Goal: Task Accomplishment & Management: Manage account settings

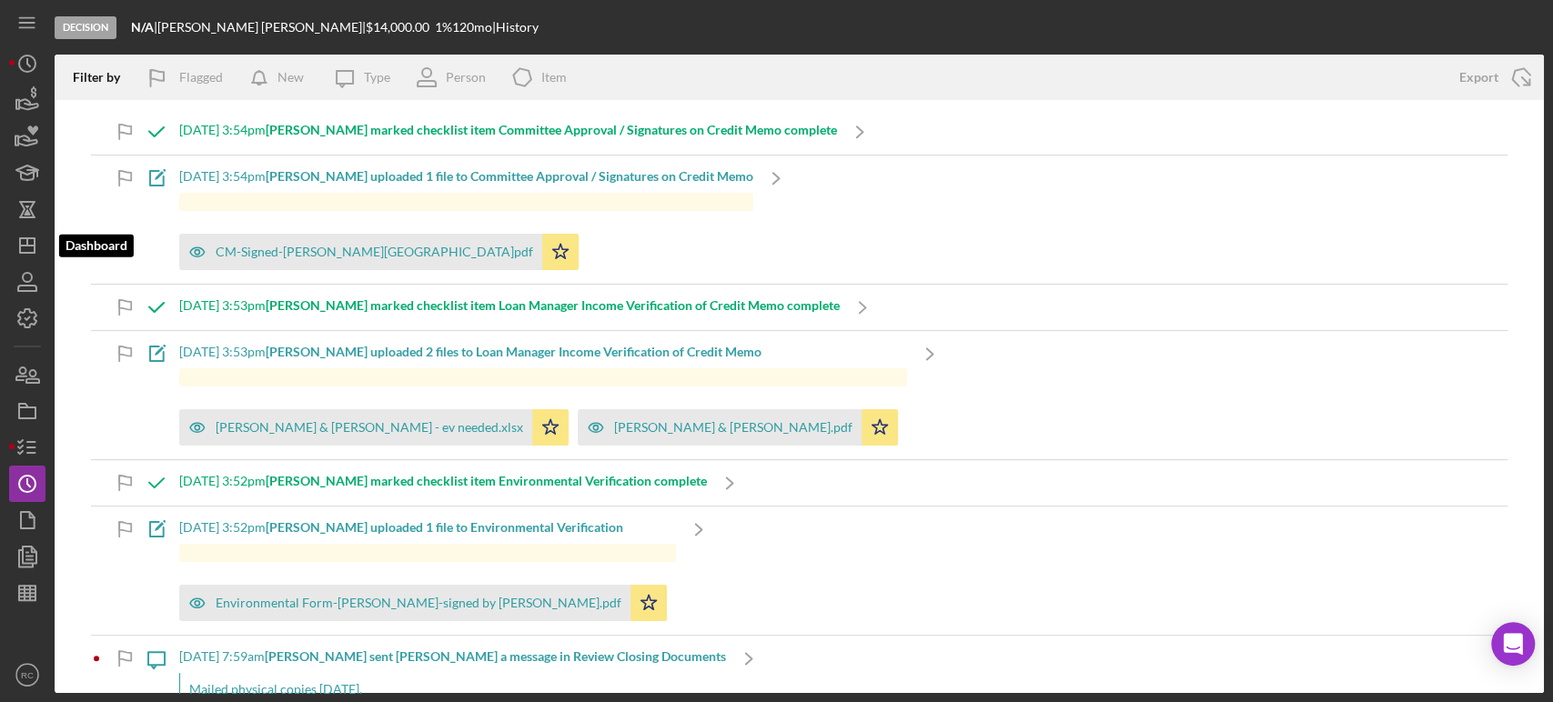
drag, startPoint x: 32, startPoint y: 251, endPoint x: 53, endPoint y: 251, distance: 20.9
click at [32, 251] on icon "Icon/Dashboard" at bounding box center [27, 245] width 45 height 45
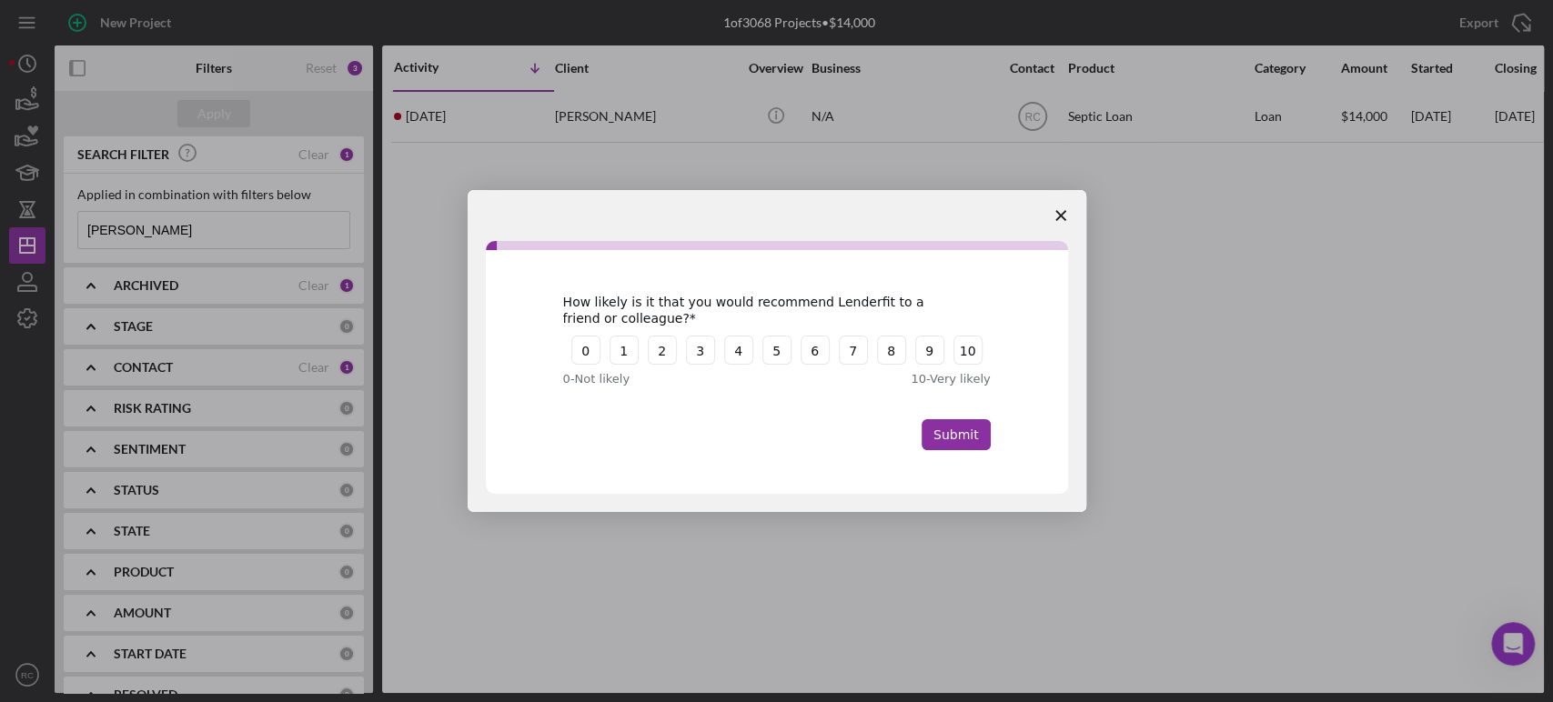
click at [1061, 218] on icon "Close survey" at bounding box center [1060, 215] width 11 height 11
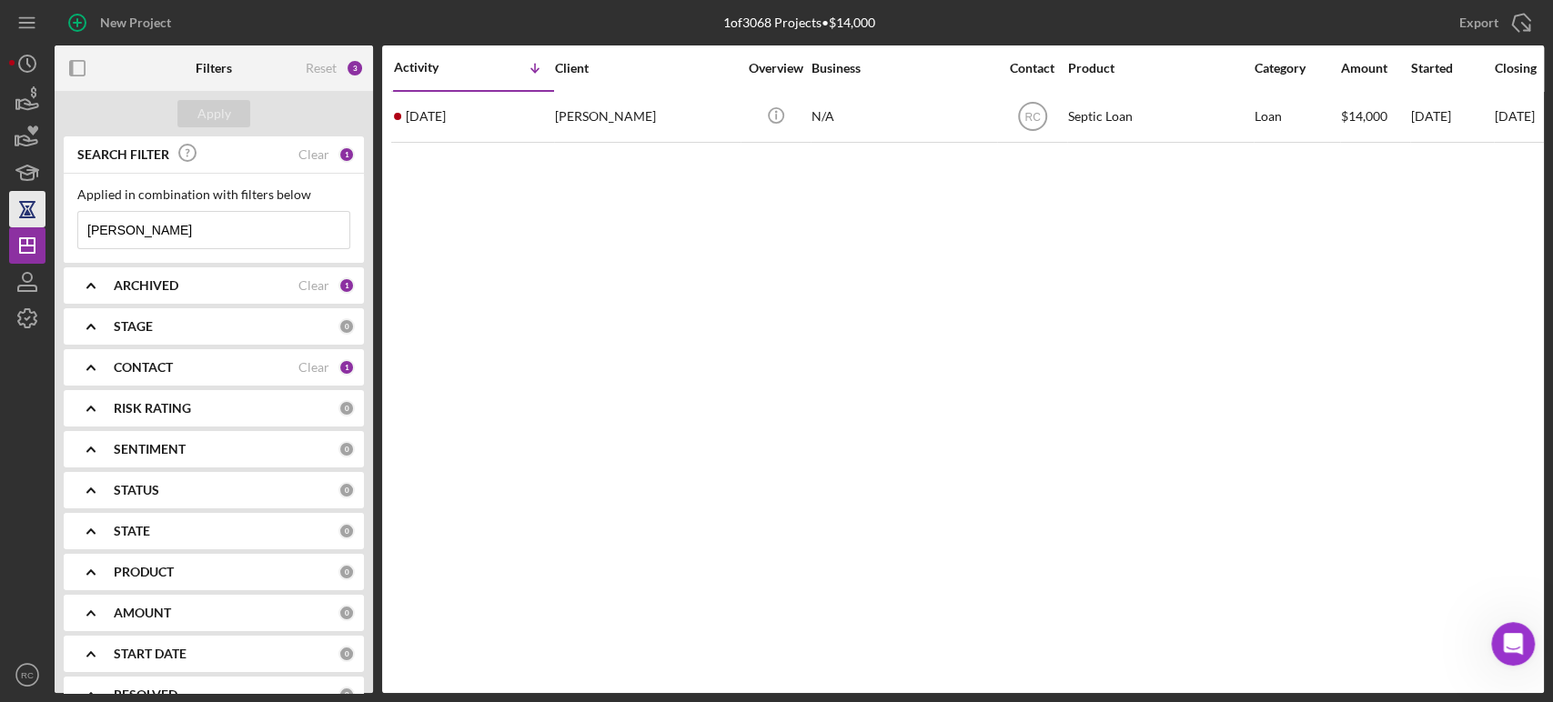
drag, startPoint x: 153, startPoint y: 229, endPoint x: 34, endPoint y: 219, distance: 119.6
click at [34, 219] on div "New Project 1 of 3068 Projects • $14,000 moyer Export Icon/Export Filters Reset…" at bounding box center [776, 346] width 1534 height 693
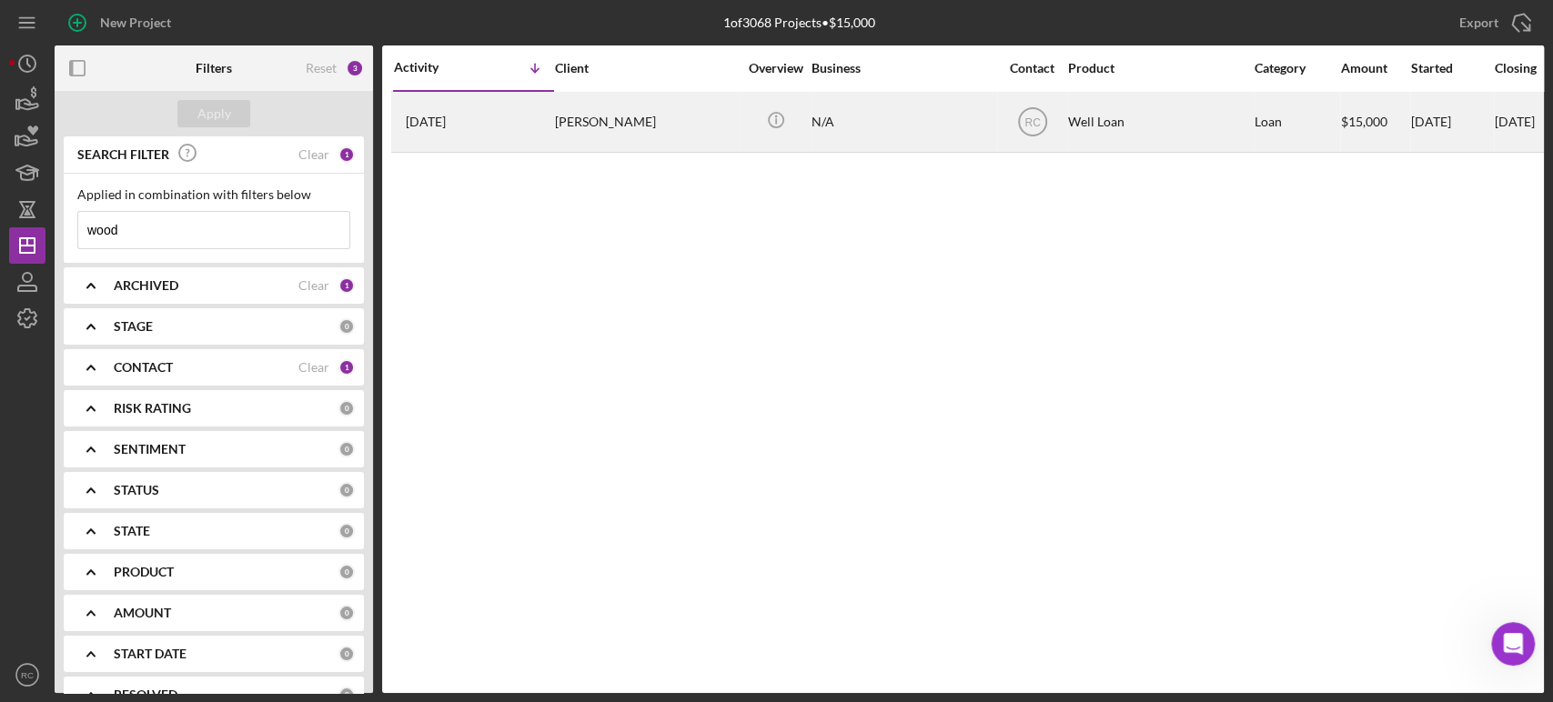
type input "wood"
click at [704, 130] on div "Ray Wood" at bounding box center [646, 122] width 182 height 58
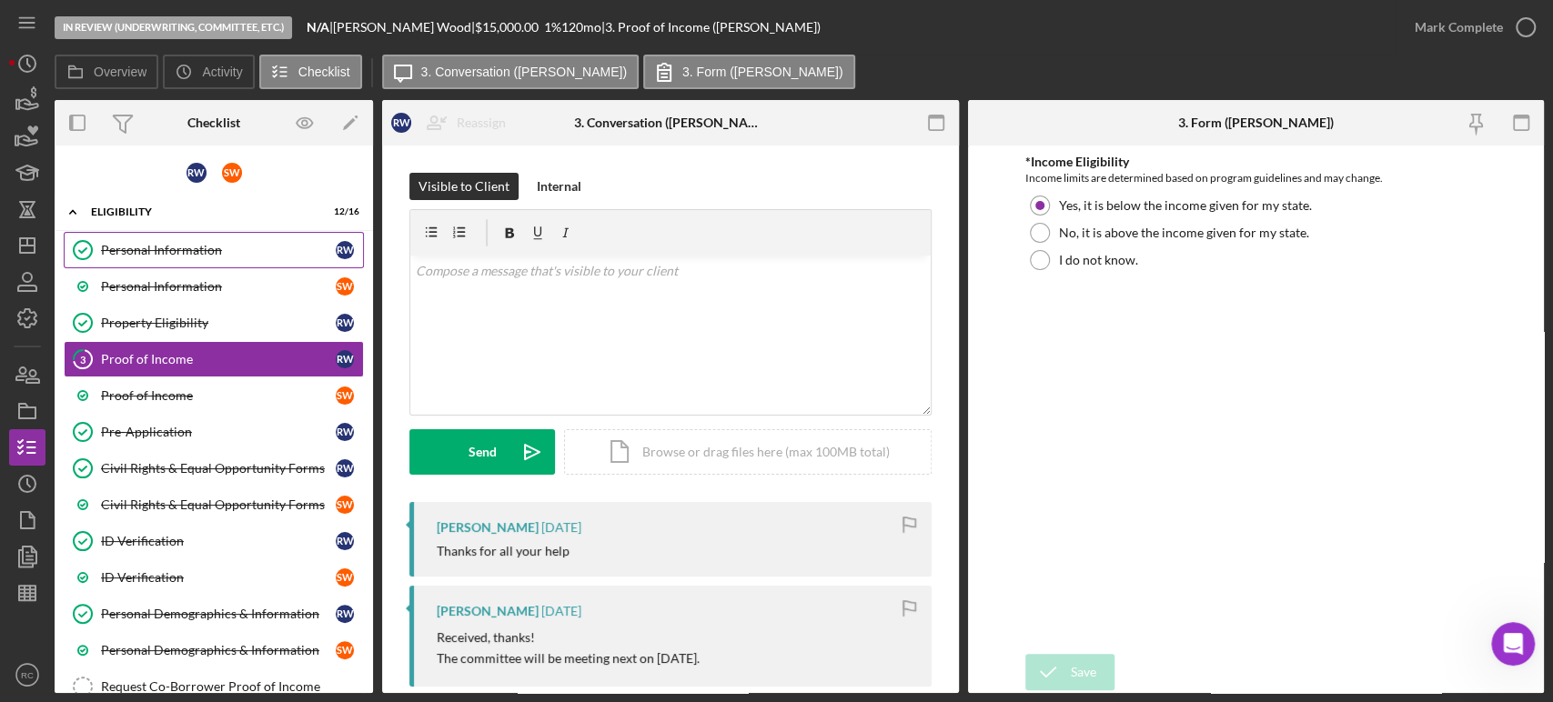
click at [216, 245] on div "Personal Information" at bounding box center [218, 250] width 235 height 15
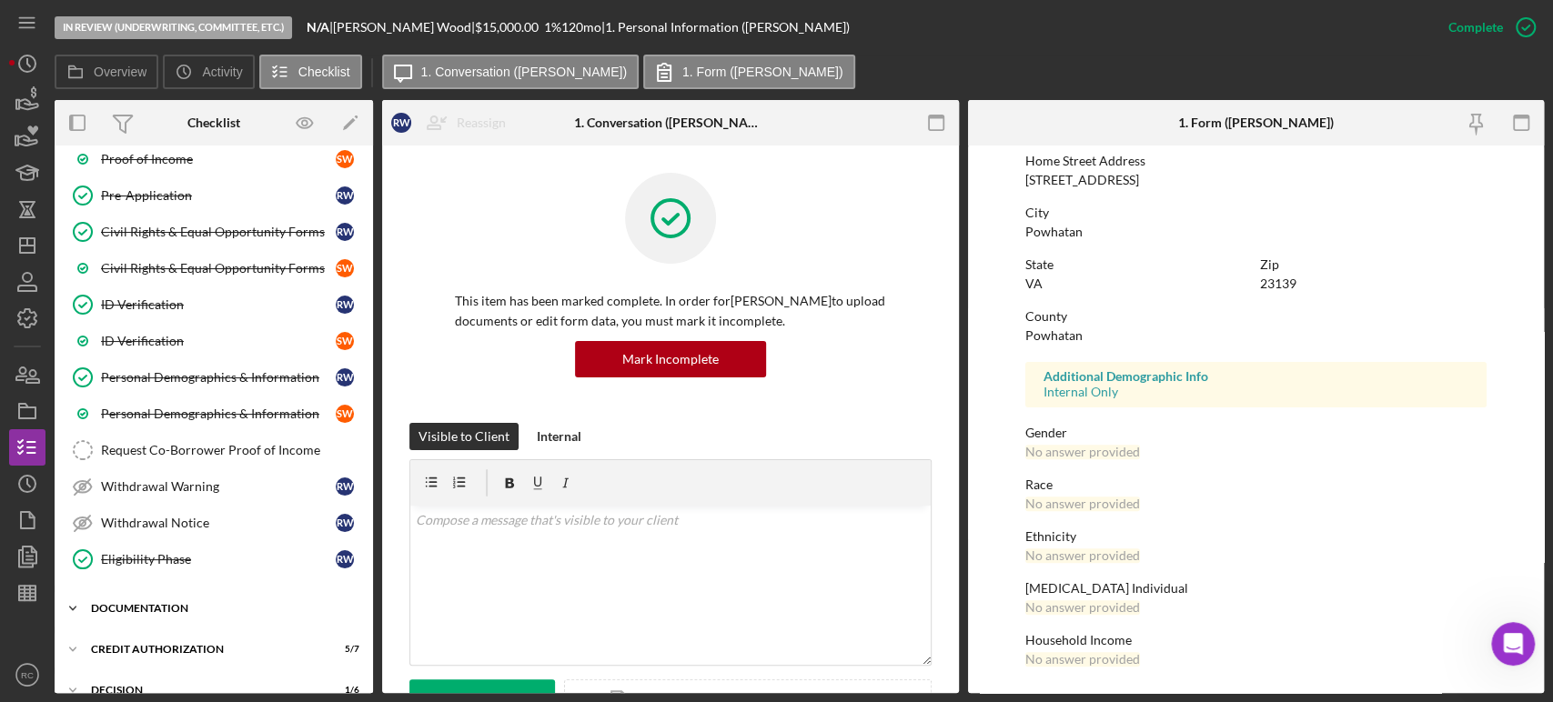
scroll to position [379, 0]
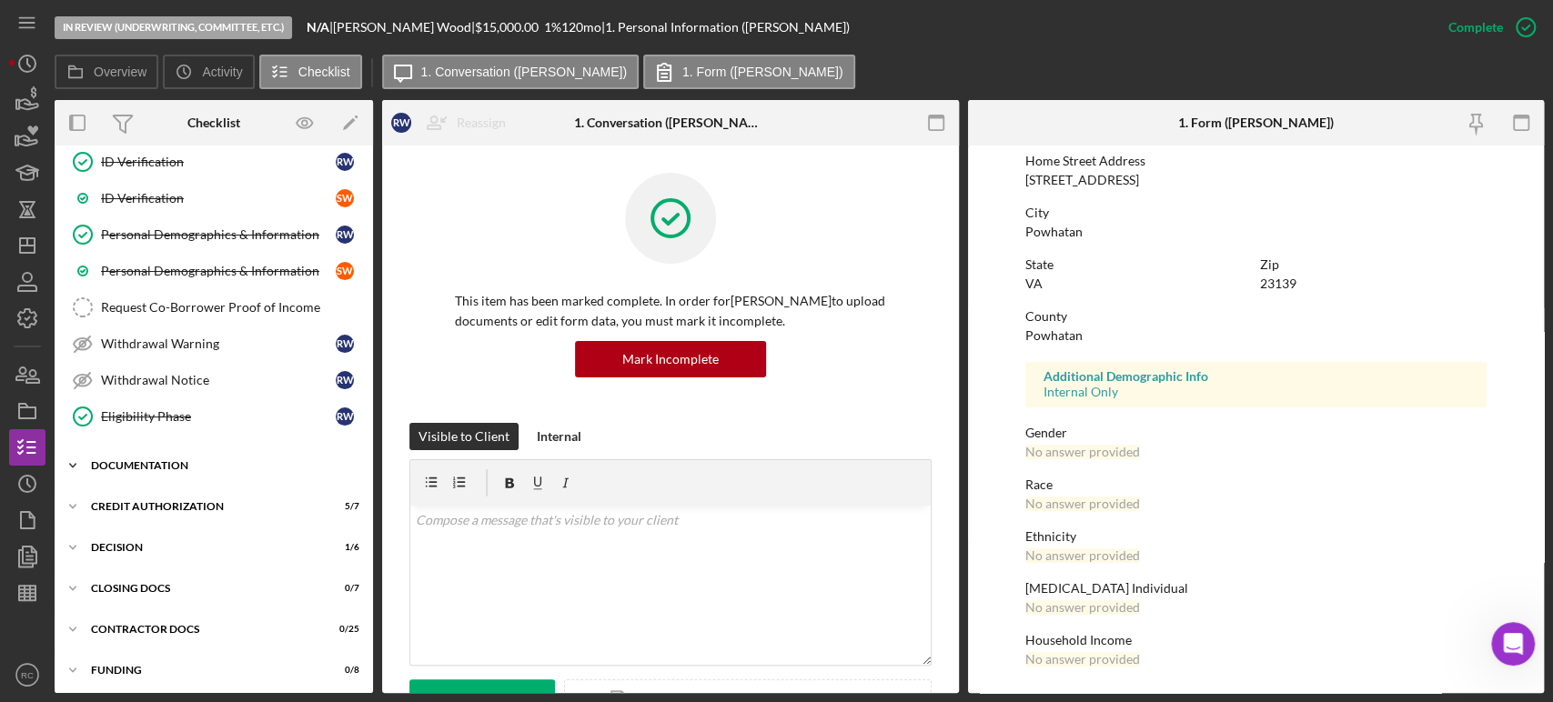
click at [183, 464] on div "Documentation" at bounding box center [220, 465] width 259 height 11
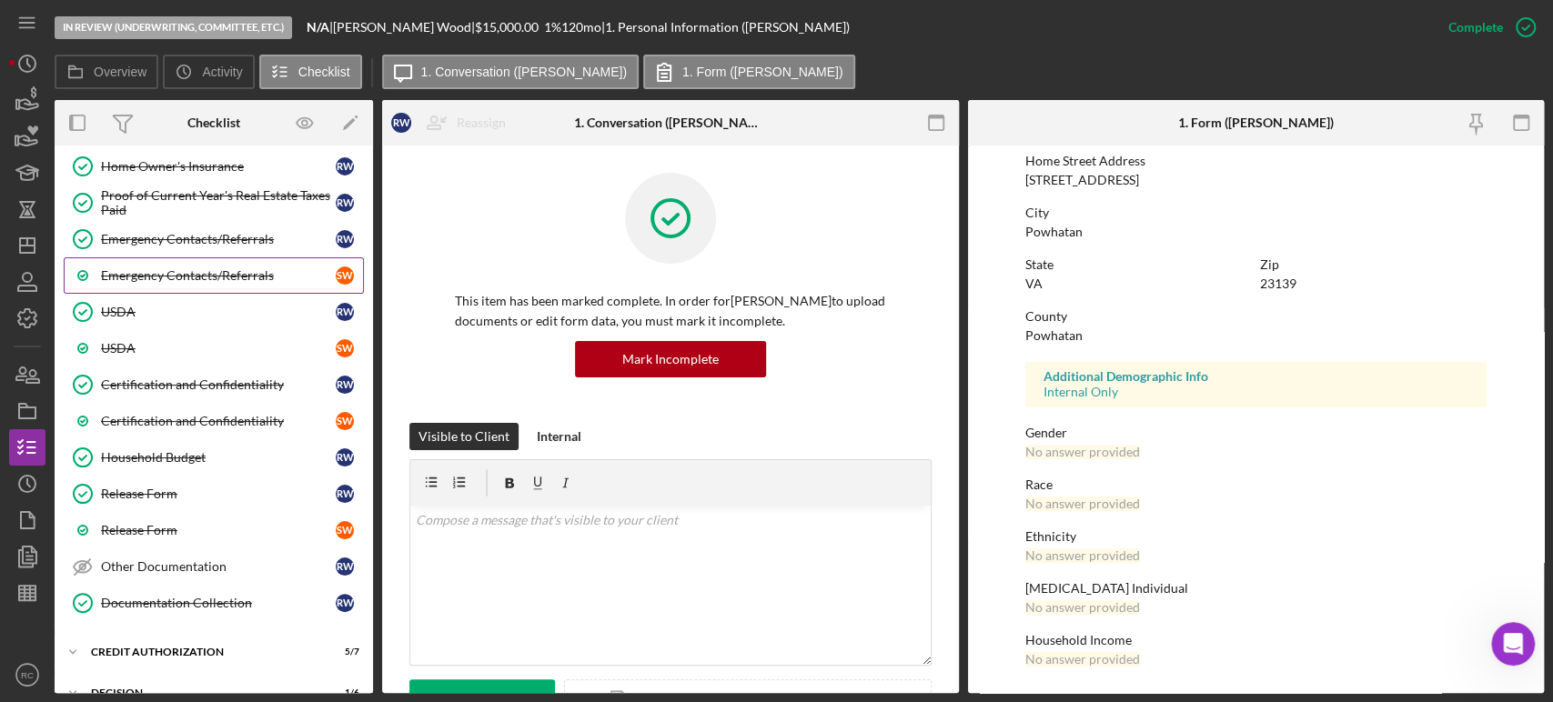
scroll to position [784, 0]
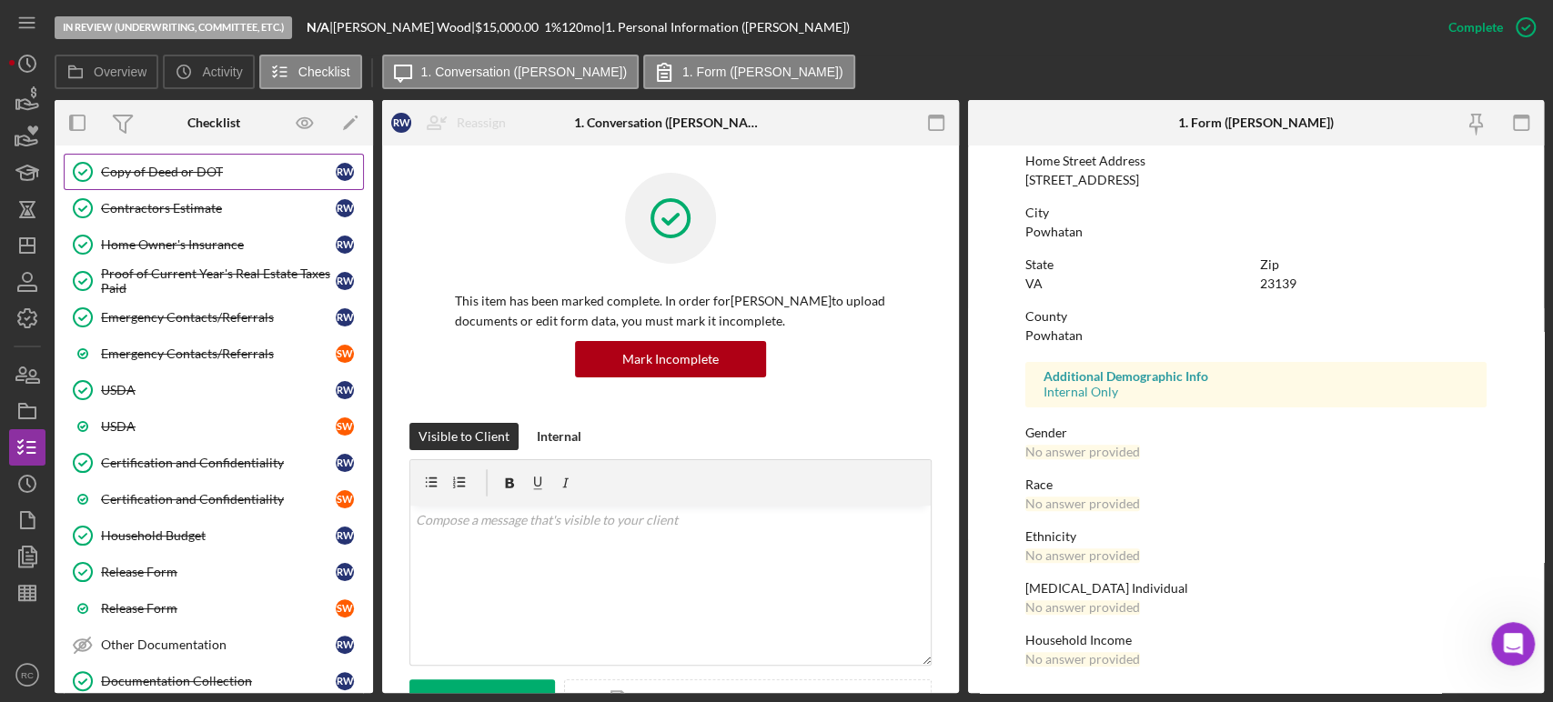
click at [208, 165] on div "Copy of Deed or DOT" at bounding box center [218, 172] width 235 height 15
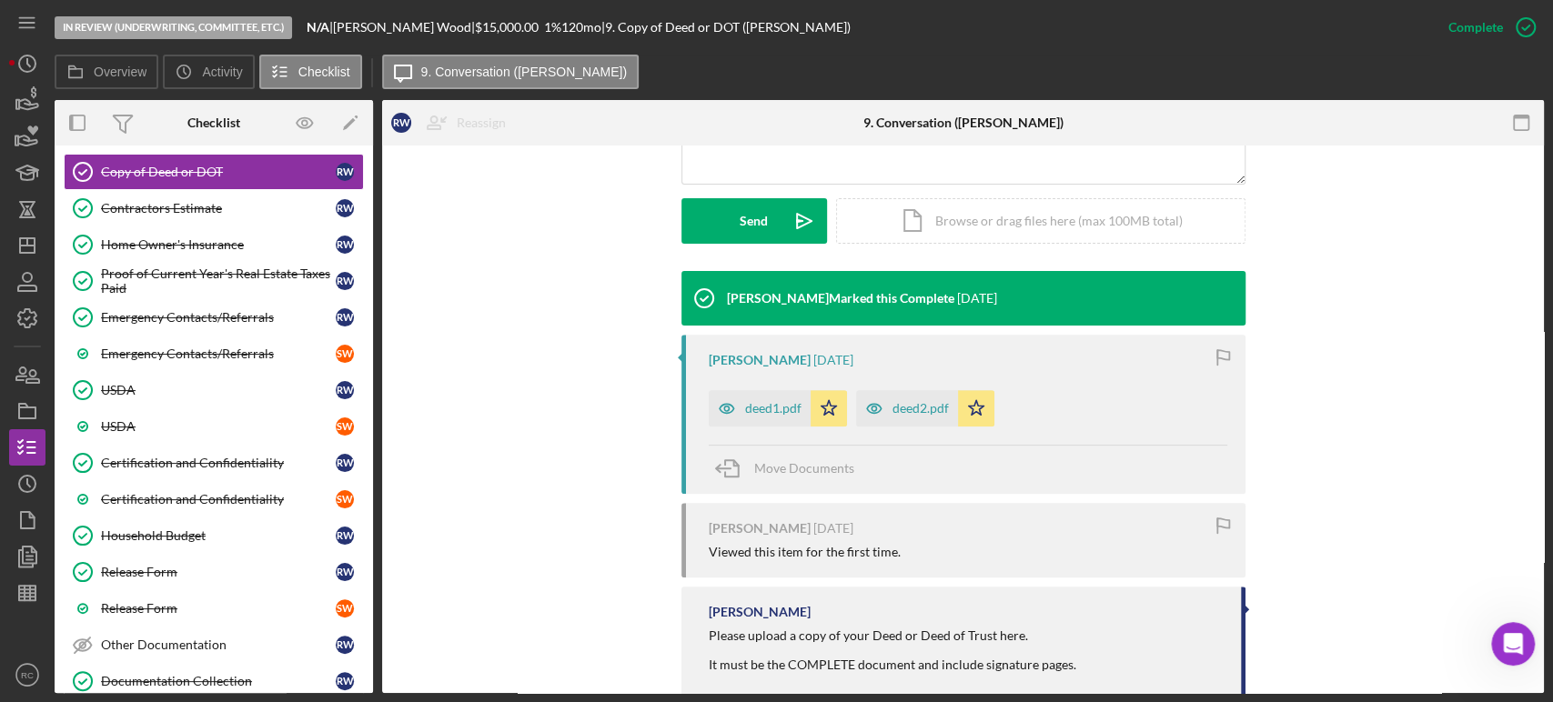
scroll to position [518, 0]
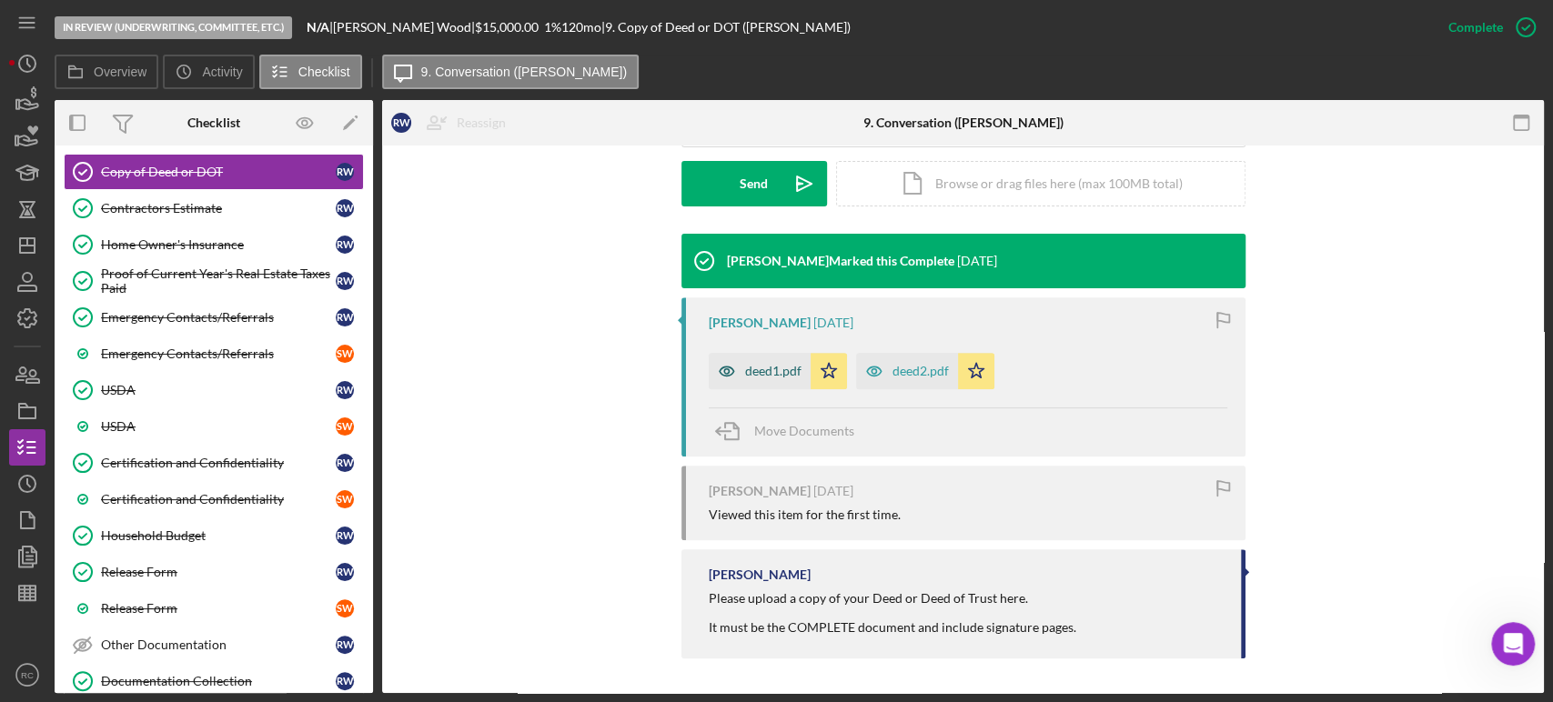
click at [730, 366] on icon "button" at bounding box center [727, 371] width 36 height 36
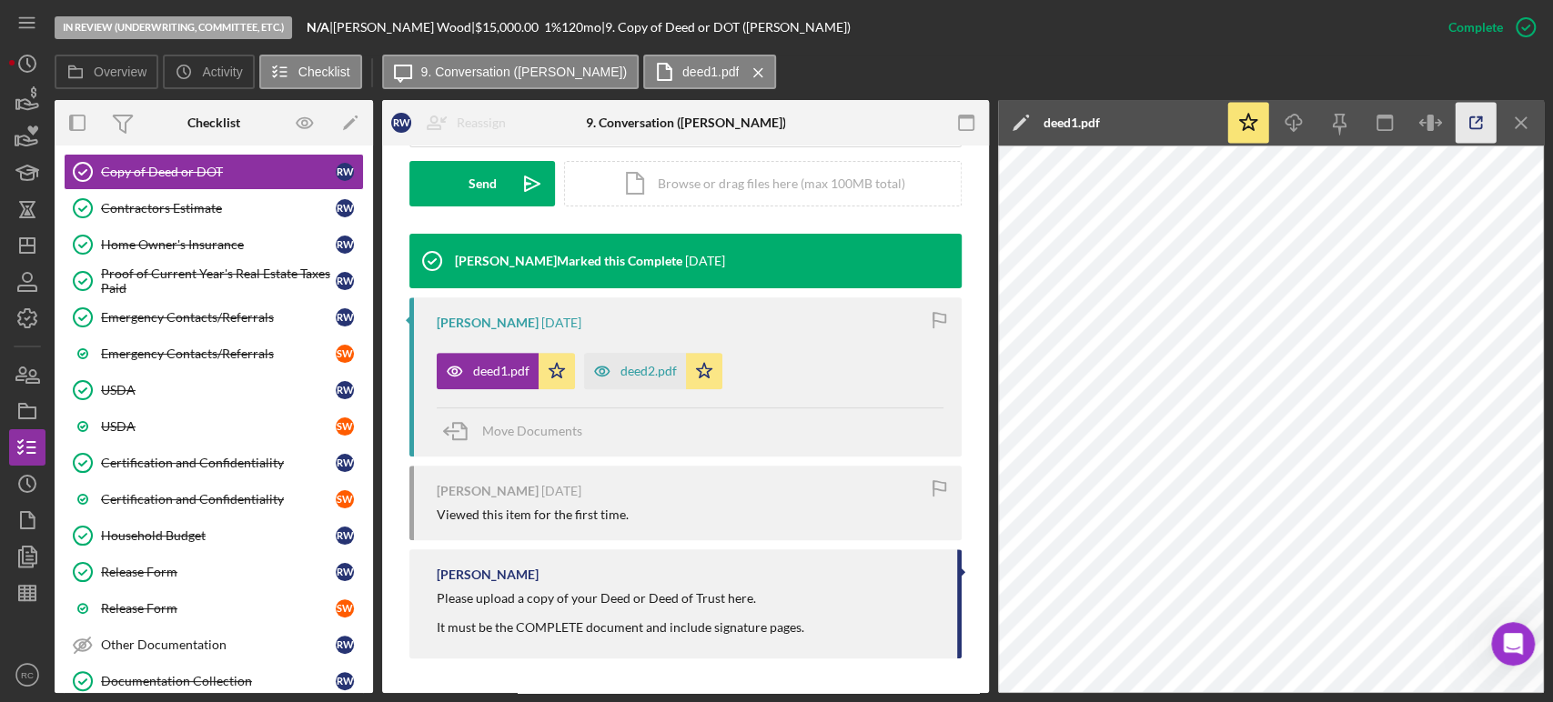
click at [1464, 125] on icon "button" at bounding box center [1475, 123] width 41 height 41
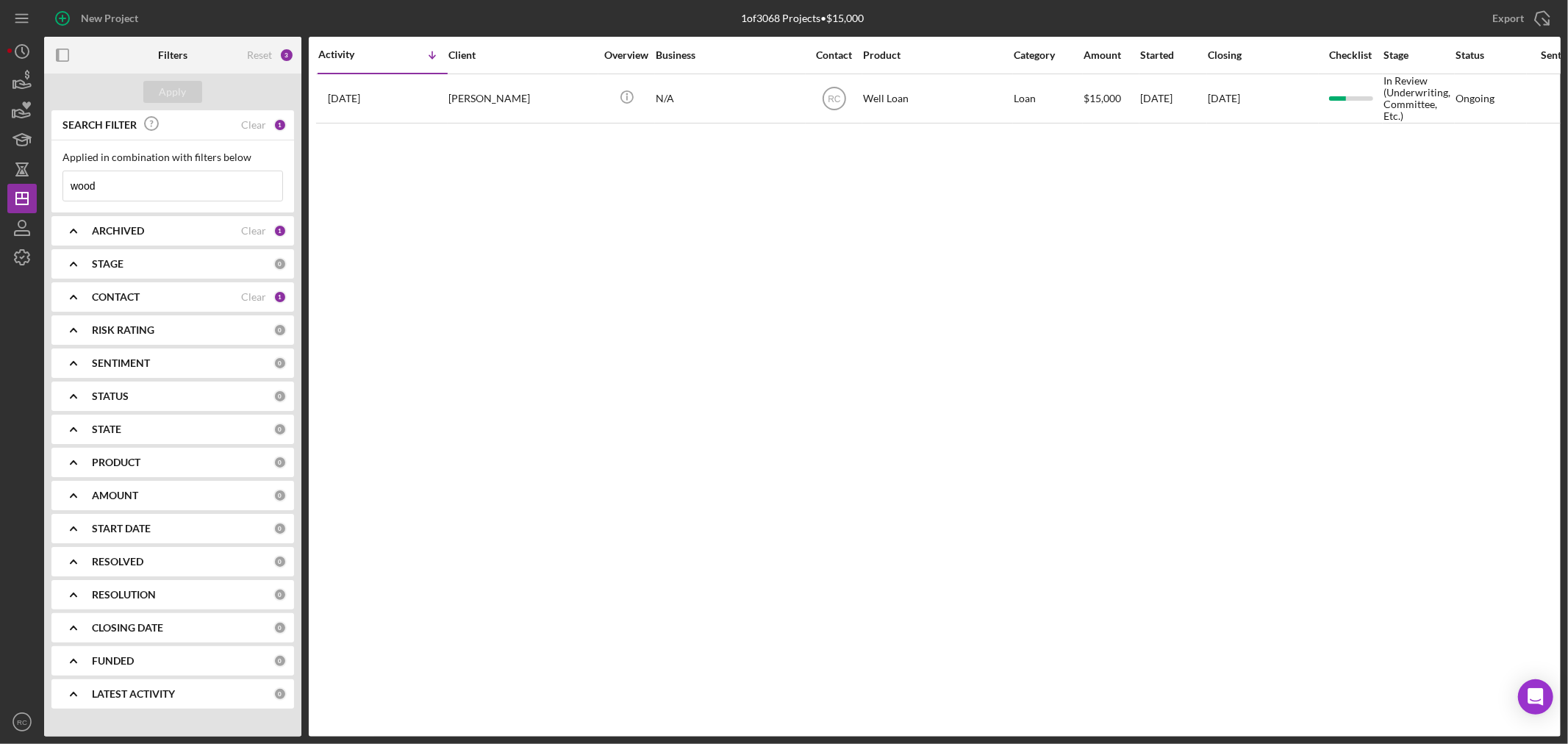
click at [200, 192] on input "wood" at bounding box center [172, 186] width 219 height 29
type input "sheph"
drag, startPoint x: 181, startPoint y: 189, endPoint x: 27, endPoint y: 183, distance: 154.1
click at [27, 183] on div "New Project 1 of 3068 Projects • $15,000 wood Export Icon/Export Filters Reset …" at bounding box center [784, 368] width 1553 height 736
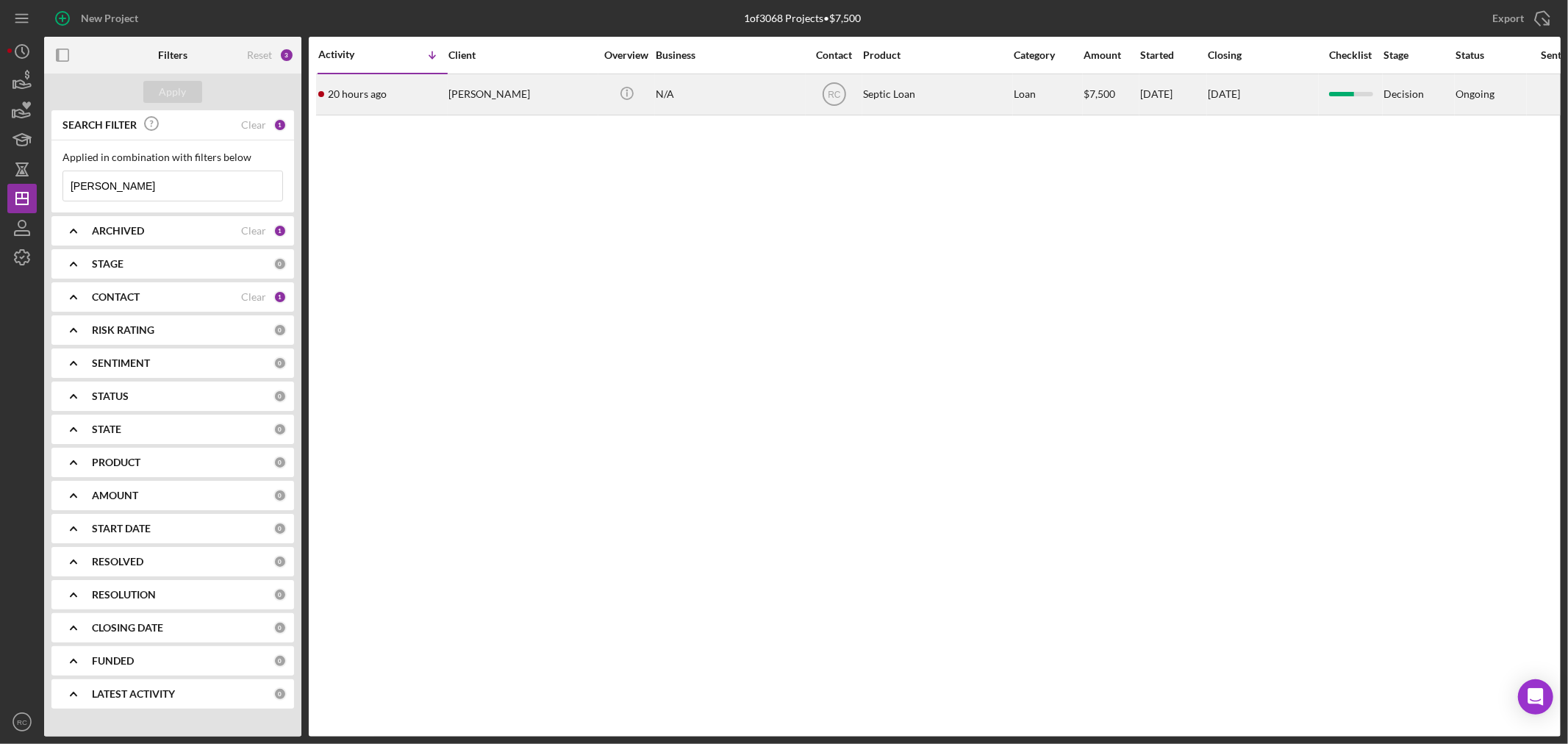
type input "peters"
click at [528, 92] on div "[PERSON_NAME]" at bounding box center [522, 95] width 147 height 39
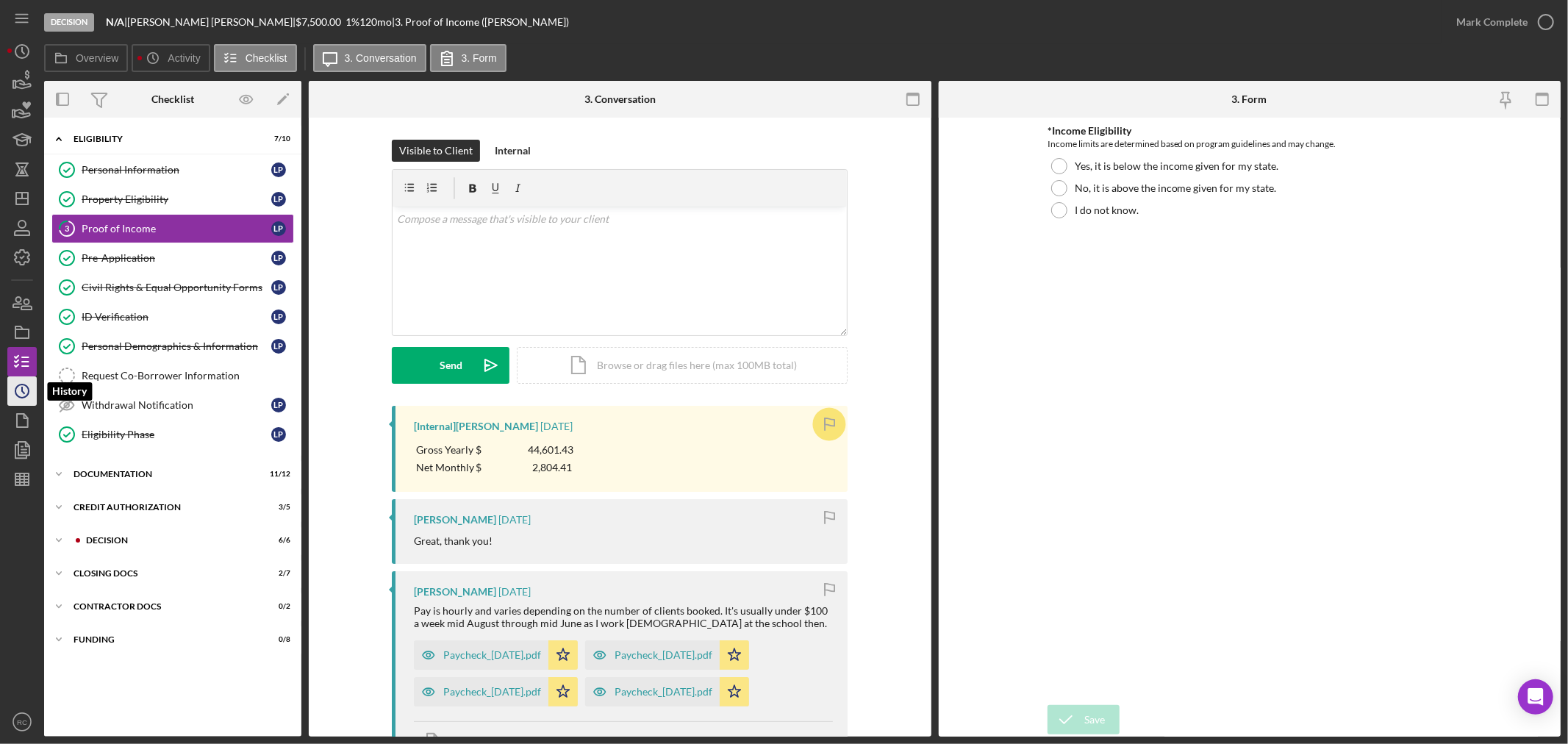
click at [19, 397] on icon "Icon/History" at bounding box center [22, 390] width 36 height 36
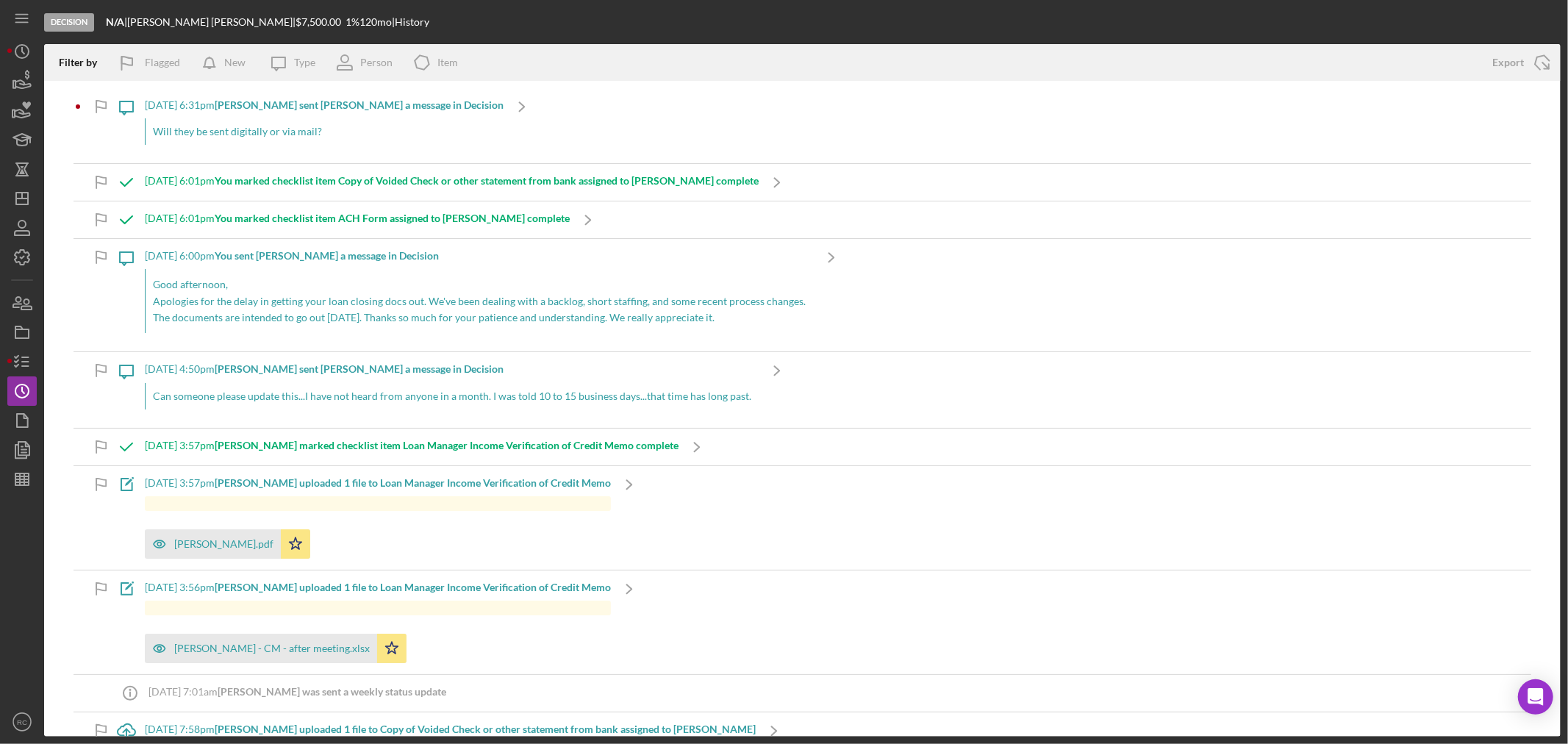
click at [6, 360] on div "Decision N/A | Laura Peters-Baker | $7,500.00 1 % 120 mo | History Filter by Fl…" at bounding box center [784, 372] width 1568 height 744
click at [9, 360] on icon "button" at bounding box center [22, 361] width 36 height 36
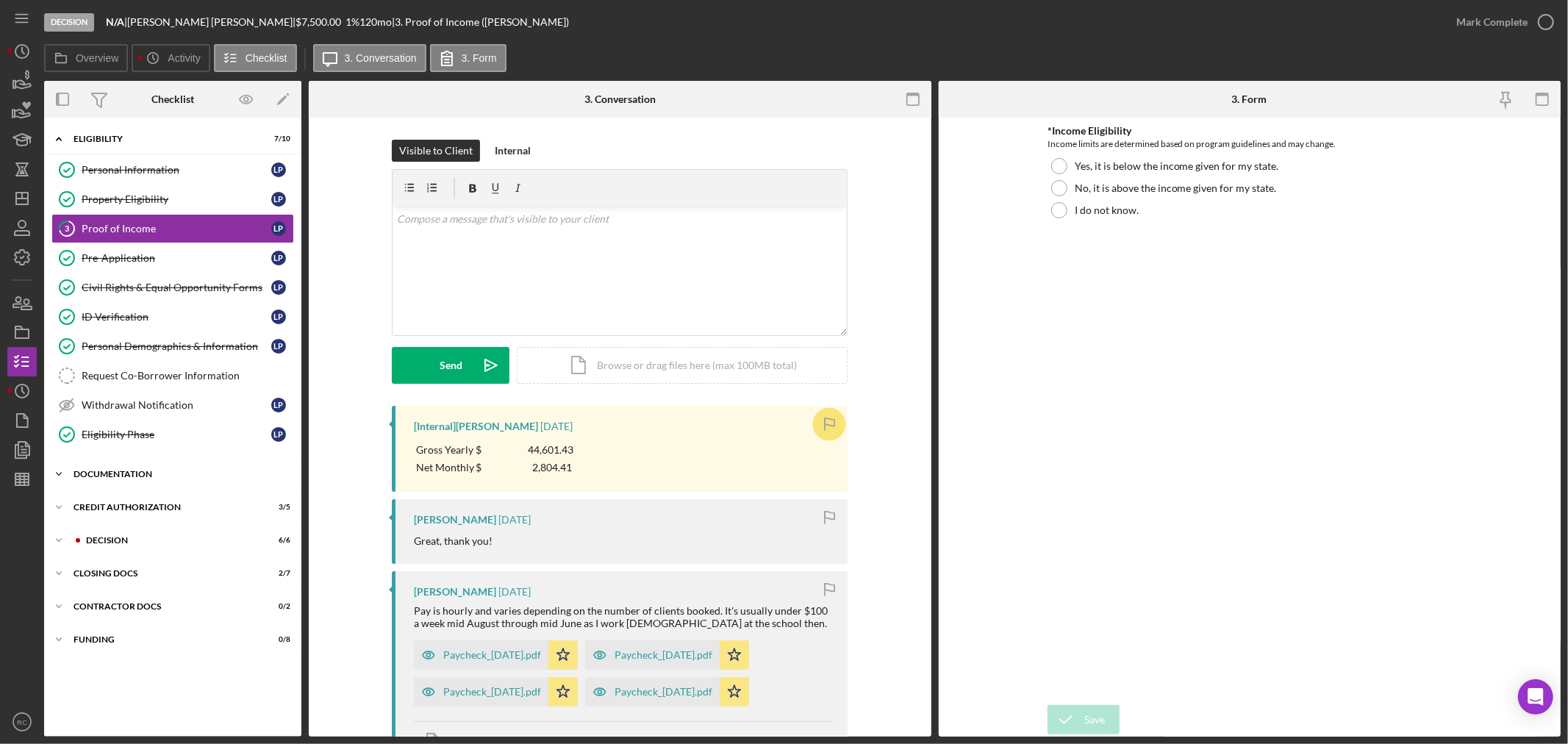
drag, startPoint x: 171, startPoint y: 132, endPoint x: 169, endPoint y: 158, distance: 26.1
click at [171, 132] on div "Icon/Expander Eligibility 7 / 10" at bounding box center [173, 139] width 257 height 30
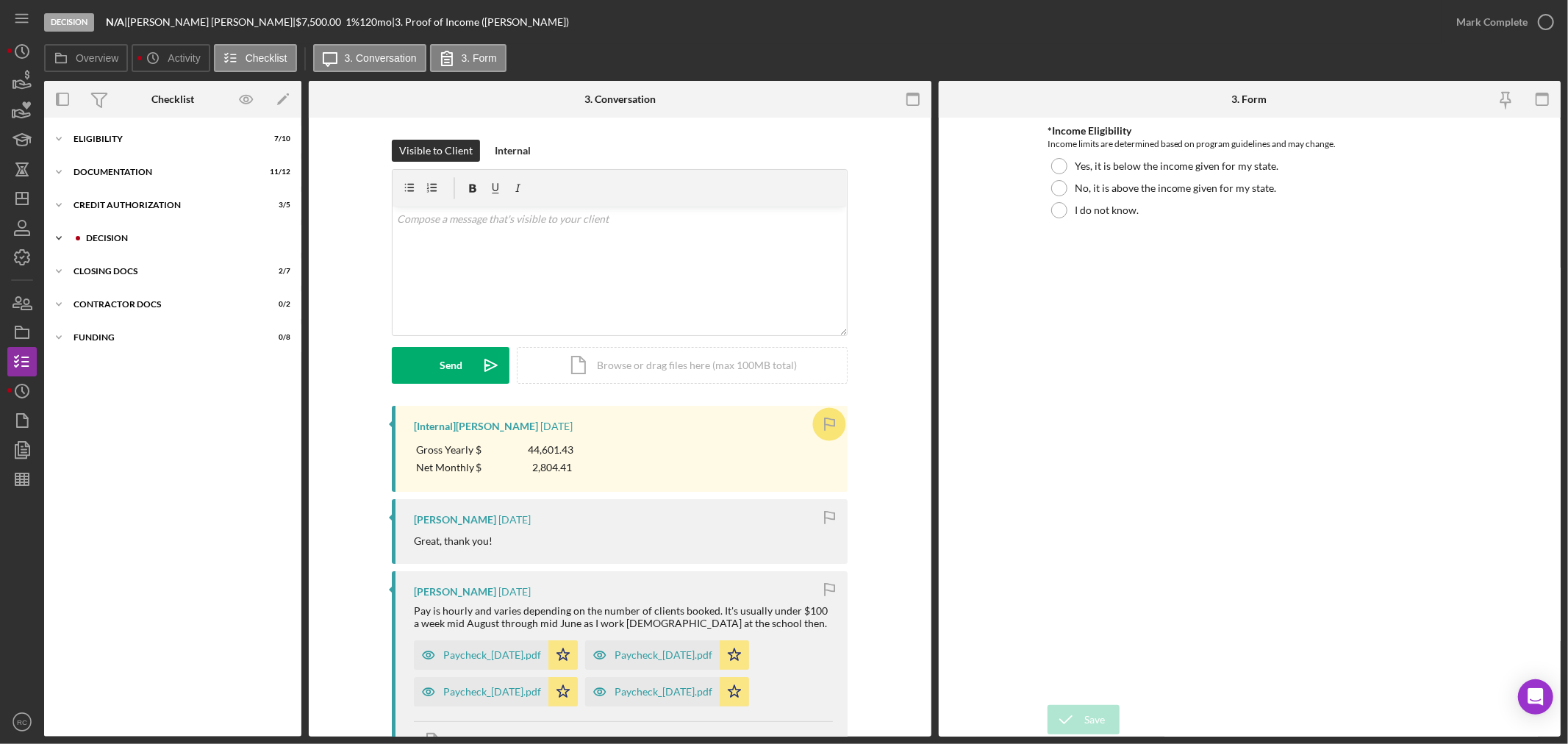
click at [125, 237] on div "Decision" at bounding box center [184, 237] width 197 height 9
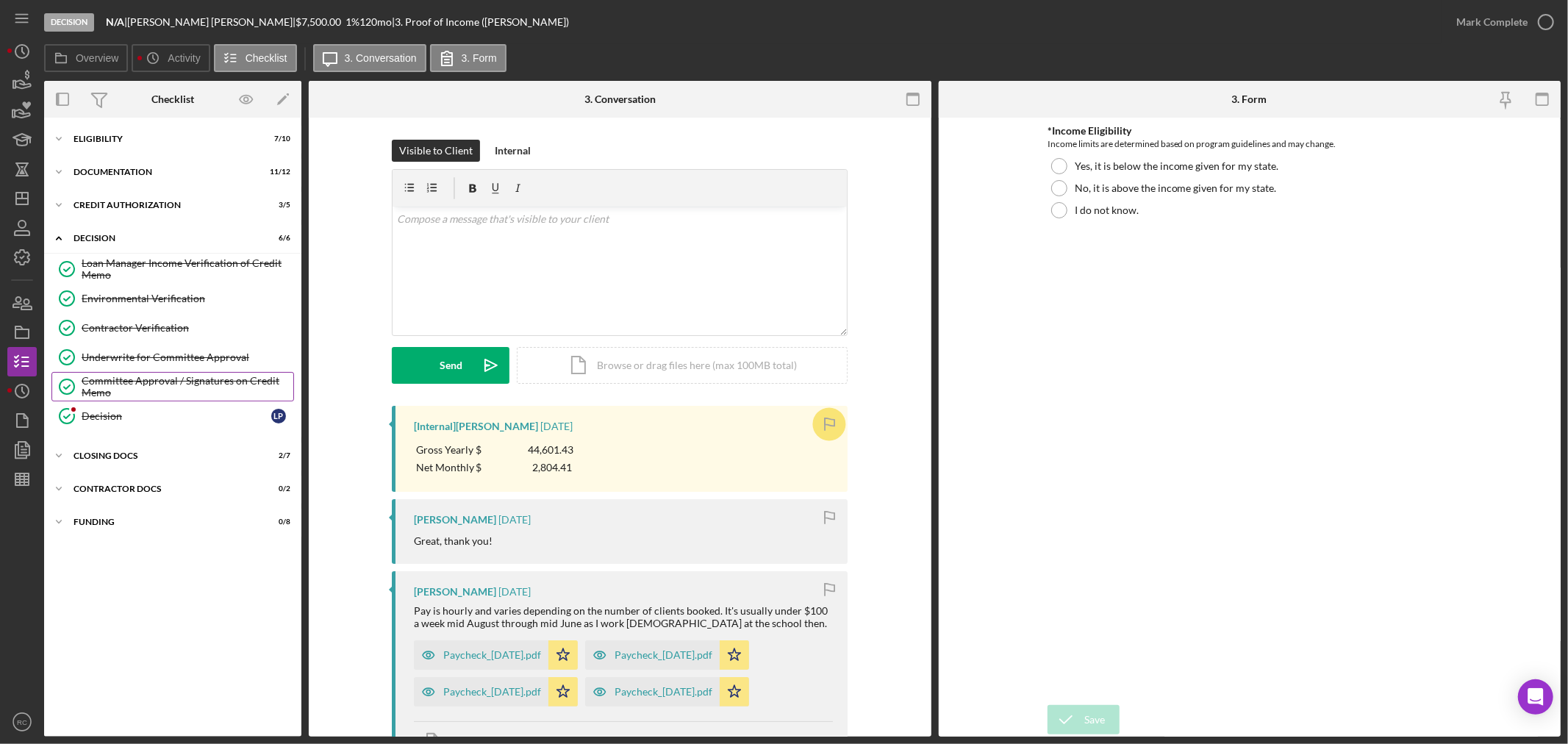
click at [148, 385] on div "Committee Approval / Signatures on Credit Memo" at bounding box center [188, 386] width 212 height 23
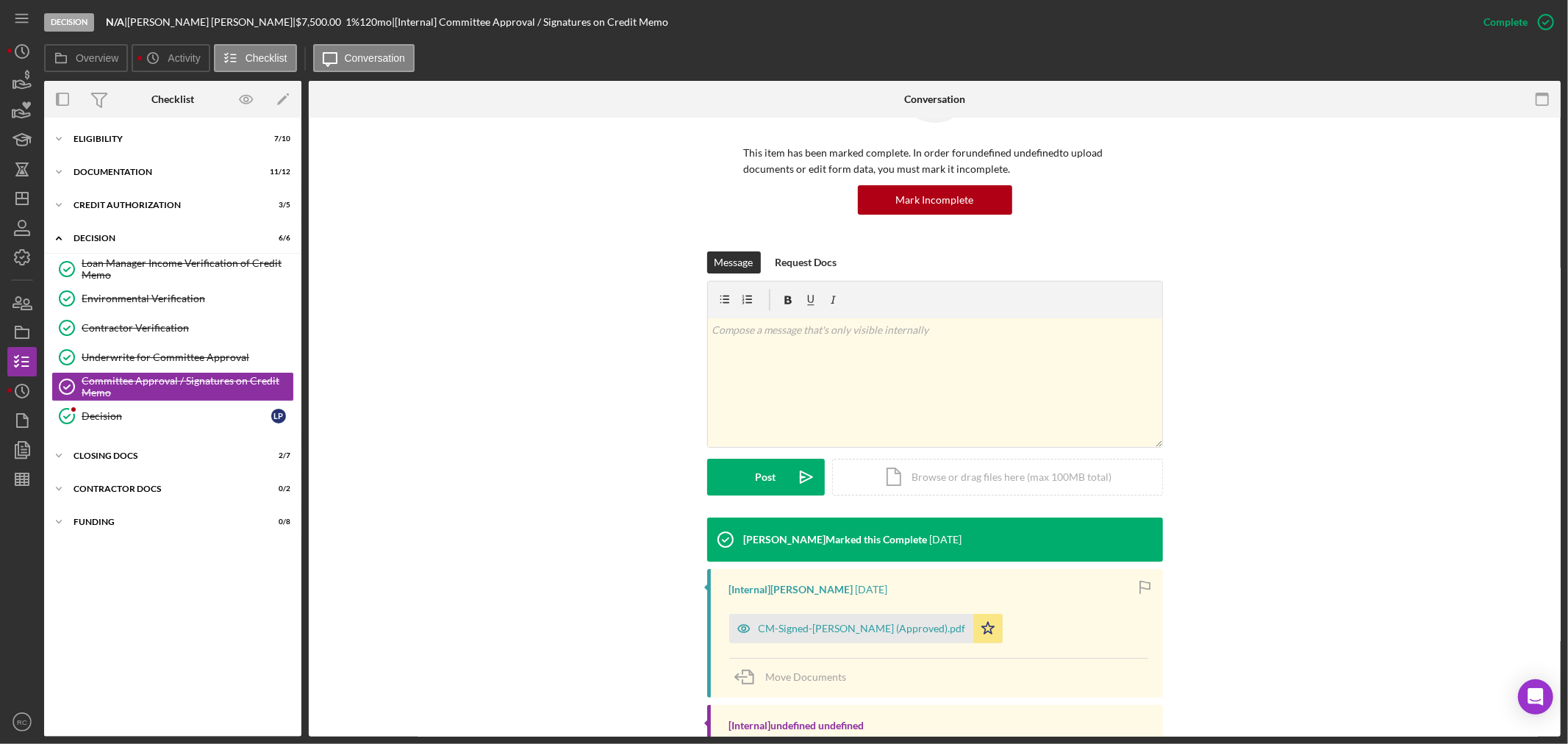
scroll to position [176, 0]
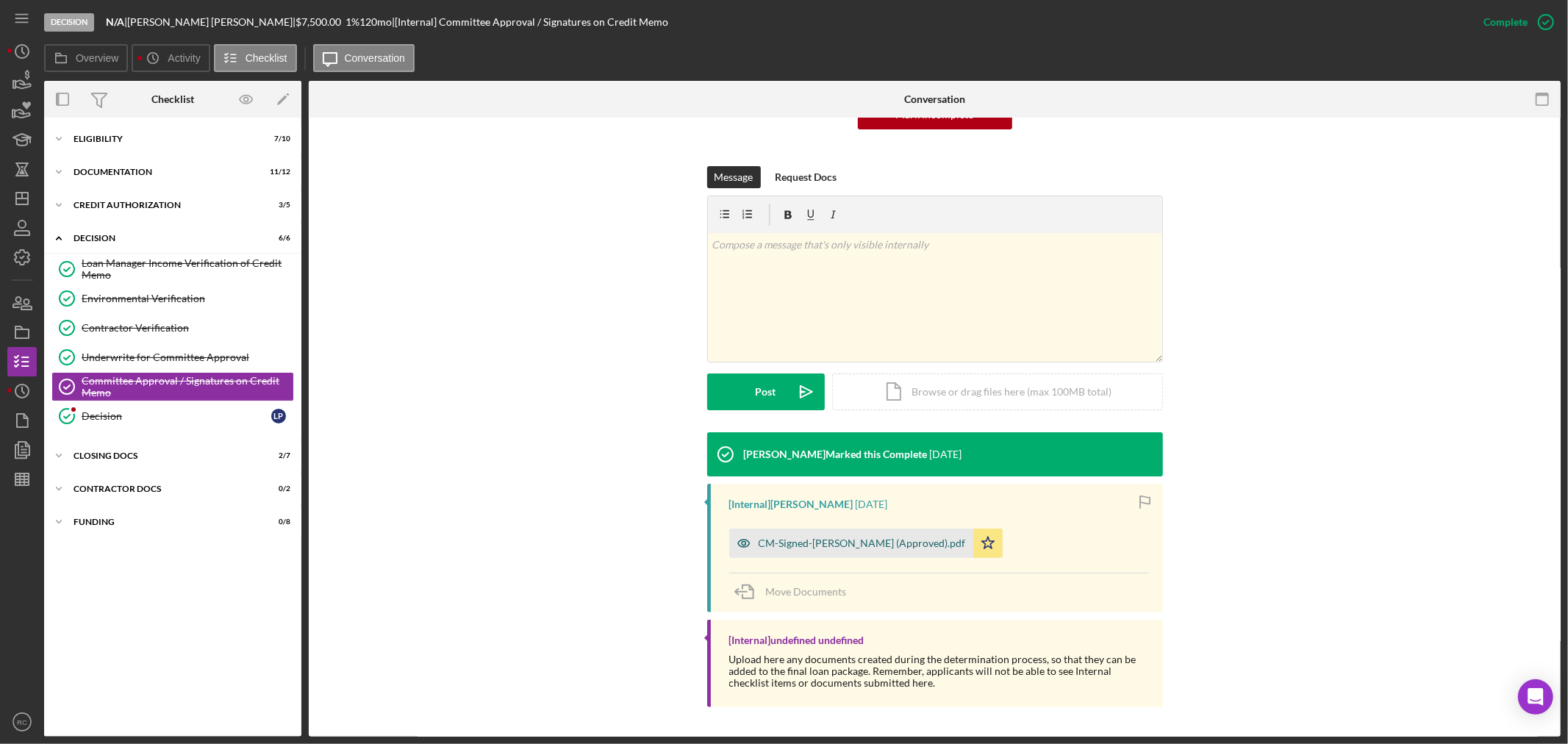
click at [793, 541] on div "CM-Signed-Peters-Baker, Laura (Approved).pdf" at bounding box center [862, 543] width 208 height 12
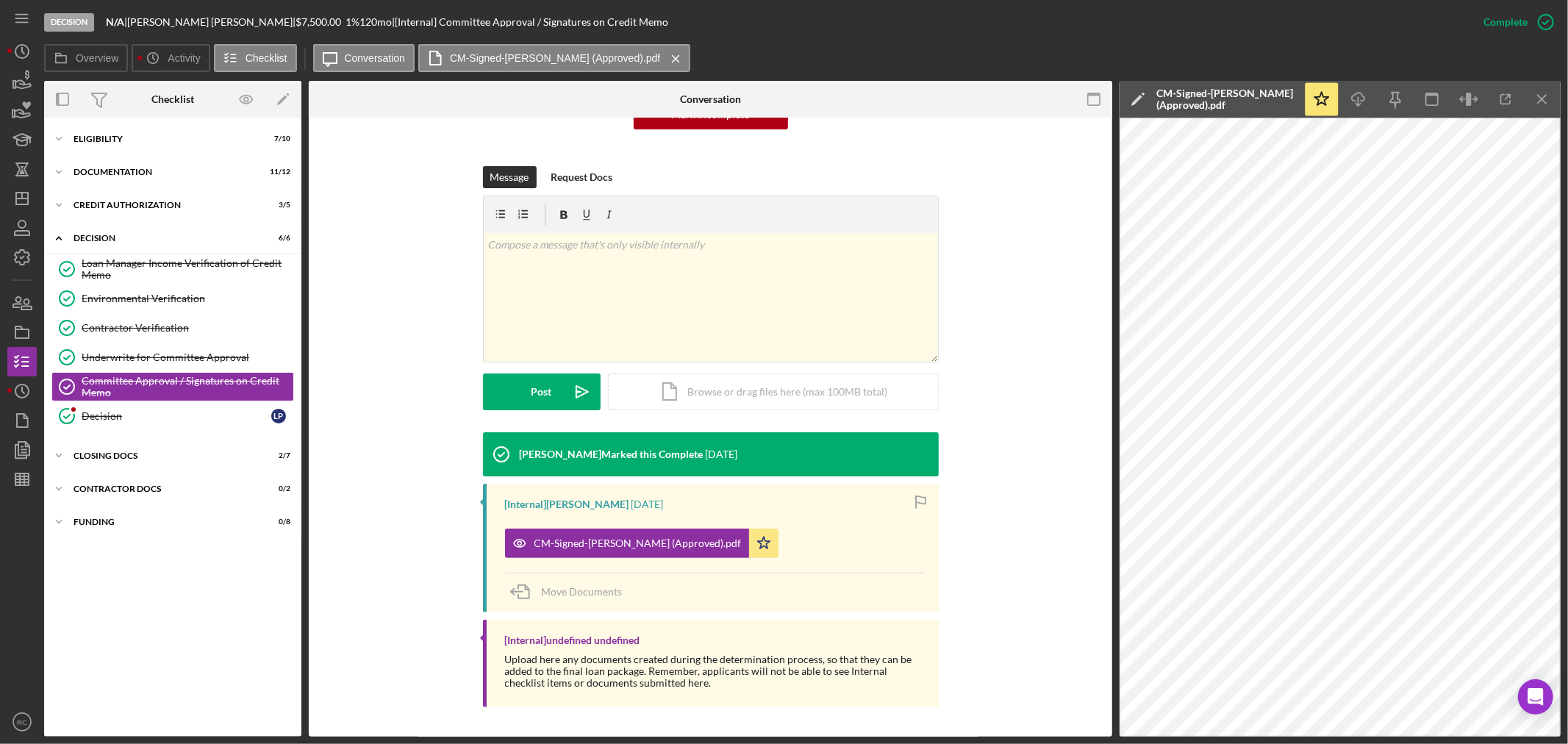
drag, startPoint x: 1489, startPoint y: 116, endPoint x: 975, endPoint y: 141, distance: 514.6
click at [975, 141] on div "This item has been marked complete. In order for undefined undefined to upload …" at bounding box center [710, 65] width 760 height 202
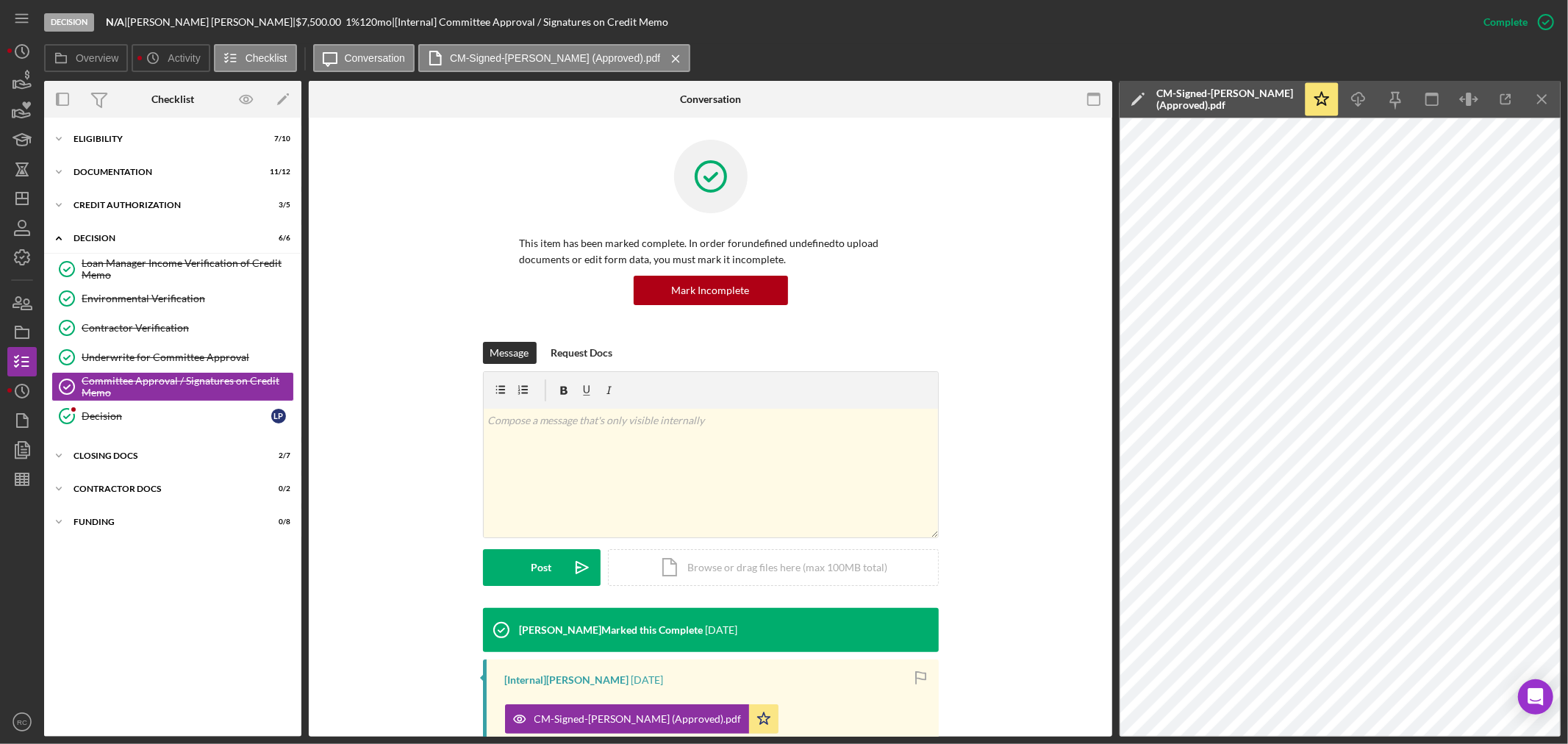
scroll to position [176, 0]
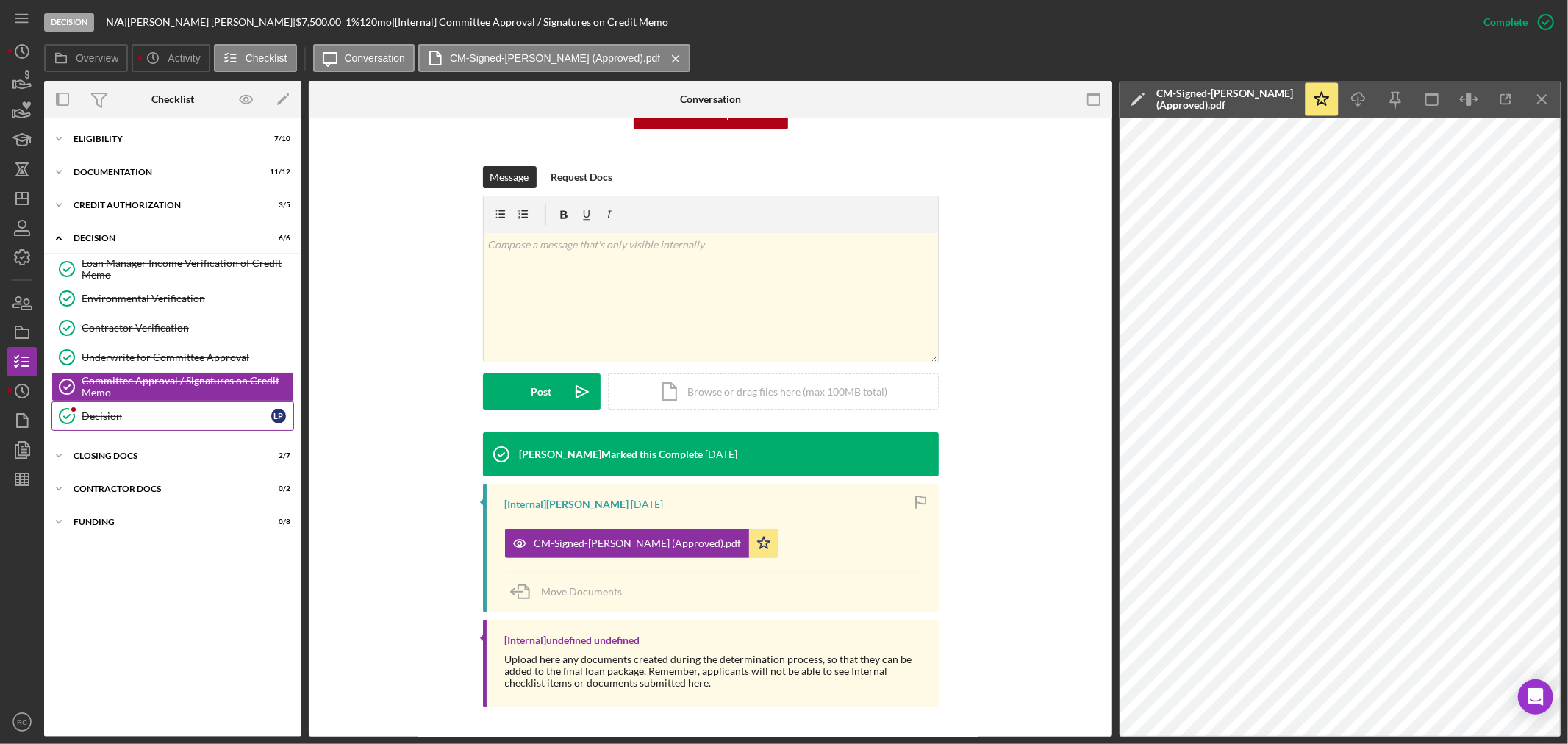
click at [156, 409] on link "Decision Decision L P" at bounding box center [173, 416] width 242 height 29
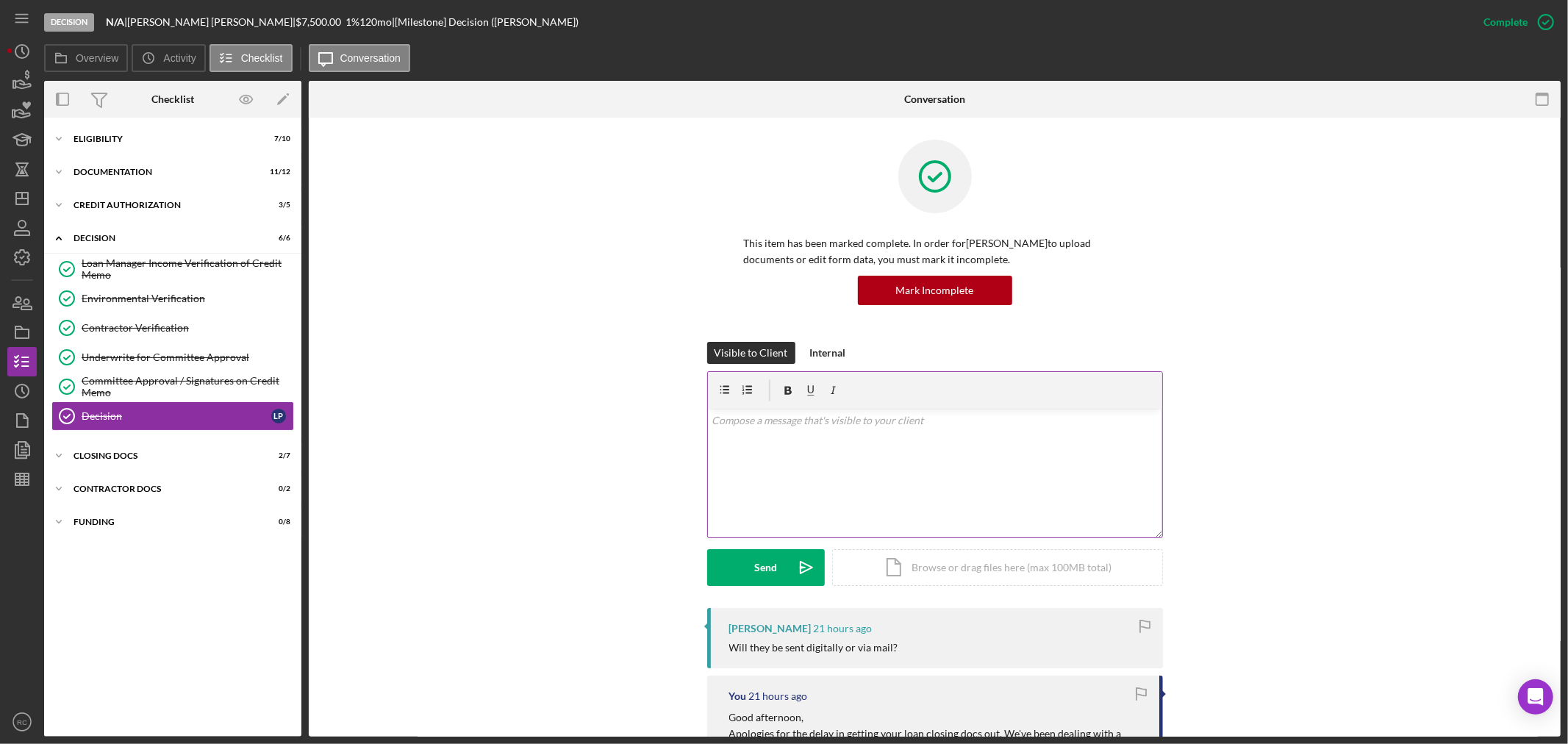
click at [1005, 500] on div "v Color teal Color pink Remove color Add row above Add row below Add column bef…" at bounding box center [935, 473] width 454 height 128
drag, startPoint x: 953, startPoint y: 431, endPoint x: 982, endPoint y: 432, distance: 29.0
click at [953, 431] on div "v Color teal Color pink Remove color Add row above Add row below Add column bef…" at bounding box center [935, 473] width 454 height 128
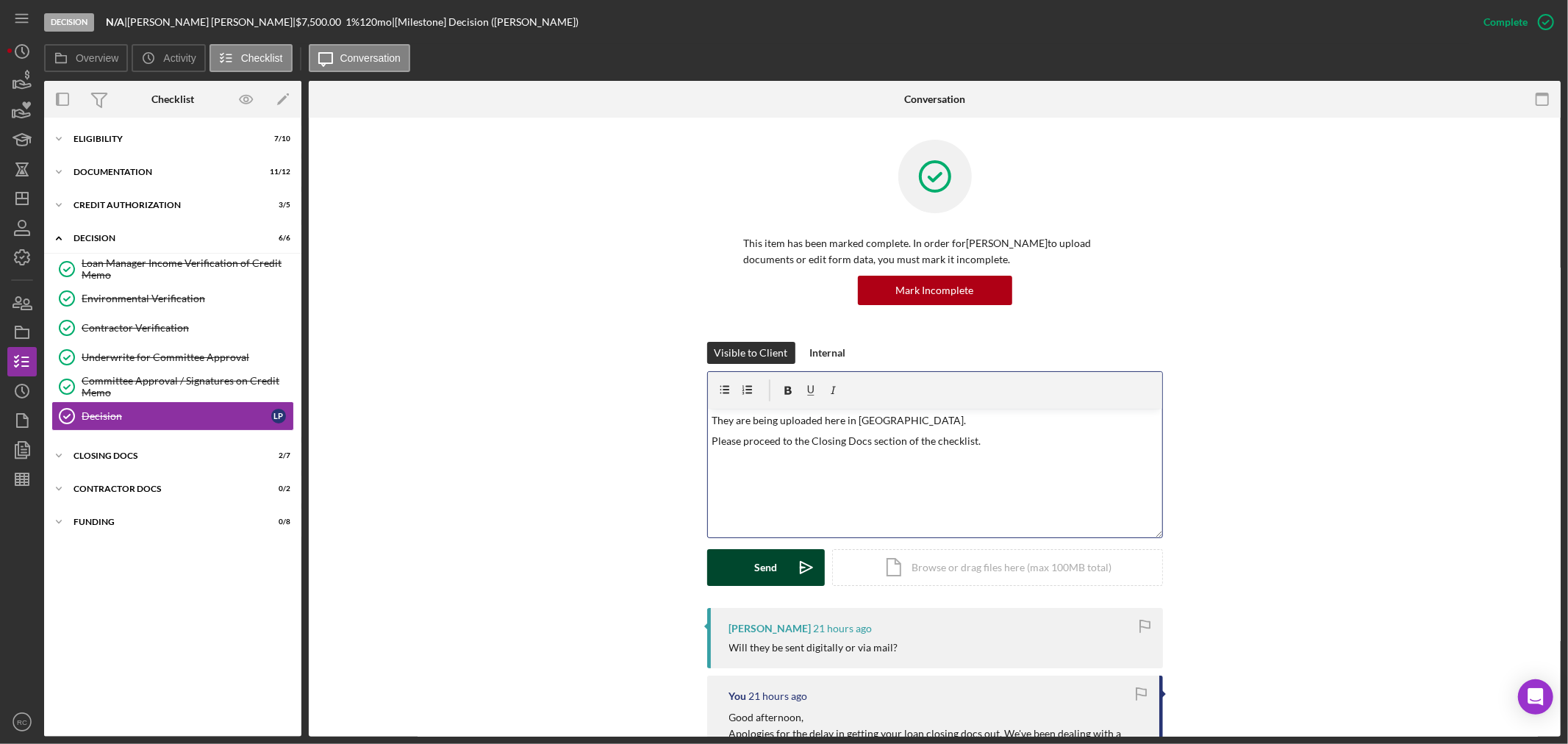
click at [754, 570] on div "Send" at bounding box center [765, 566] width 23 height 36
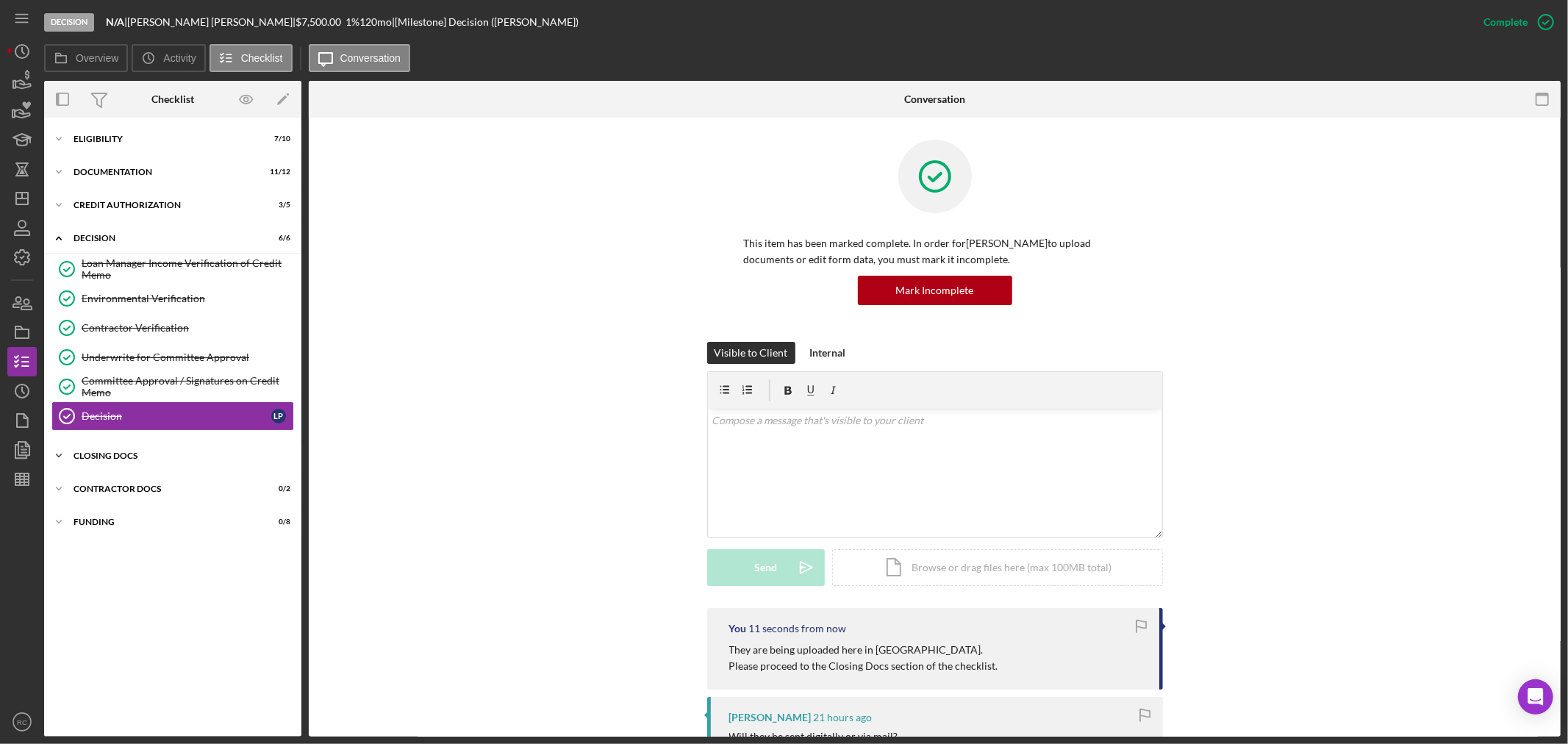
click at [176, 453] on div "CLOSING DOCS" at bounding box center [178, 455] width 209 height 9
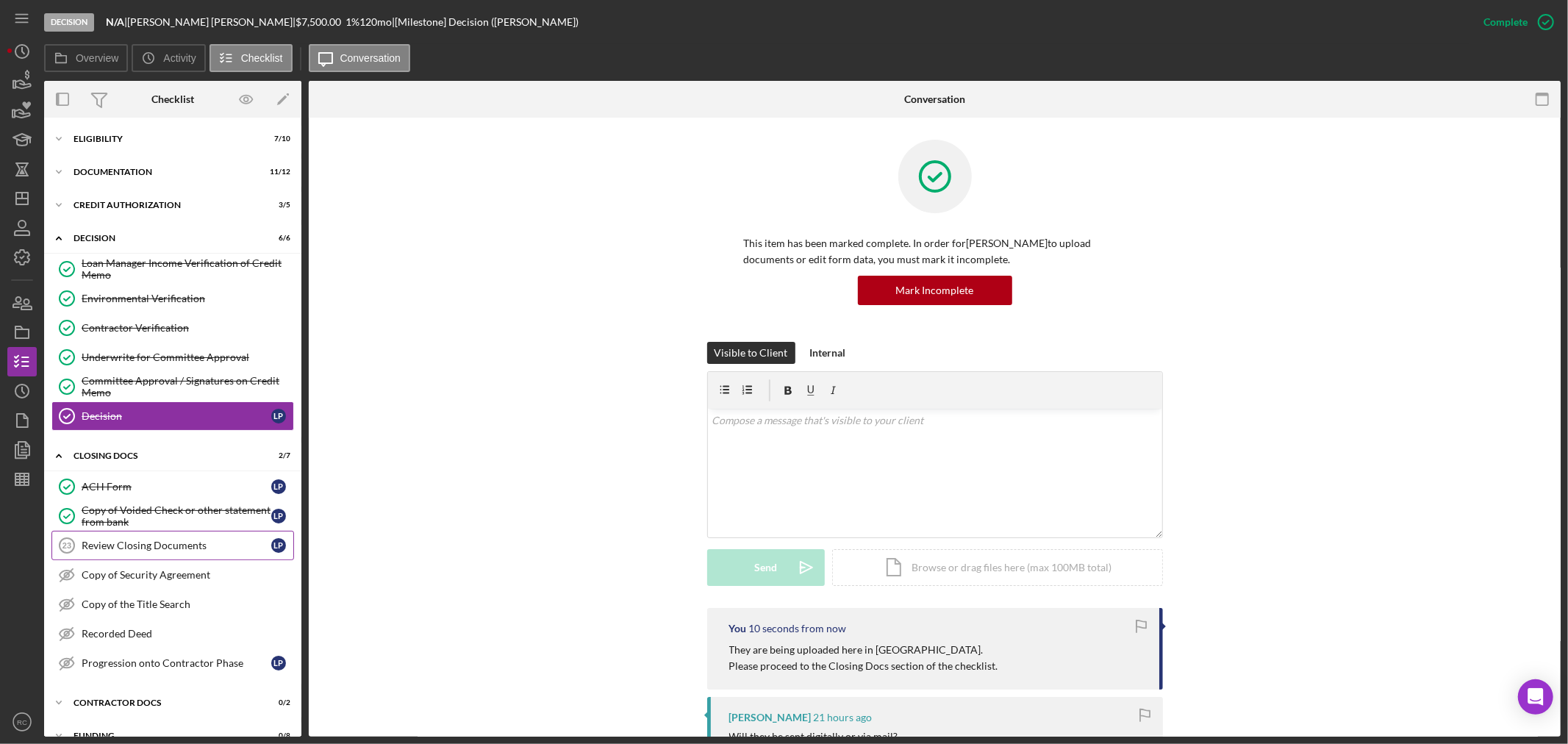
click at [180, 549] on div "Review Closing Documents" at bounding box center [176, 545] width 190 height 12
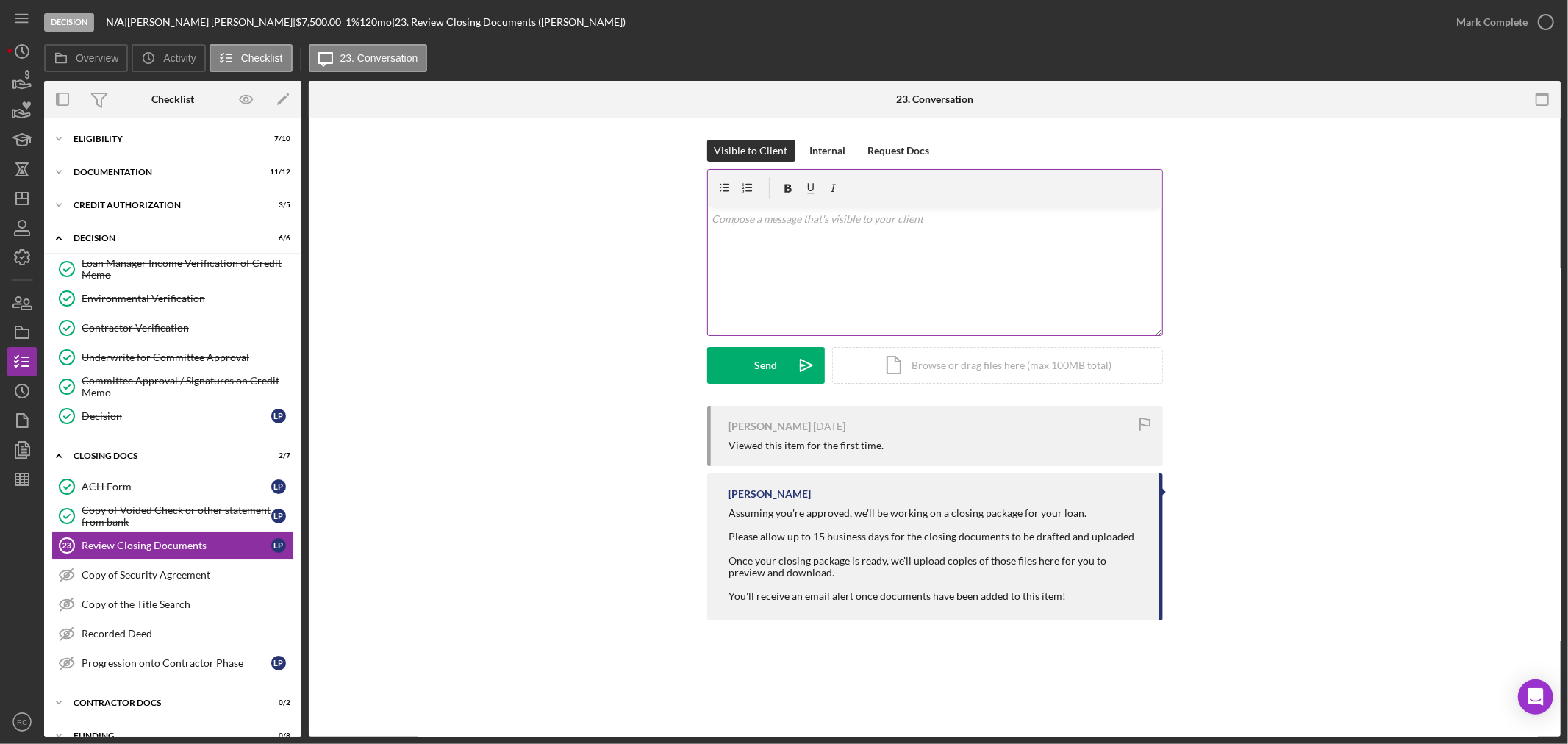
click at [841, 214] on p at bounding box center [934, 219] width 446 height 16
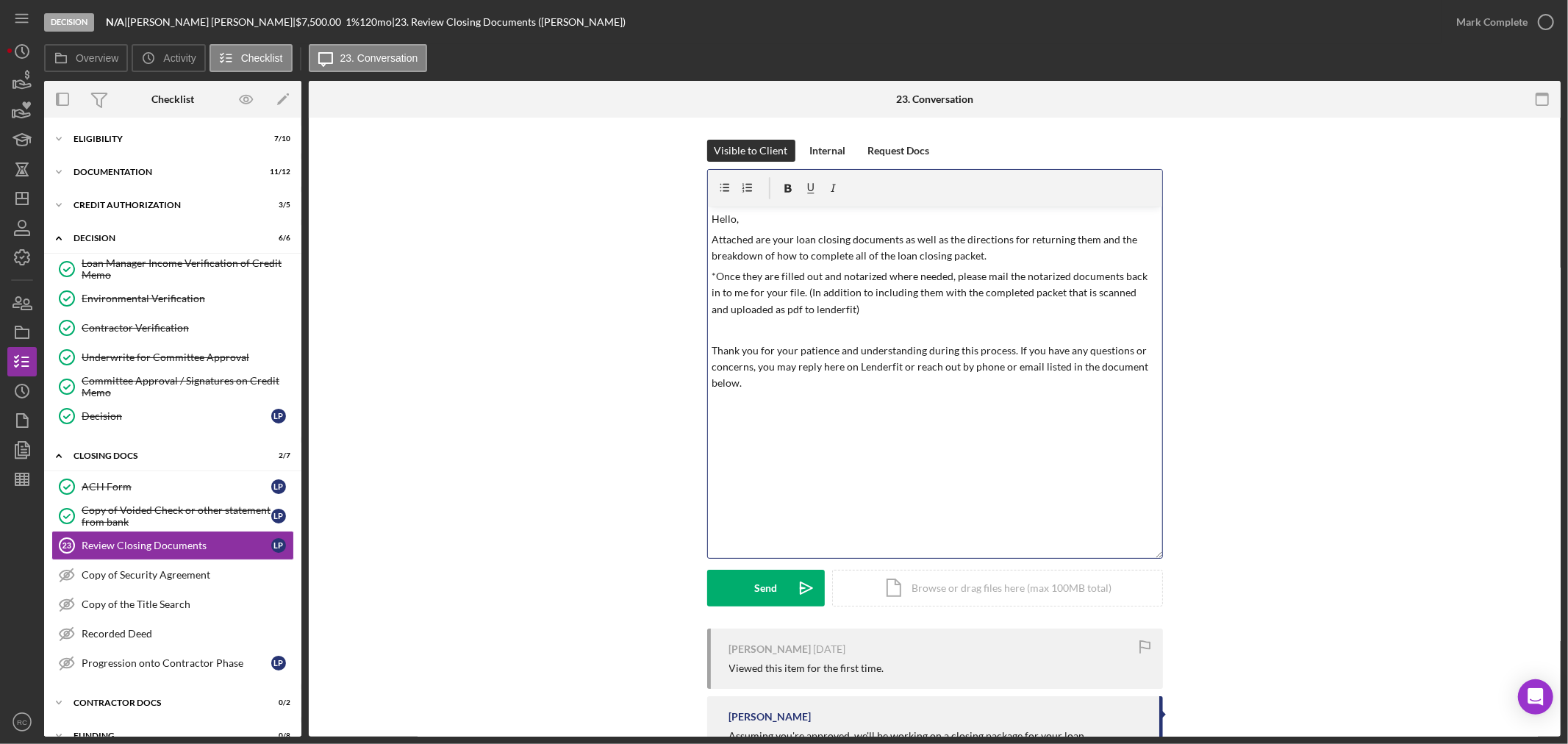
drag, startPoint x: 1157, startPoint y: 333, endPoint x: 1190, endPoint y: 555, distance: 224.4
click at [1190, 555] on div "Visible to Client Internal Request Docs v Color teal Color pink Remove color Ad…" at bounding box center [934, 384] width 1208 height 489
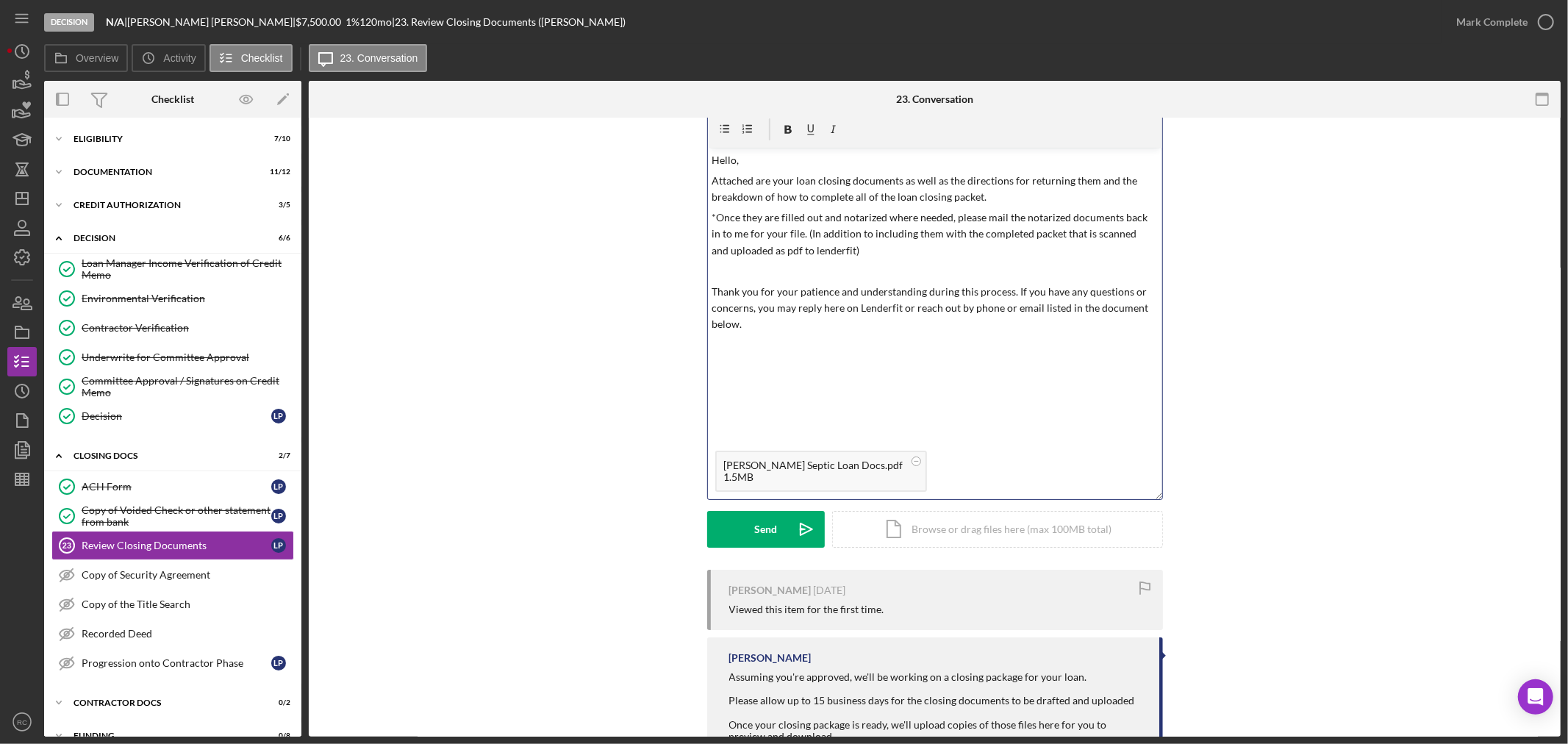
scroll to position [27, 0]
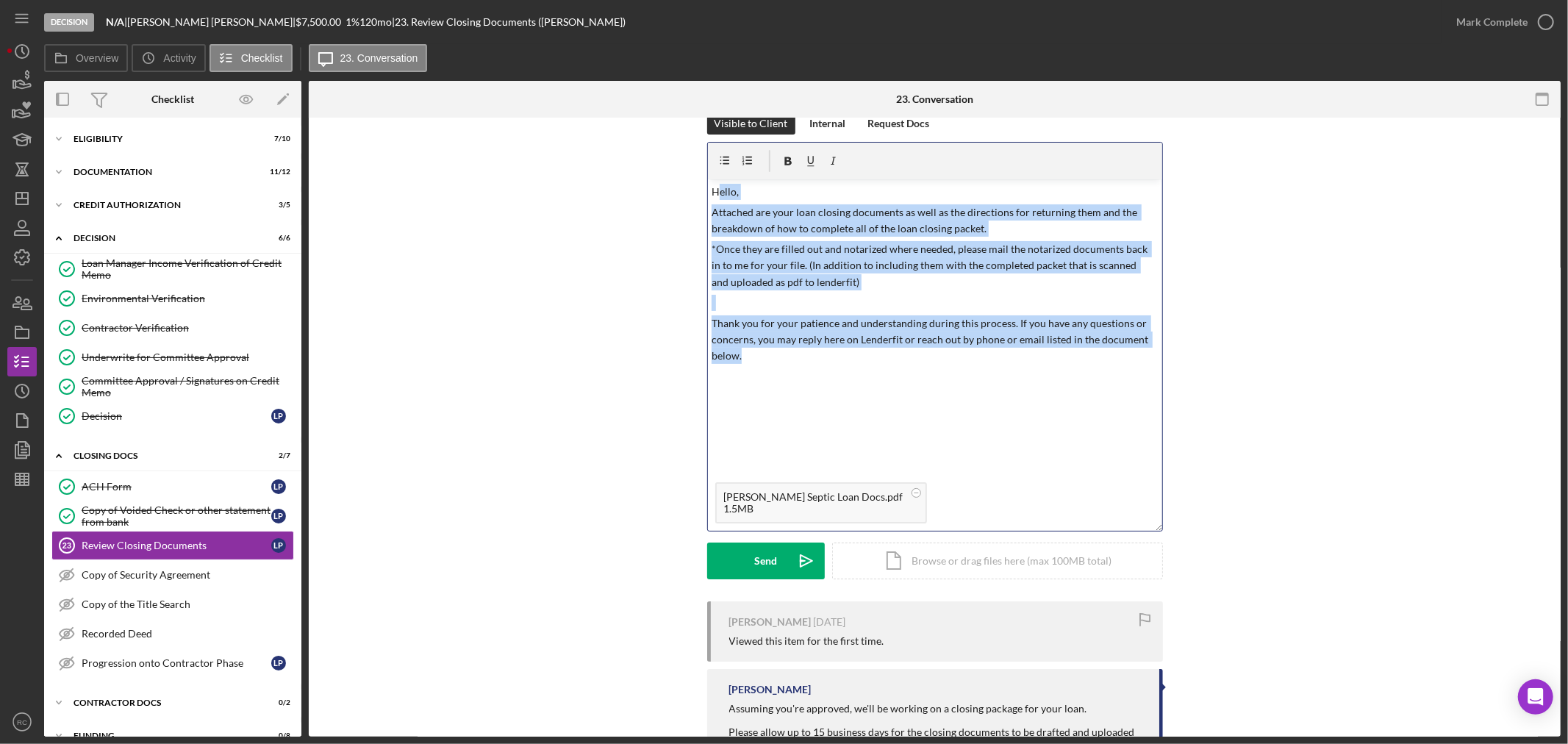
drag, startPoint x: 745, startPoint y: 349, endPoint x: 714, endPoint y: 183, distance: 168.9
click at [714, 183] on div "v Color teal Color pink Remove color Add row above Add row below Add column bef…" at bounding box center [935, 327] width 454 height 296
click at [759, 221] on p "Attached are your loan closing documents as well as the directions for returnin…" at bounding box center [934, 221] width 446 height 33
drag, startPoint x: 710, startPoint y: 208, endPoint x: 876, endPoint y: 355, distance: 221.7
click at [876, 355] on div "v Color teal Color pink Remove color Add row above Add row below Add column bef…" at bounding box center [935, 327] width 454 height 296
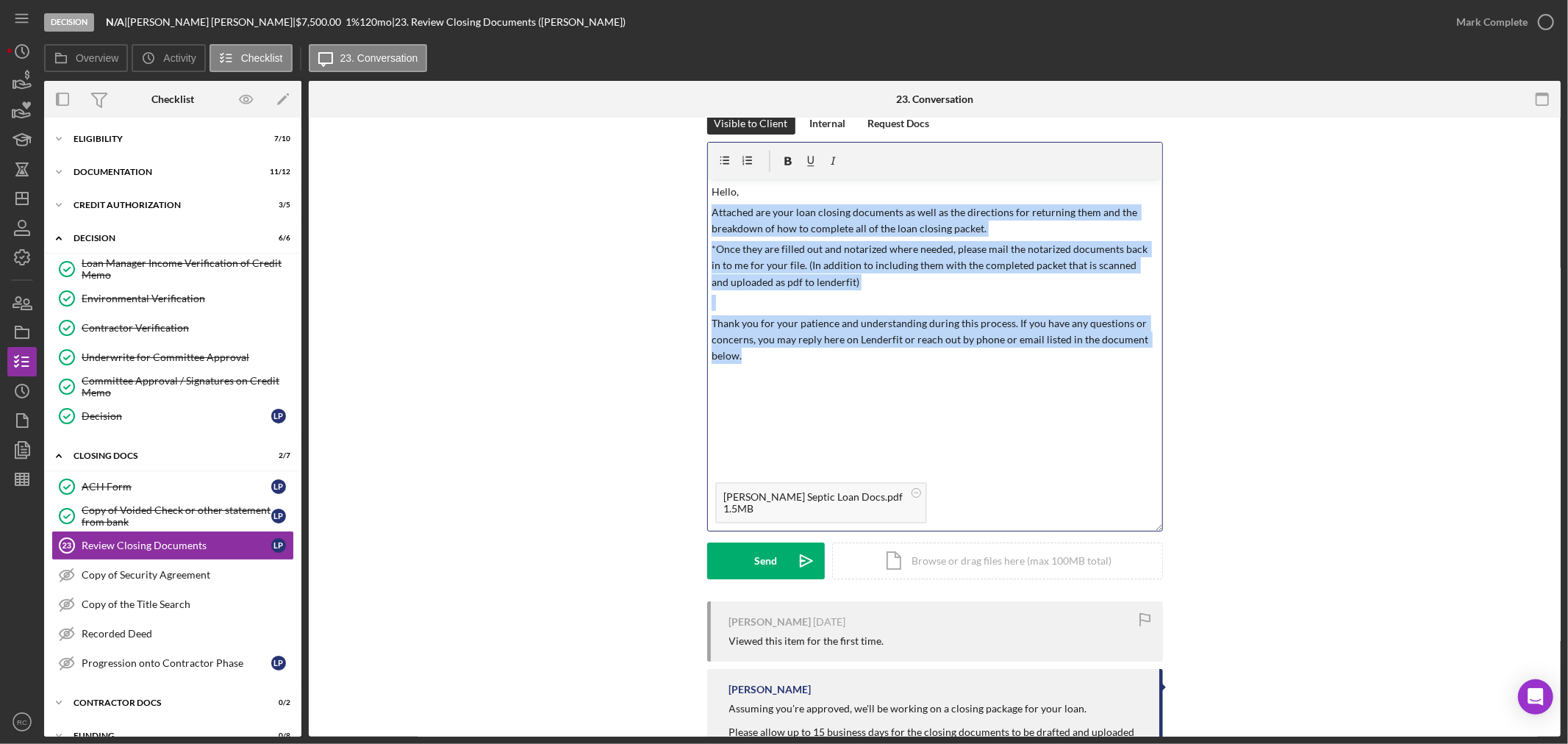
copy div "Attached are your loan closing documents as well as the directions for returnin…"
drag, startPoint x: 768, startPoint y: 354, endPoint x: 695, endPoint y: 210, distance: 161.4
click at [695, 210] on div "Visible to Client Internal Request Docs v Color teal Color pink Remove color Ad…" at bounding box center [934, 356] width 1208 height 489
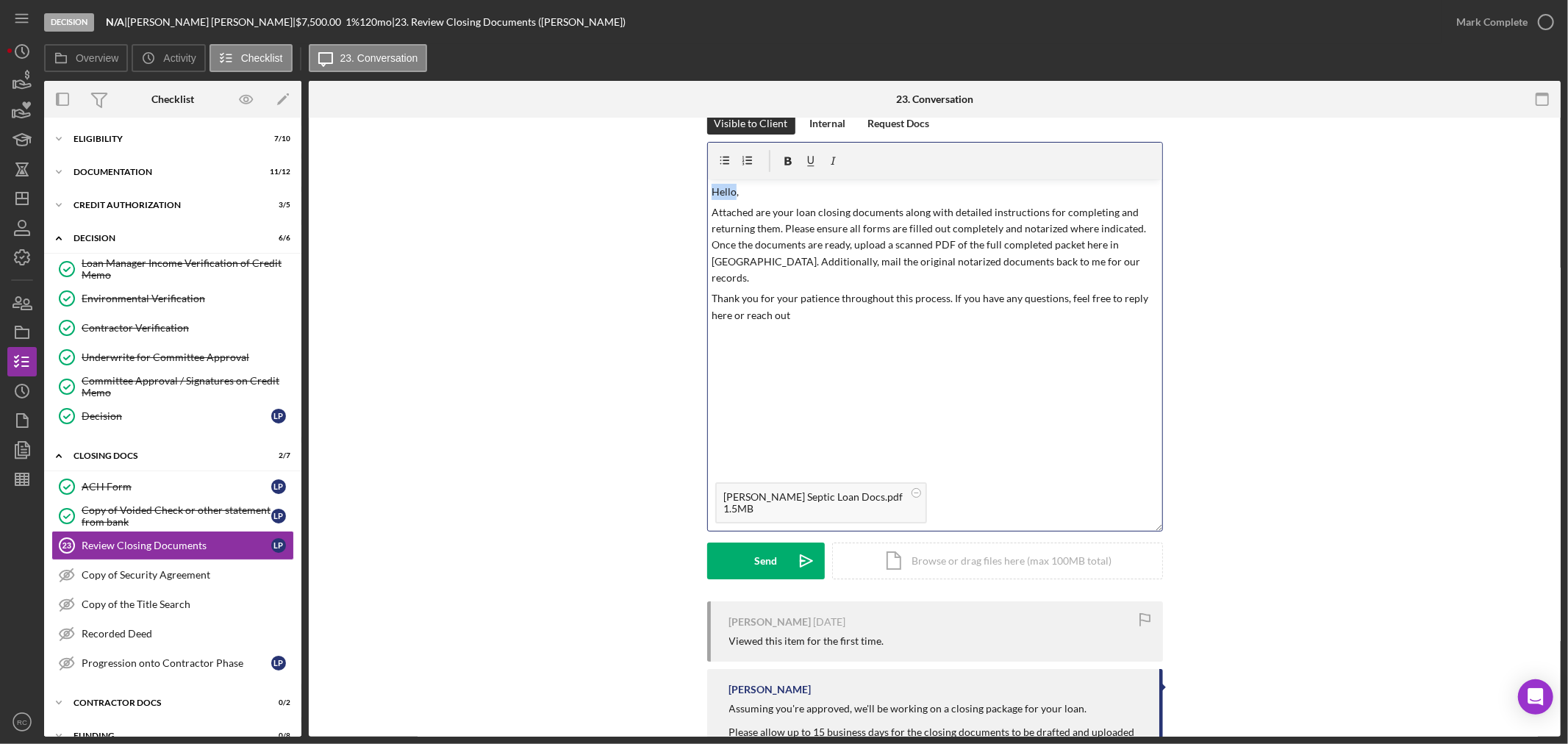
drag, startPoint x: 732, startPoint y: 191, endPoint x: 698, endPoint y: 190, distance: 34.0
click at [698, 190] on div "Visible to Client Internal Request Docs v Color teal Color pink Remove color Ad…" at bounding box center [934, 356] width 1208 height 489
click at [976, 328] on p at bounding box center [934, 336] width 446 height 16
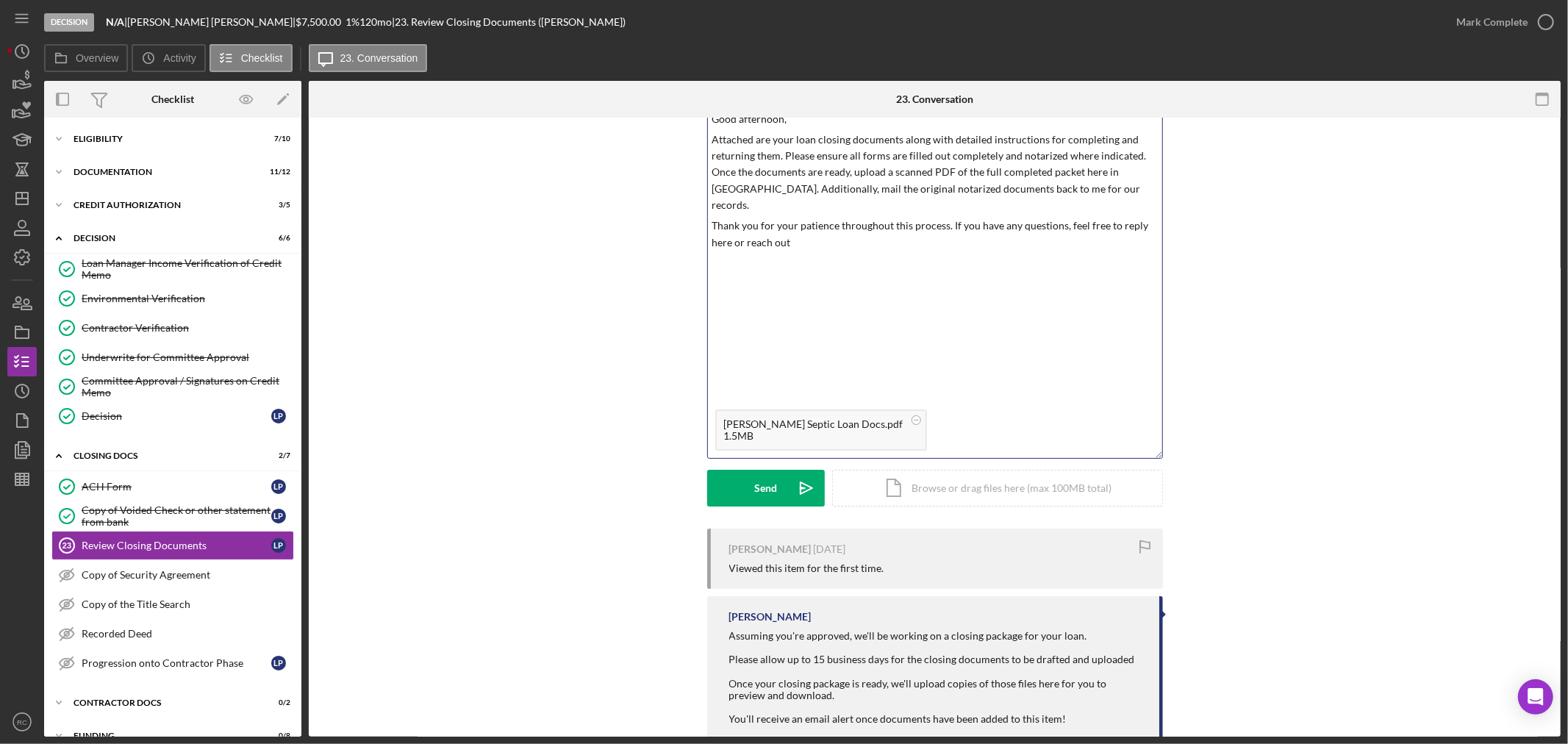
scroll to position [136, 0]
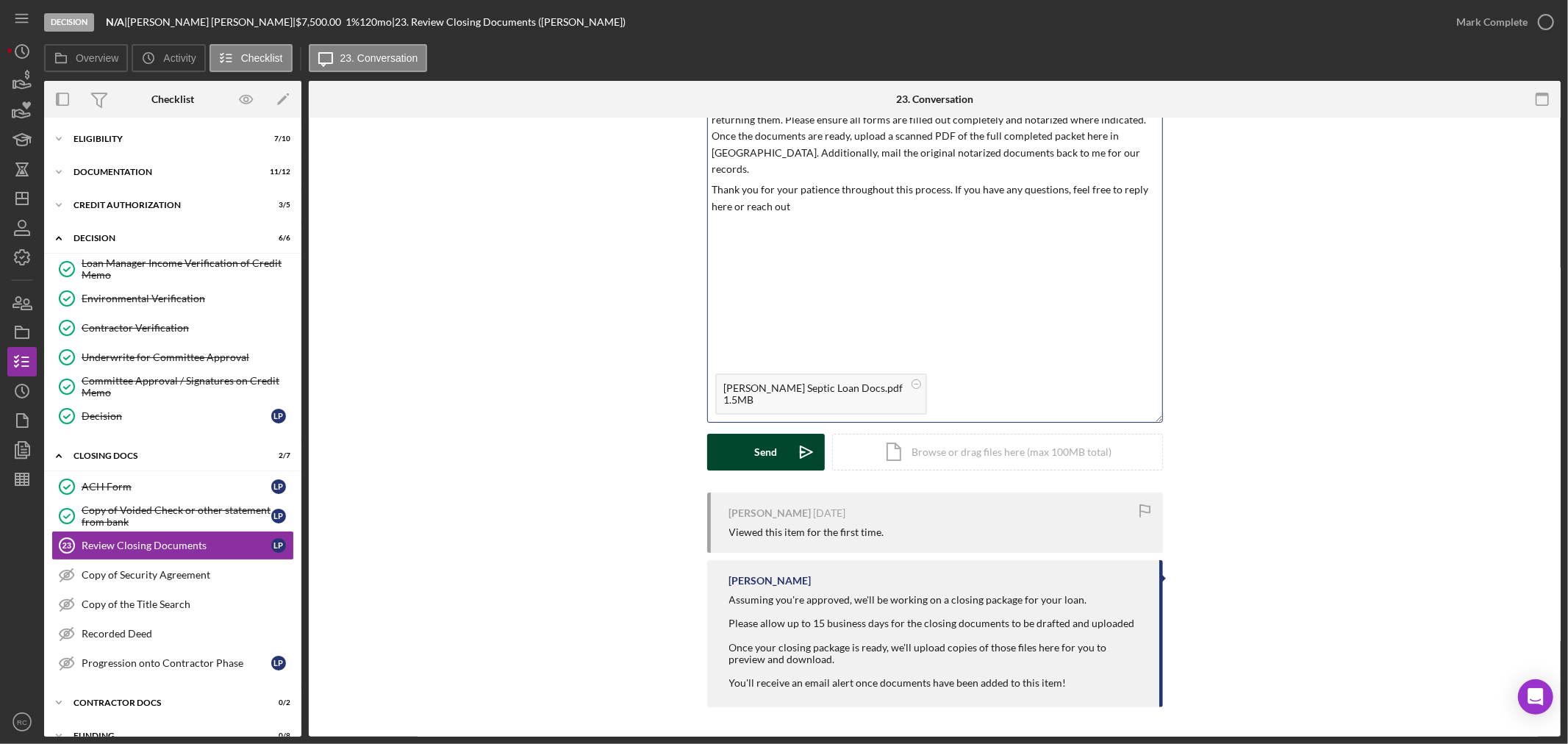
click at [736, 451] on button "Send Icon/icon-invite-send" at bounding box center [766, 452] width 118 height 36
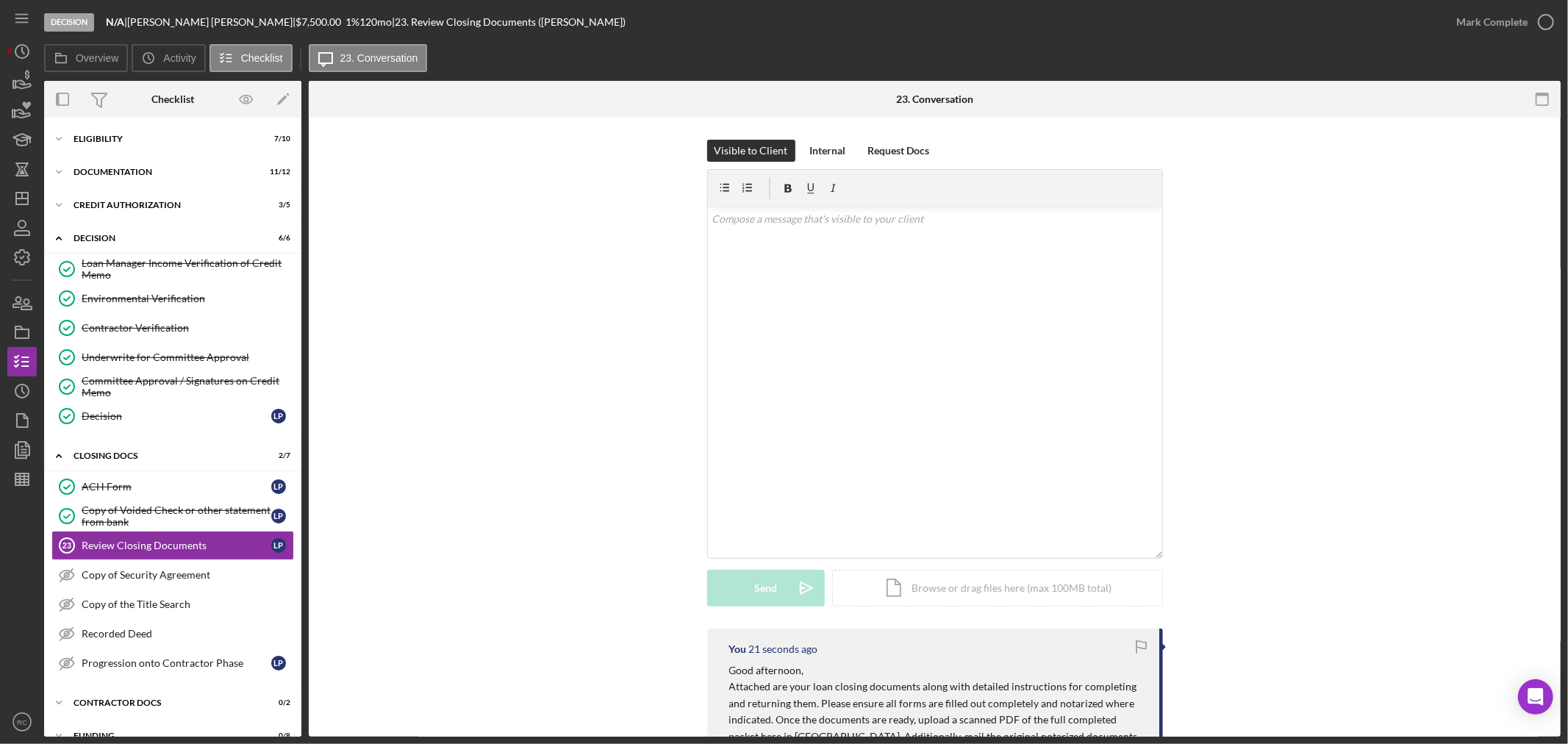
scroll to position [404, 0]
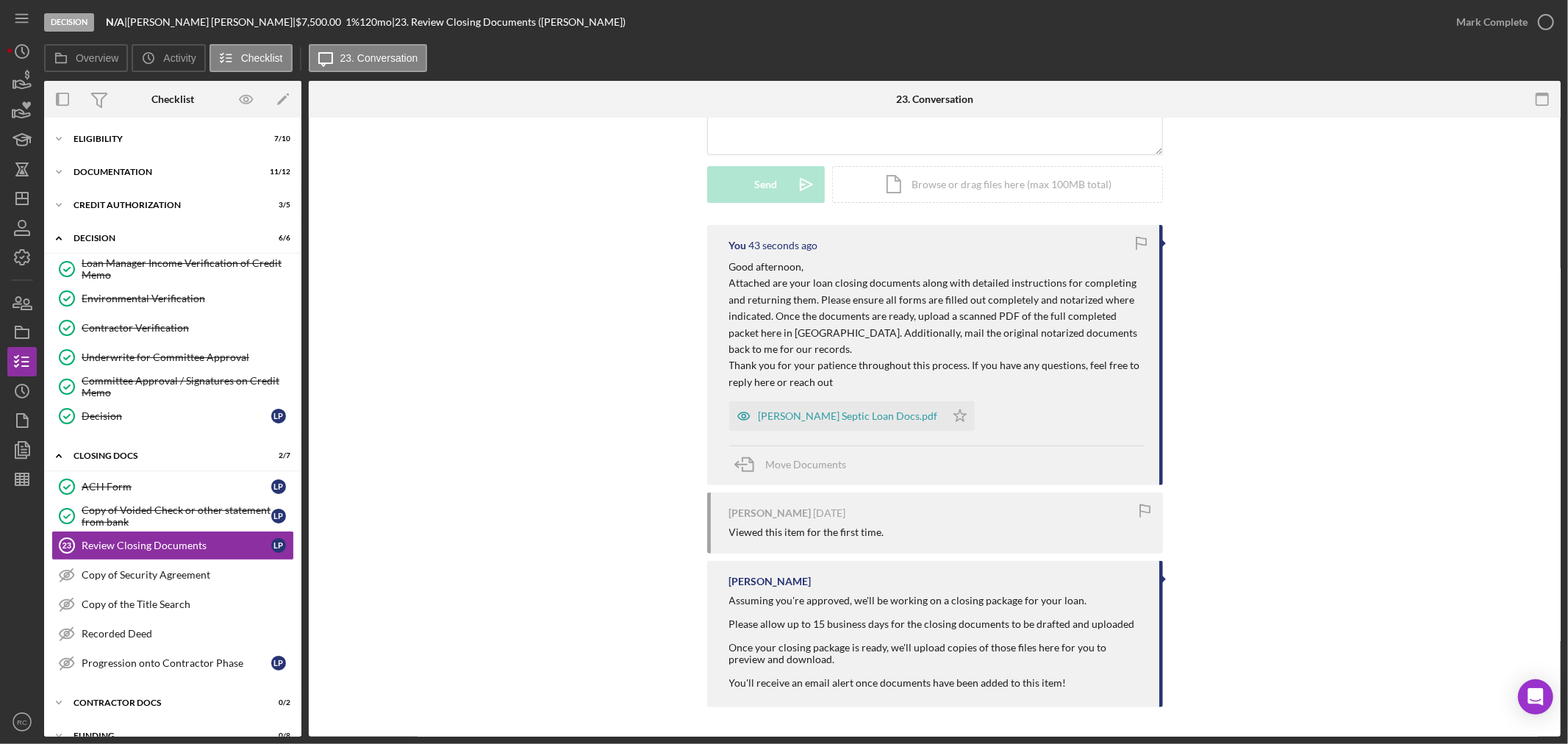
click at [541, 415] on div "You 43 seconds ago Good afternoon, Attached are your loan closing documents alo…" at bounding box center [934, 469] width 1208 height 490
click at [166, 275] on div "Loan Manager Income Verification of Credit Memo" at bounding box center [188, 268] width 212 height 23
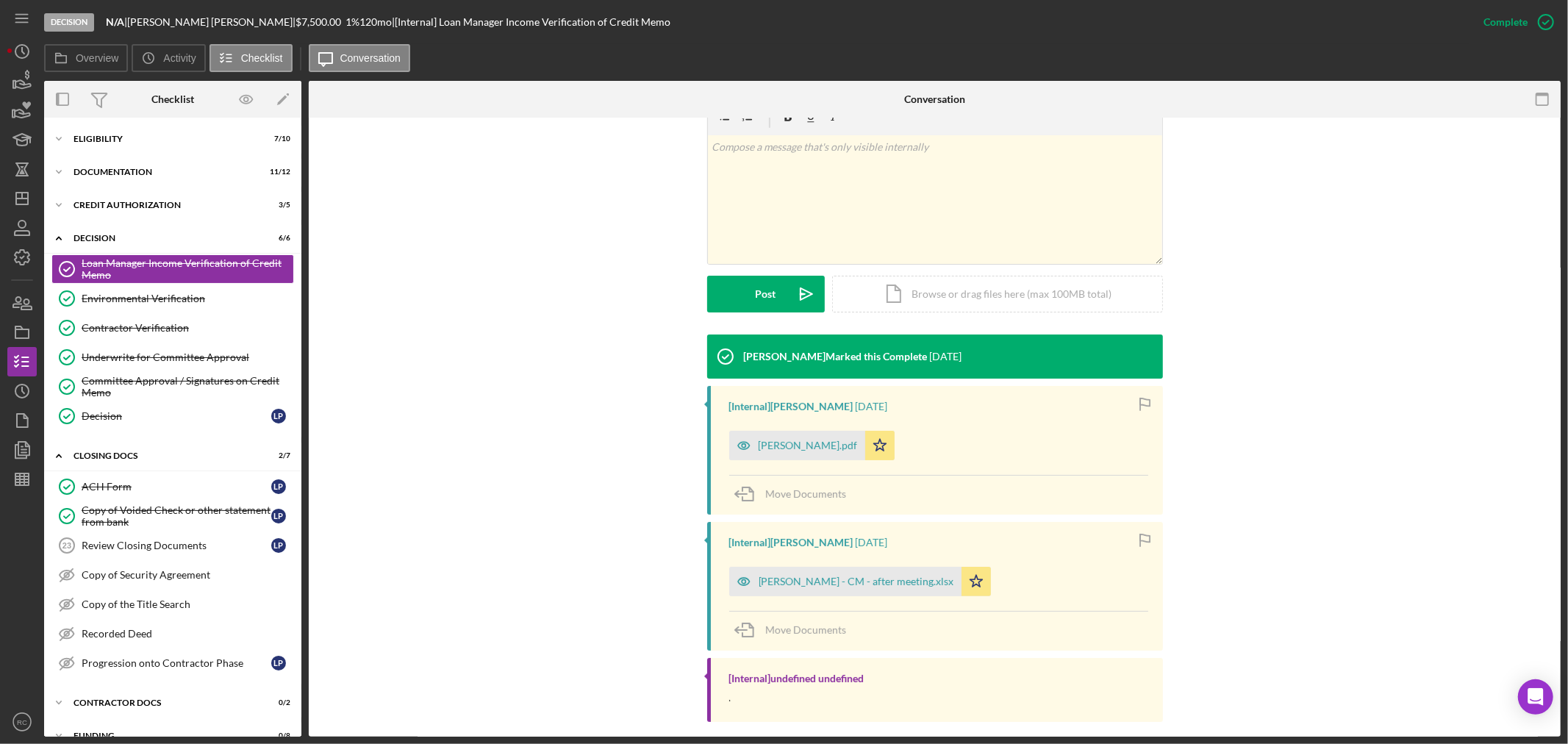
scroll to position [260, 0]
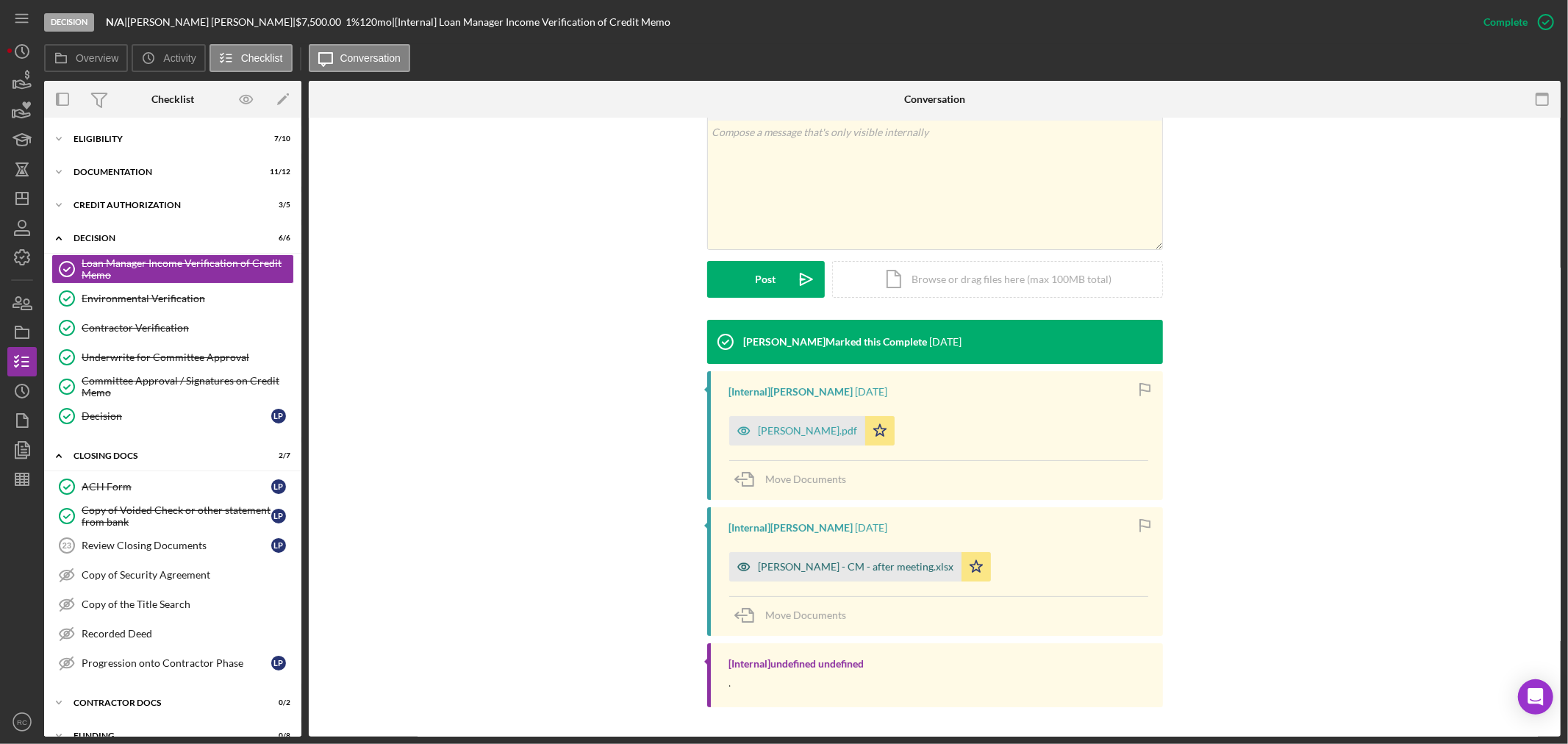
click at [861, 561] on div "[PERSON_NAME] - CM - after meeting.xlsx" at bounding box center [857, 566] width 196 height 12
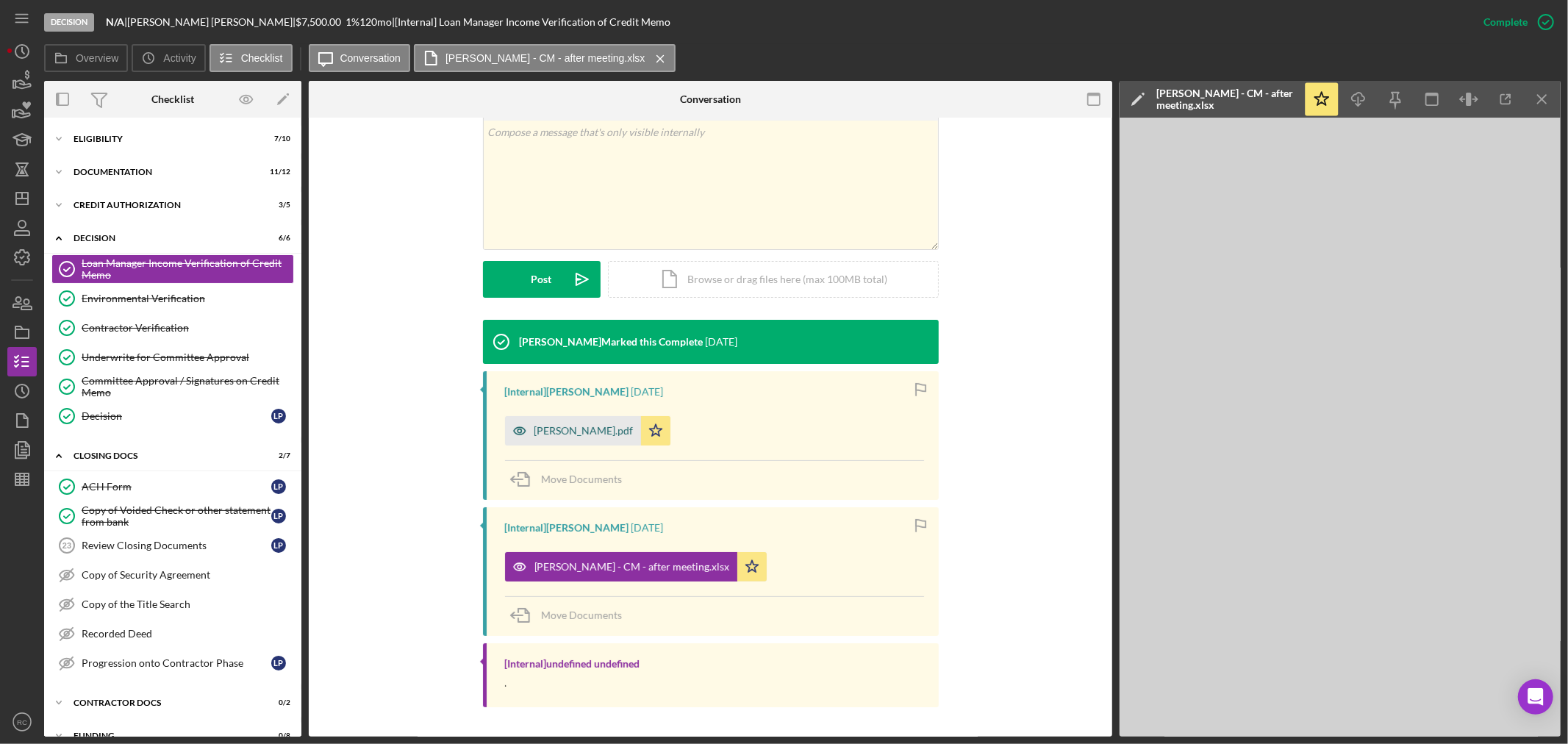
click at [630, 429] on div "[PERSON_NAME].pdf" at bounding box center [584, 431] width 99 height 12
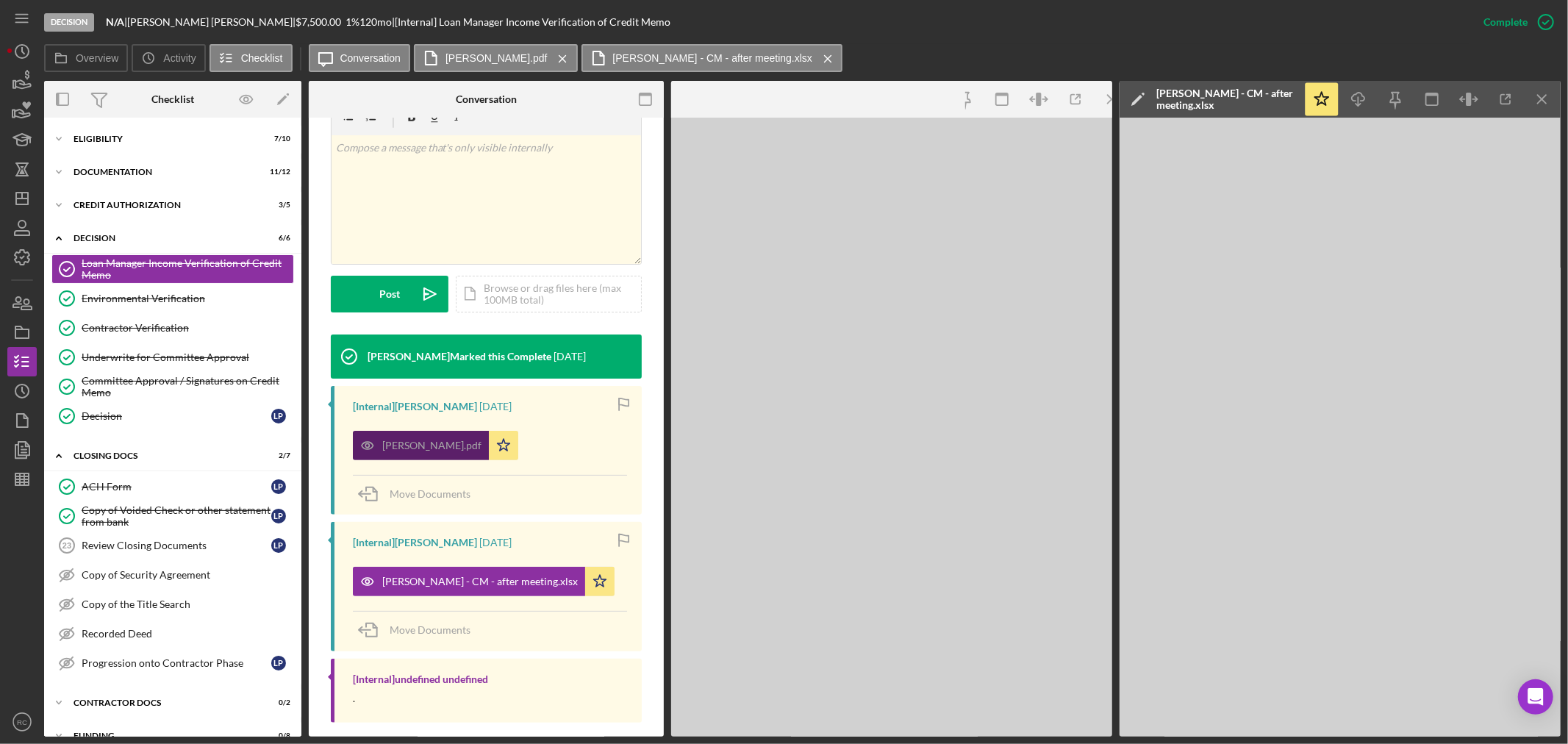
scroll to position [276, 0]
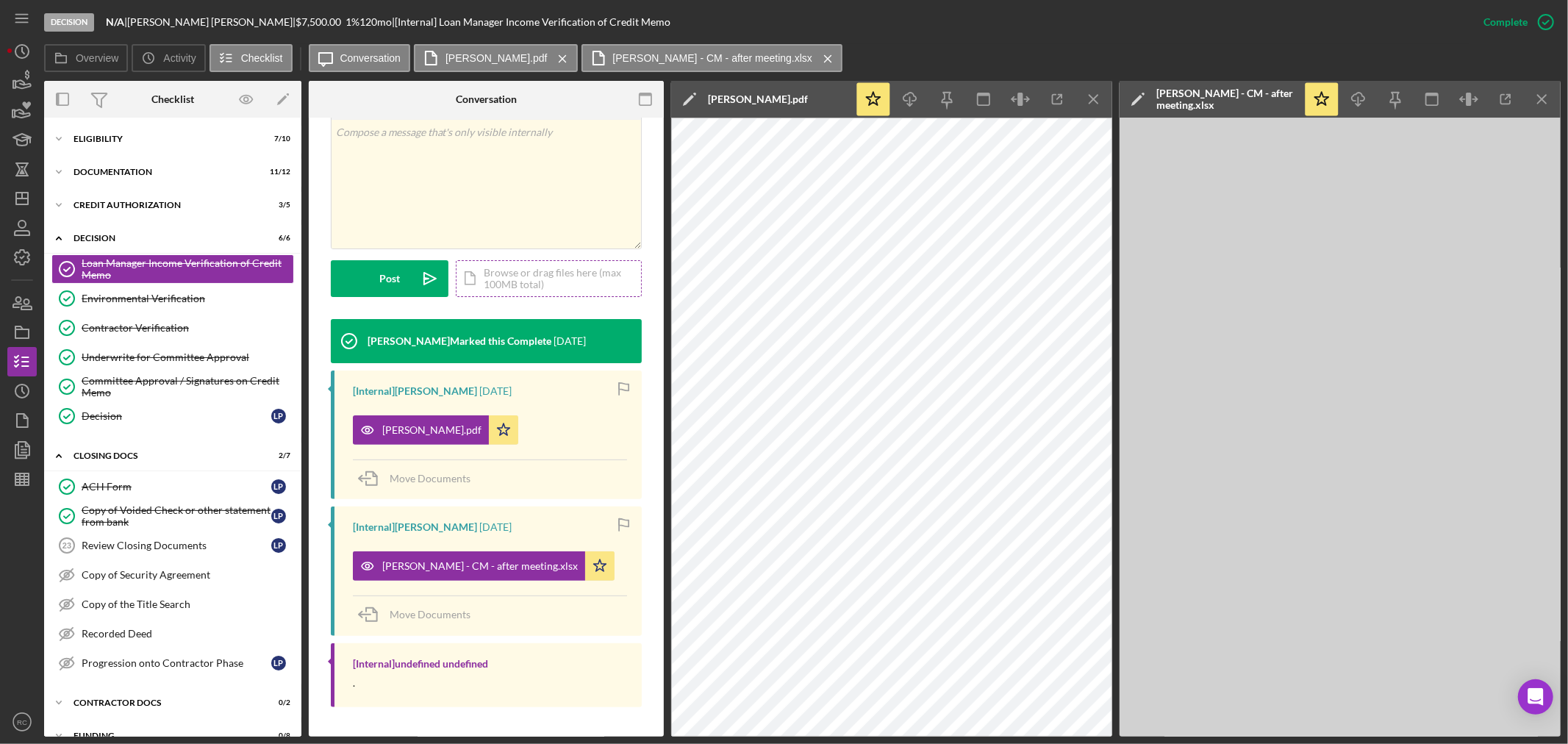
click at [531, 295] on div "Icon/Document Browse or drag files here (max 100MB total) Tap to choose files o…" at bounding box center [549, 278] width 186 height 36
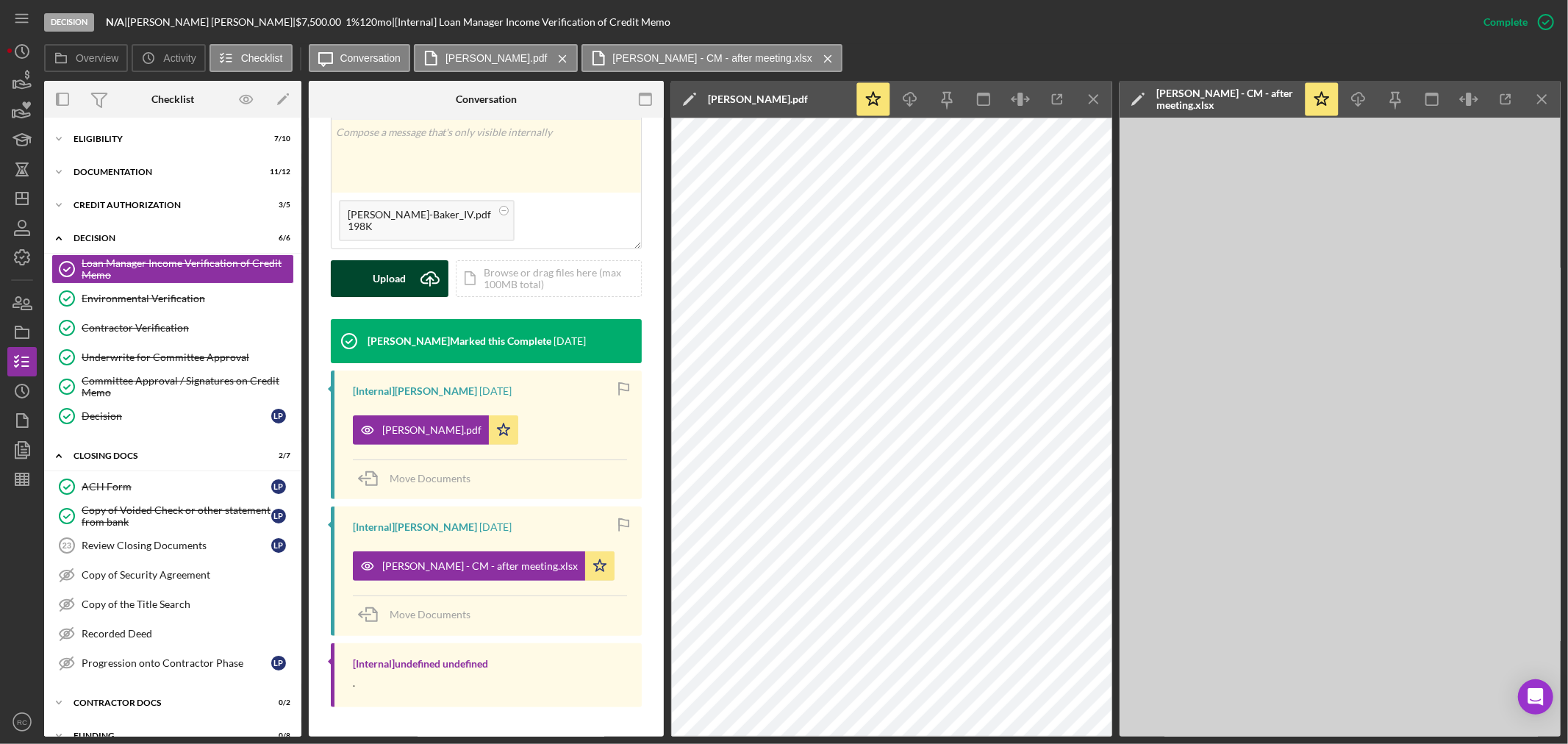
click at [376, 294] on div "Upload" at bounding box center [390, 278] width 33 height 36
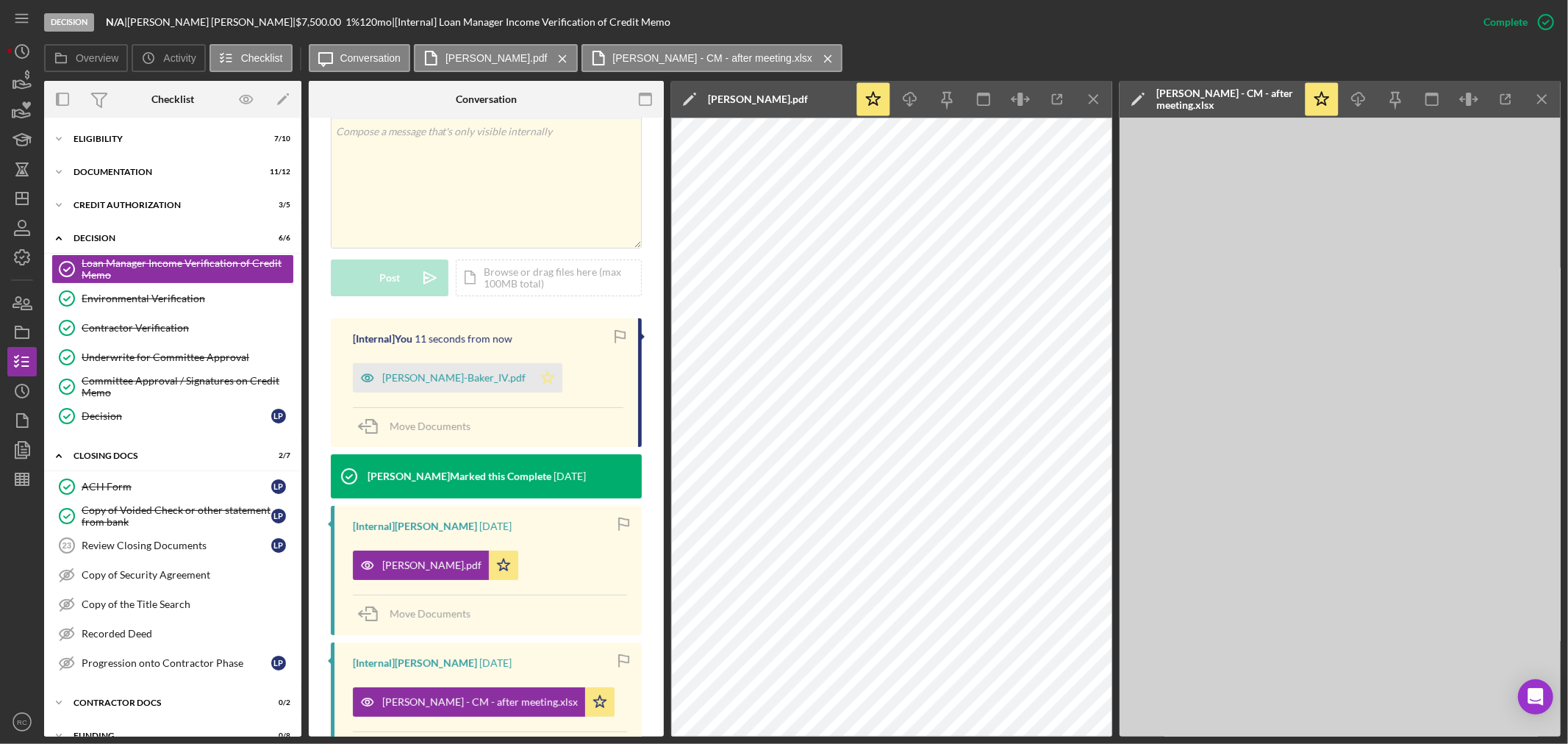
click at [542, 383] on polygon "button" at bounding box center [547, 376] width 12 height 12
click at [129, 545] on div "Review Closing Documents" at bounding box center [176, 545] width 190 height 12
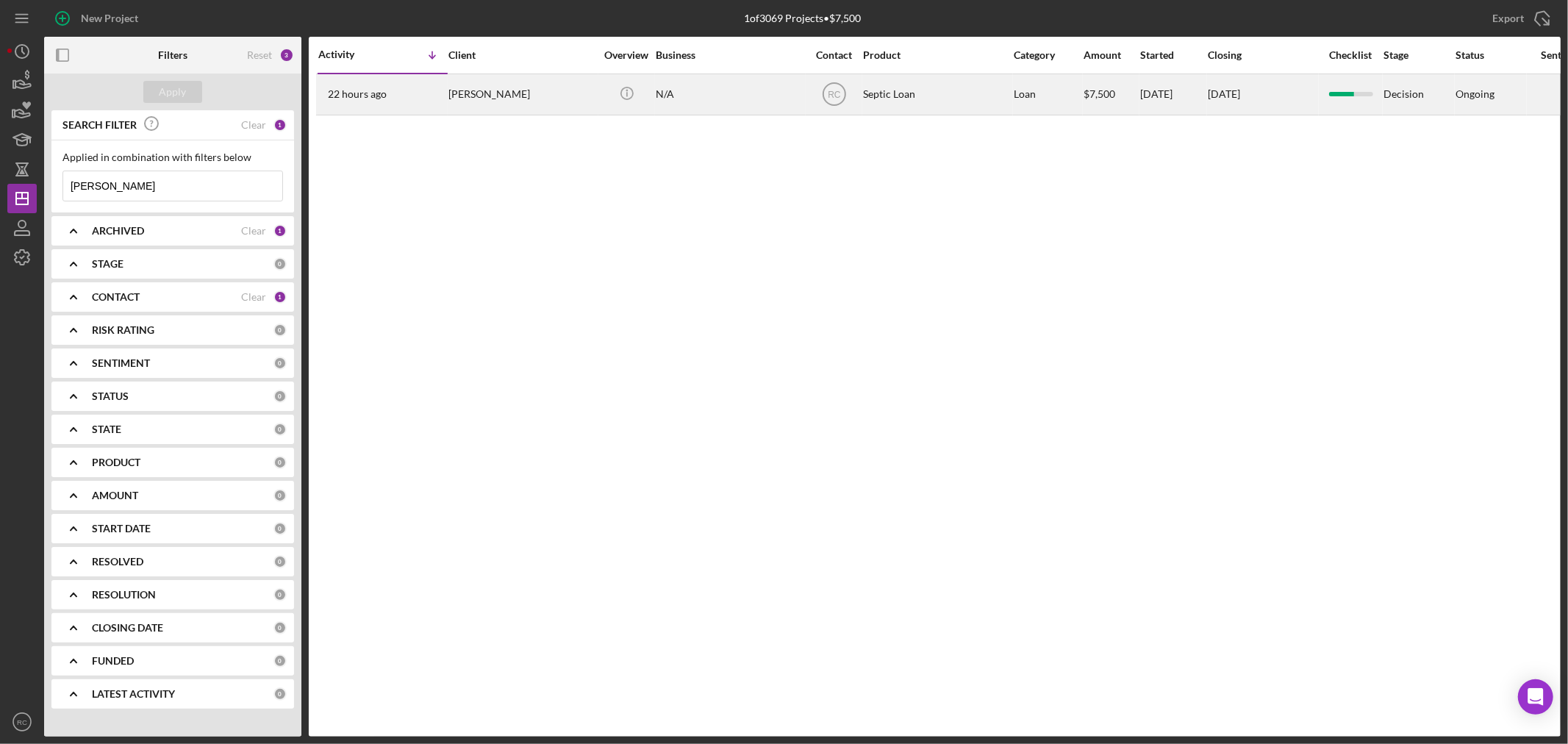
click at [563, 97] on div "[PERSON_NAME]" at bounding box center [522, 95] width 147 height 39
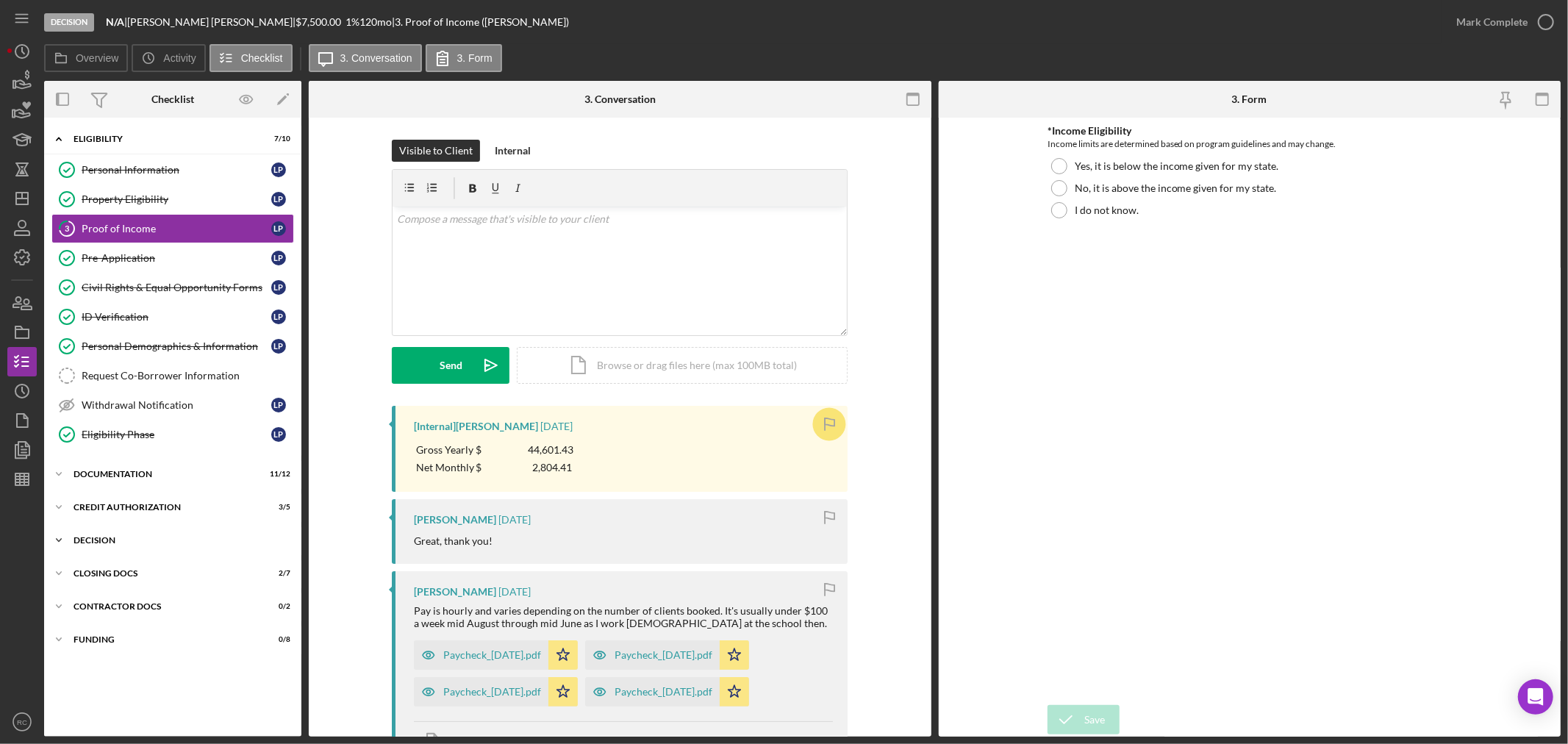
click at [100, 541] on div "Decision" at bounding box center [178, 540] width 209 height 9
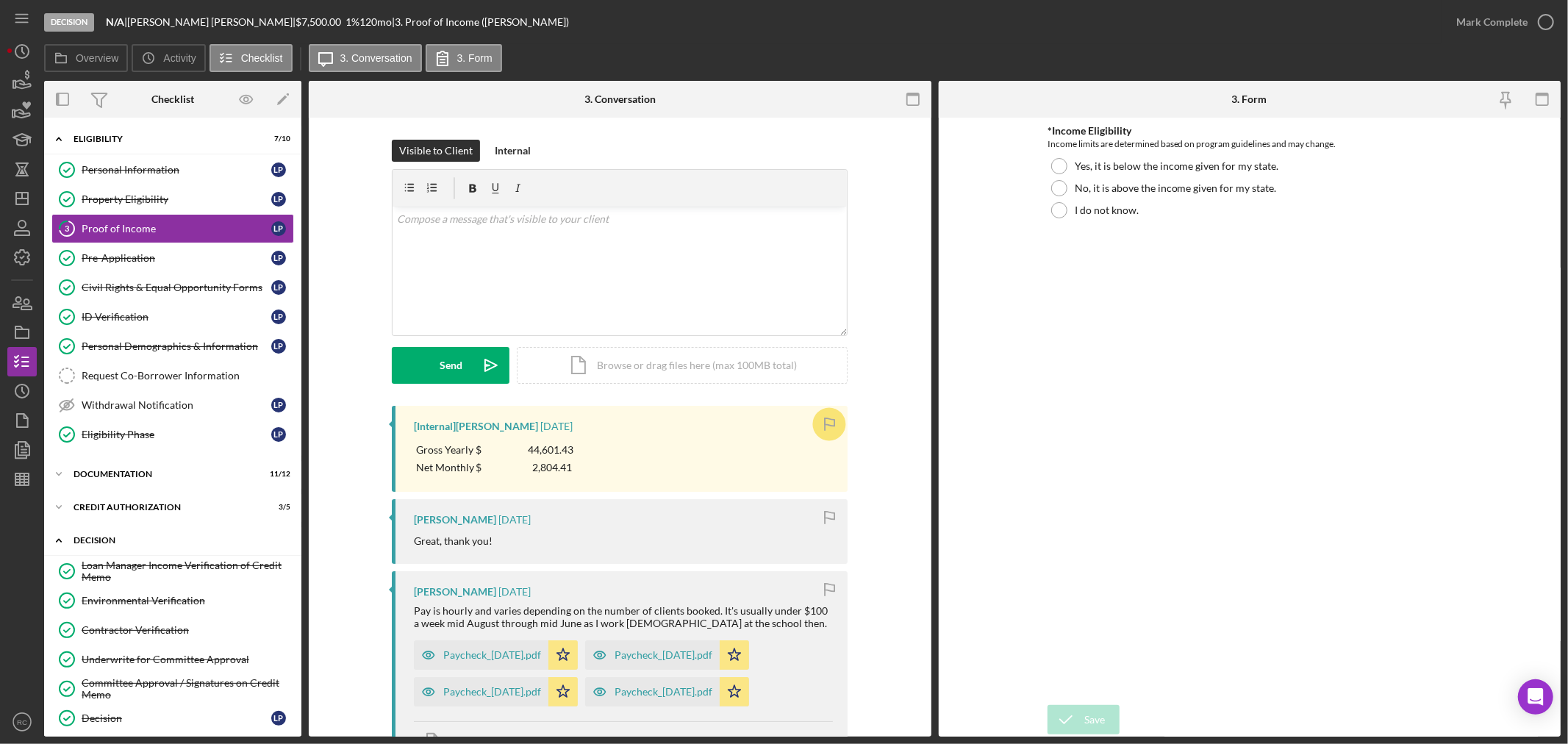
drag, startPoint x: 150, startPoint y: 541, endPoint x: 142, endPoint y: 551, distance: 12.8
click at [148, 544] on div "Decision" at bounding box center [178, 540] width 209 height 9
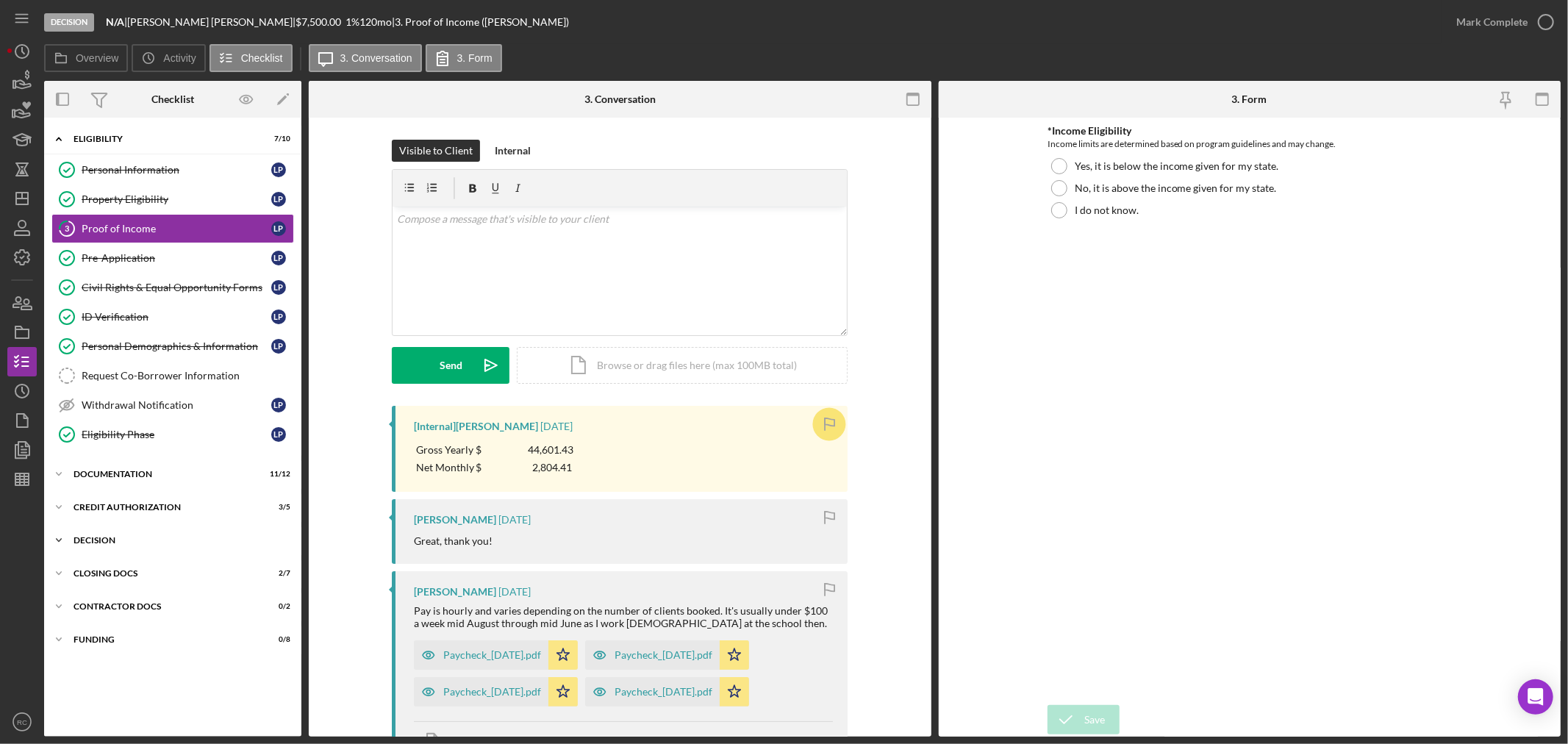
click at [123, 534] on div "Icon/Expander Decision 6 / 6" at bounding box center [173, 540] width 257 height 29
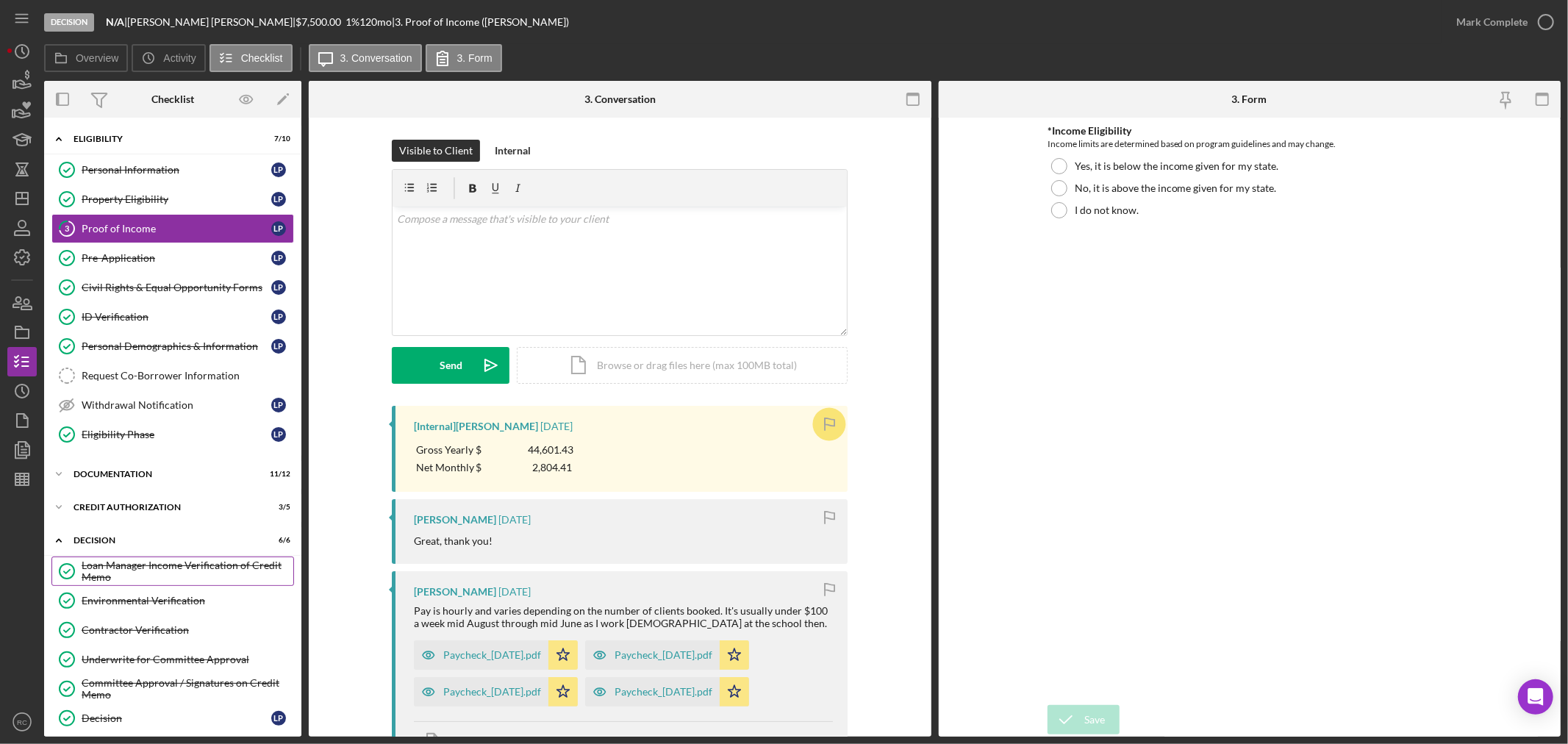
click at [137, 558] on link "Loan Manager Income Verification of Credit Memo Loan Manager Income Verificatio…" at bounding box center [173, 571] width 242 height 29
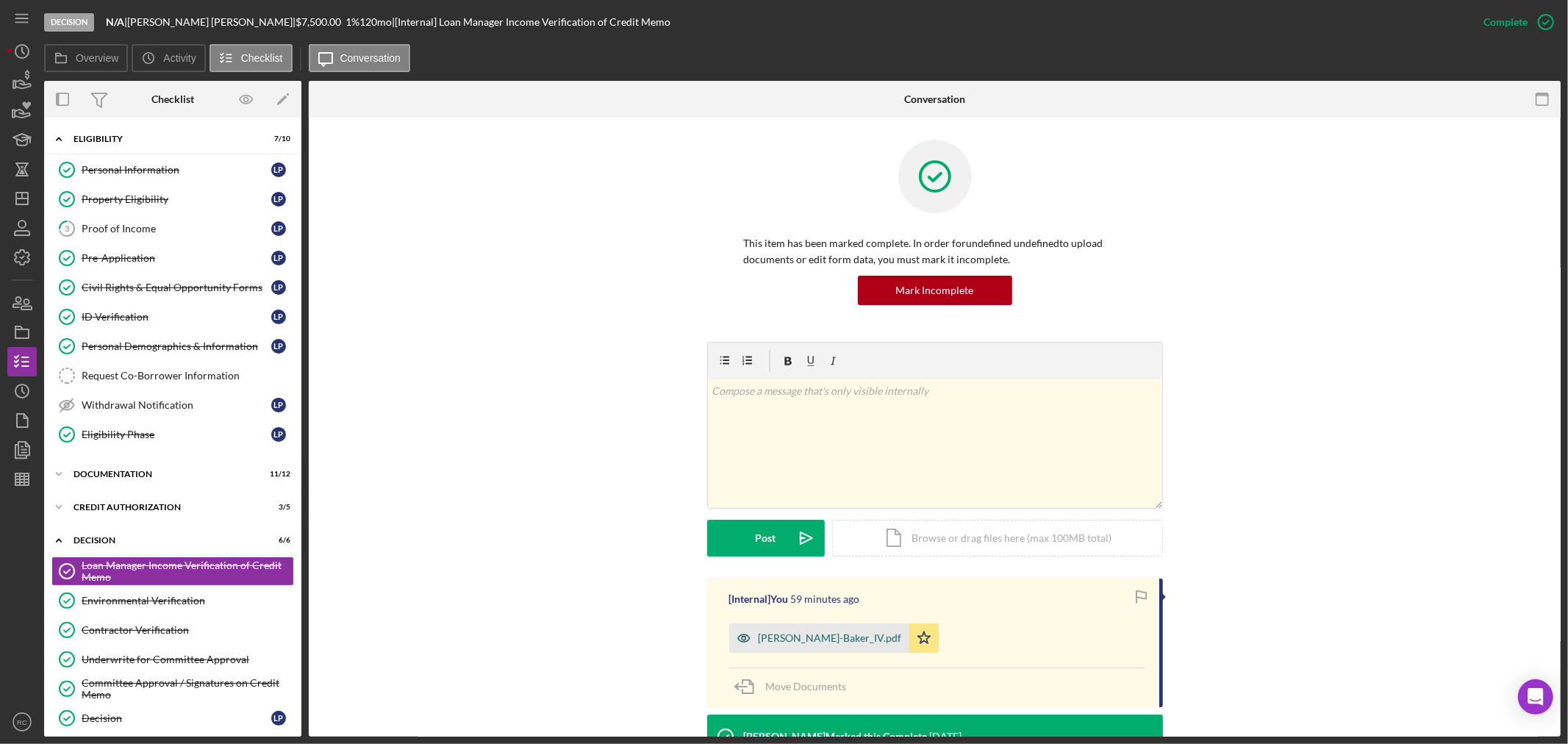
click at [802, 641] on div "[PERSON_NAME]-Baker_IV.pdf" at bounding box center [830, 637] width 143 height 12
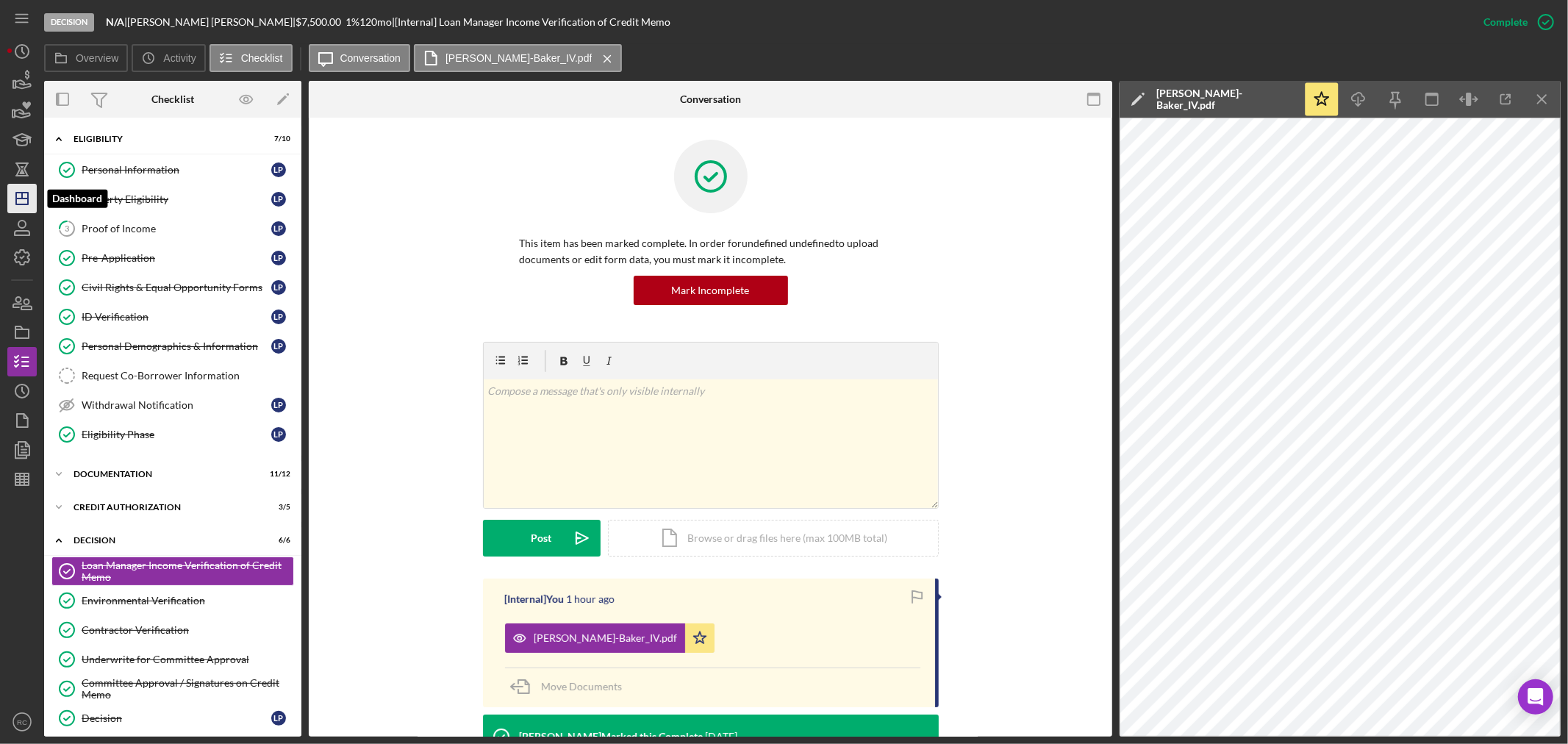
click at [29, 200] on icon "Icon/Dashboard" at bounding box center [22, 198] width 36 height 36
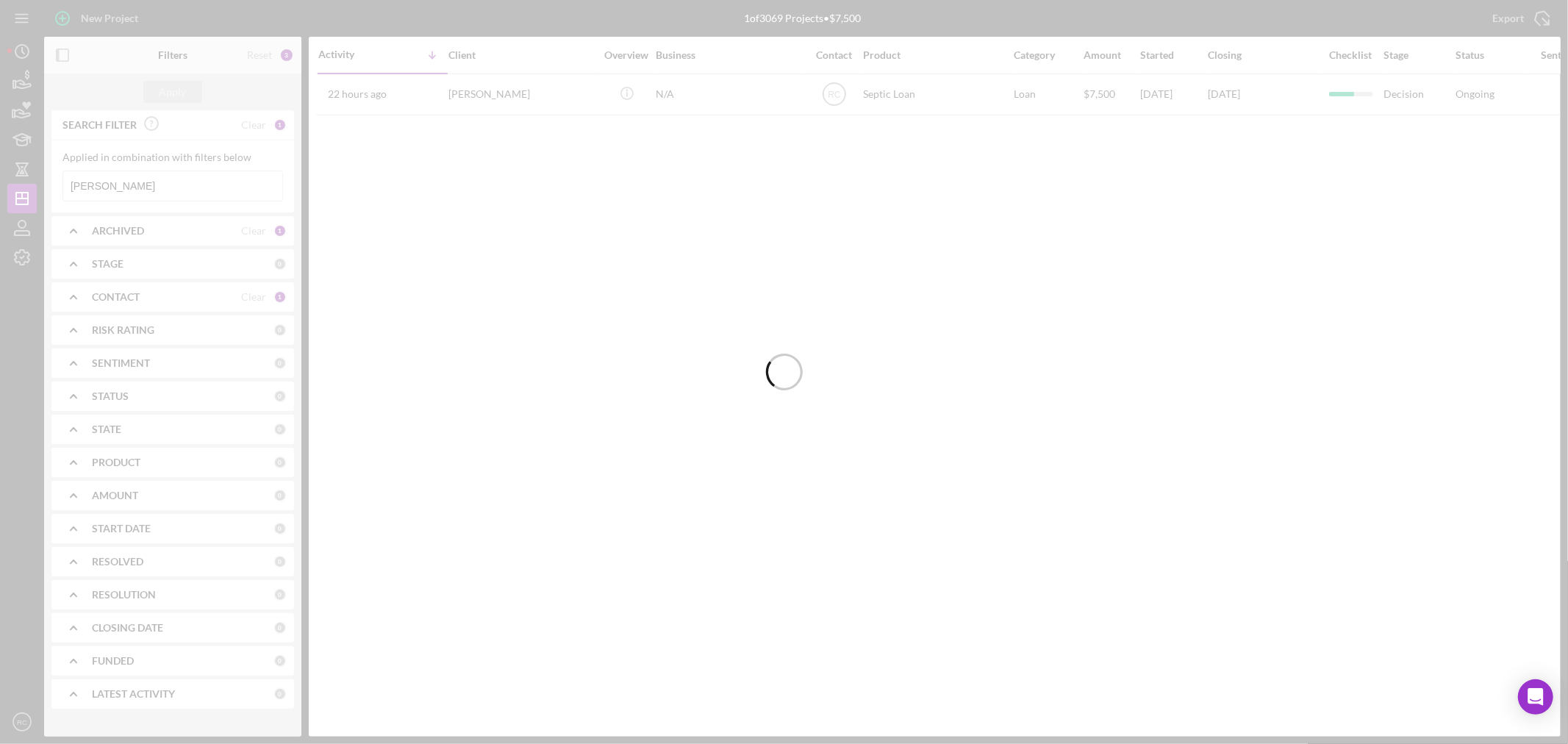
click at [156, 200] on div at bounding box center [784, 372] width 1568 height 744
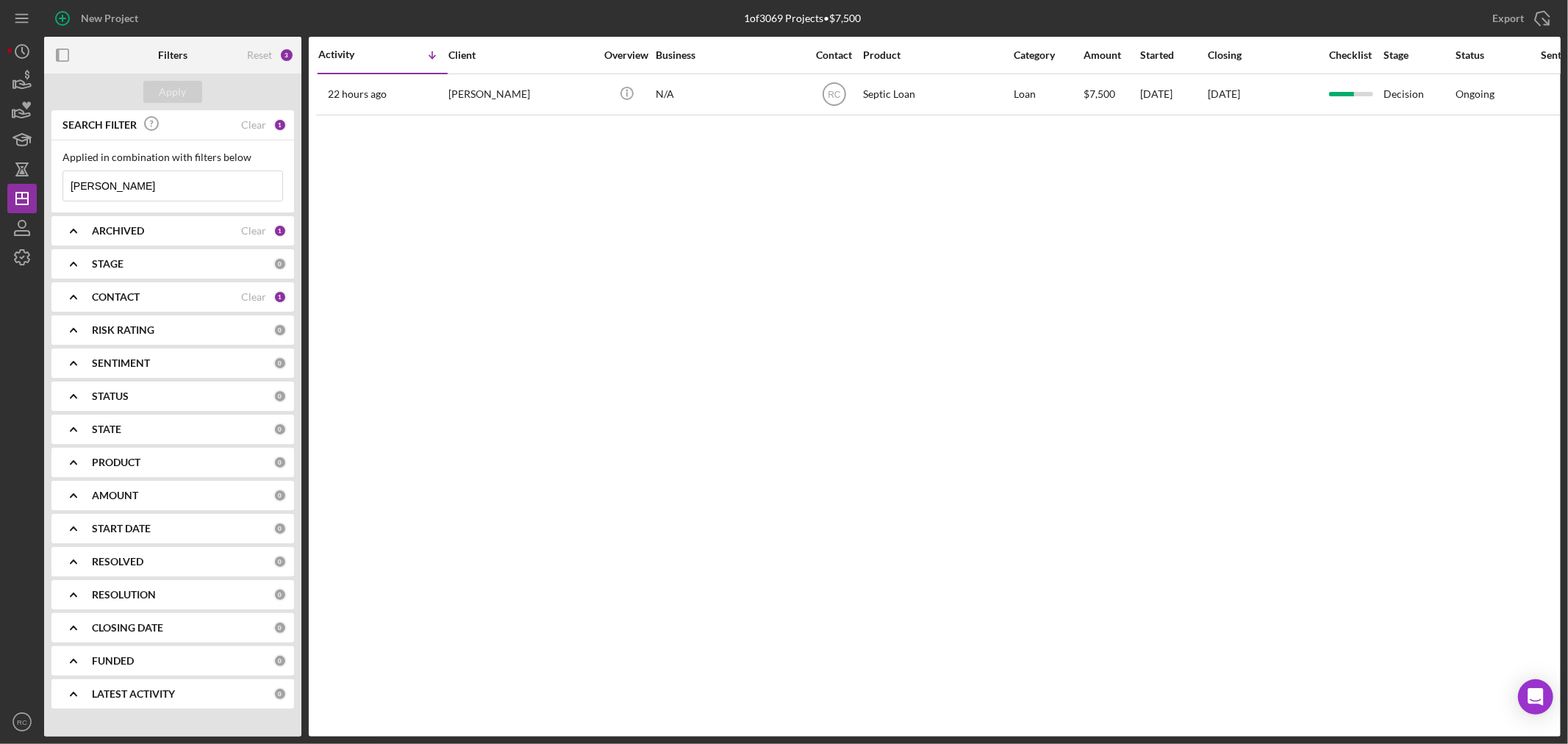
drag, startPoint x: 162, startPoint y: 190, endPoint x: 71, endPoint y: 180, distance: 91.5
click at [71, 180] on input "[PERSON_NAME]" at bounding box center [172, 186] width 219 height 29
type input "n"
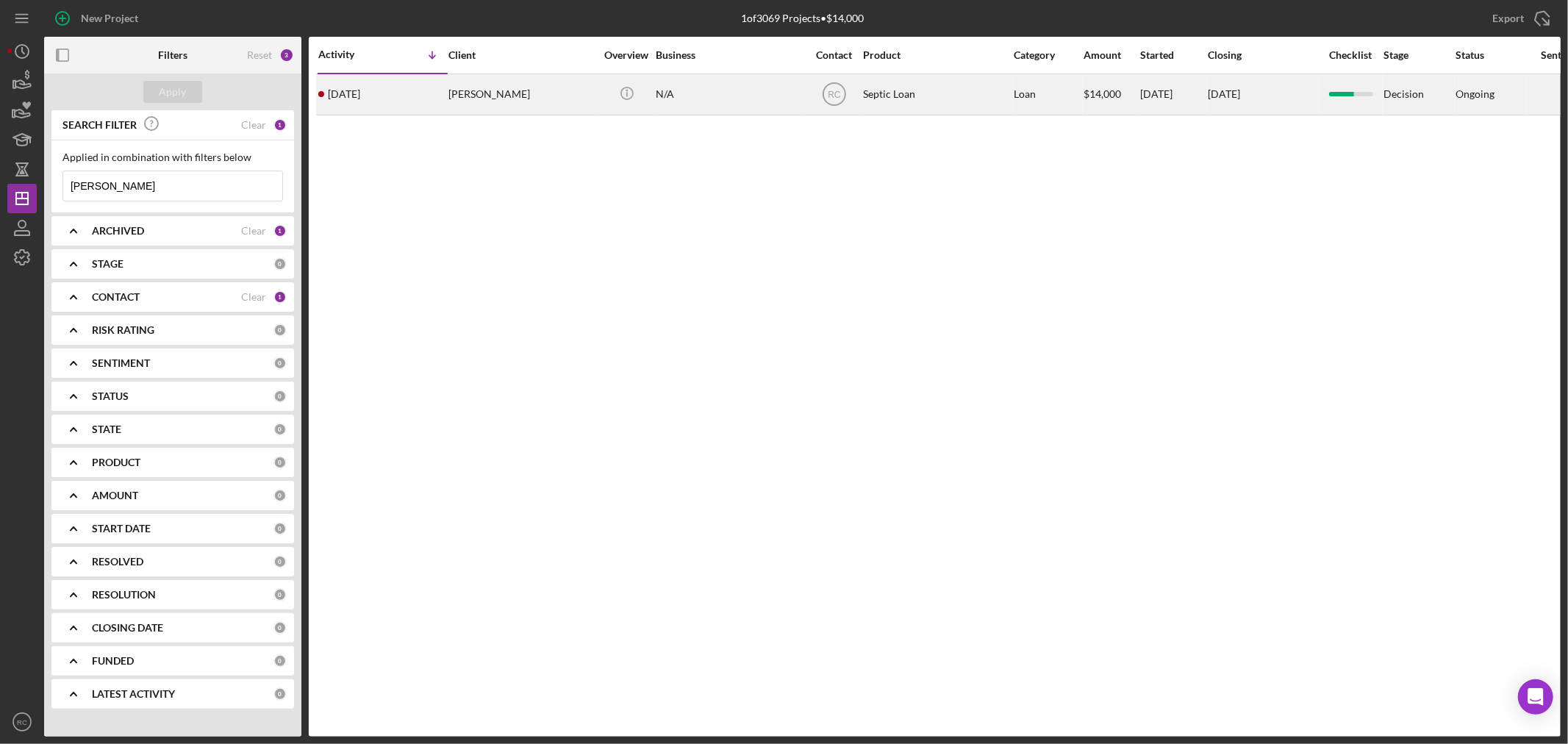
type input "[PERSON_NAME]"
click at [491, 94] on div "[PERSON_NAME]" at bounding box center [522, 95] width 147 height 39
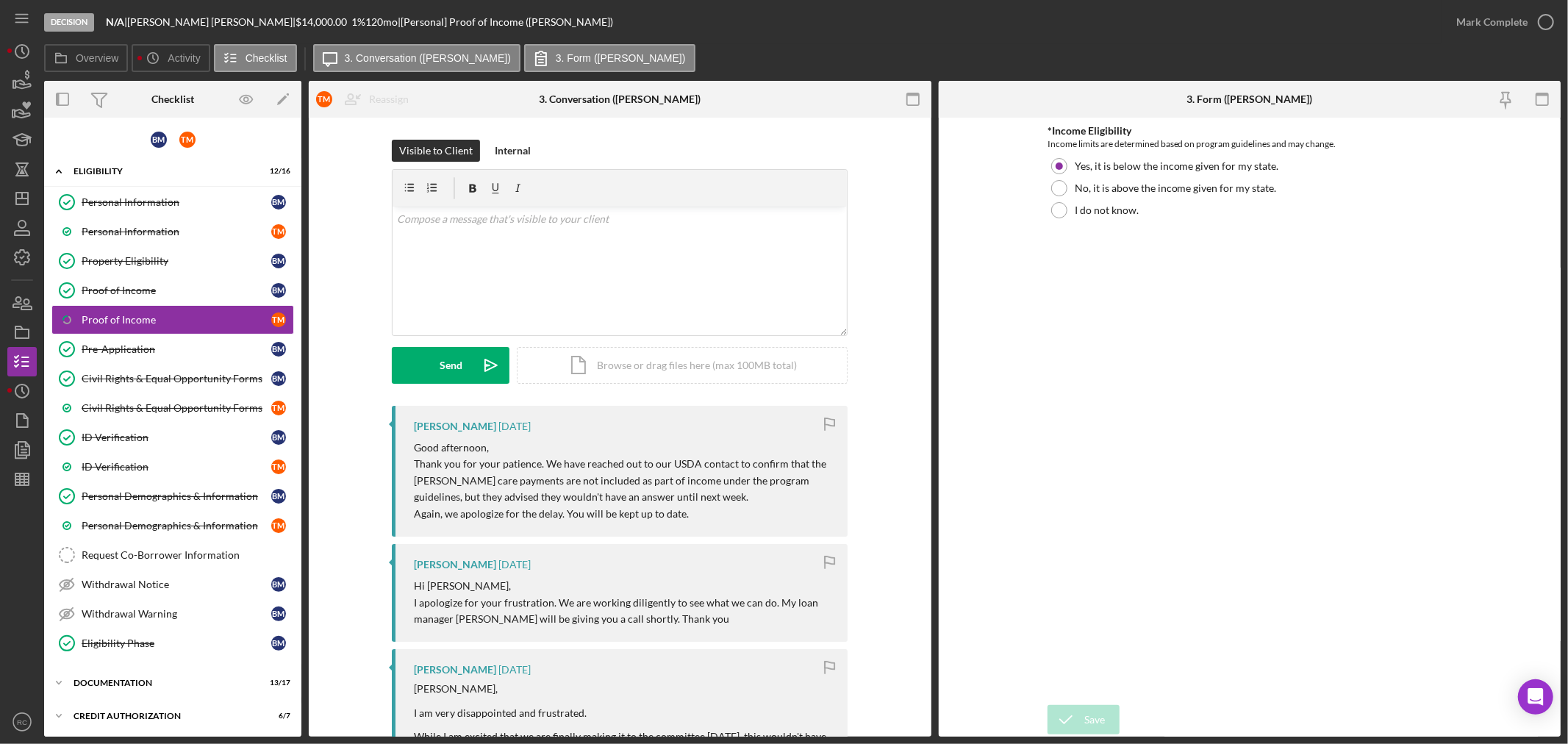
scroll to position [135, 0]
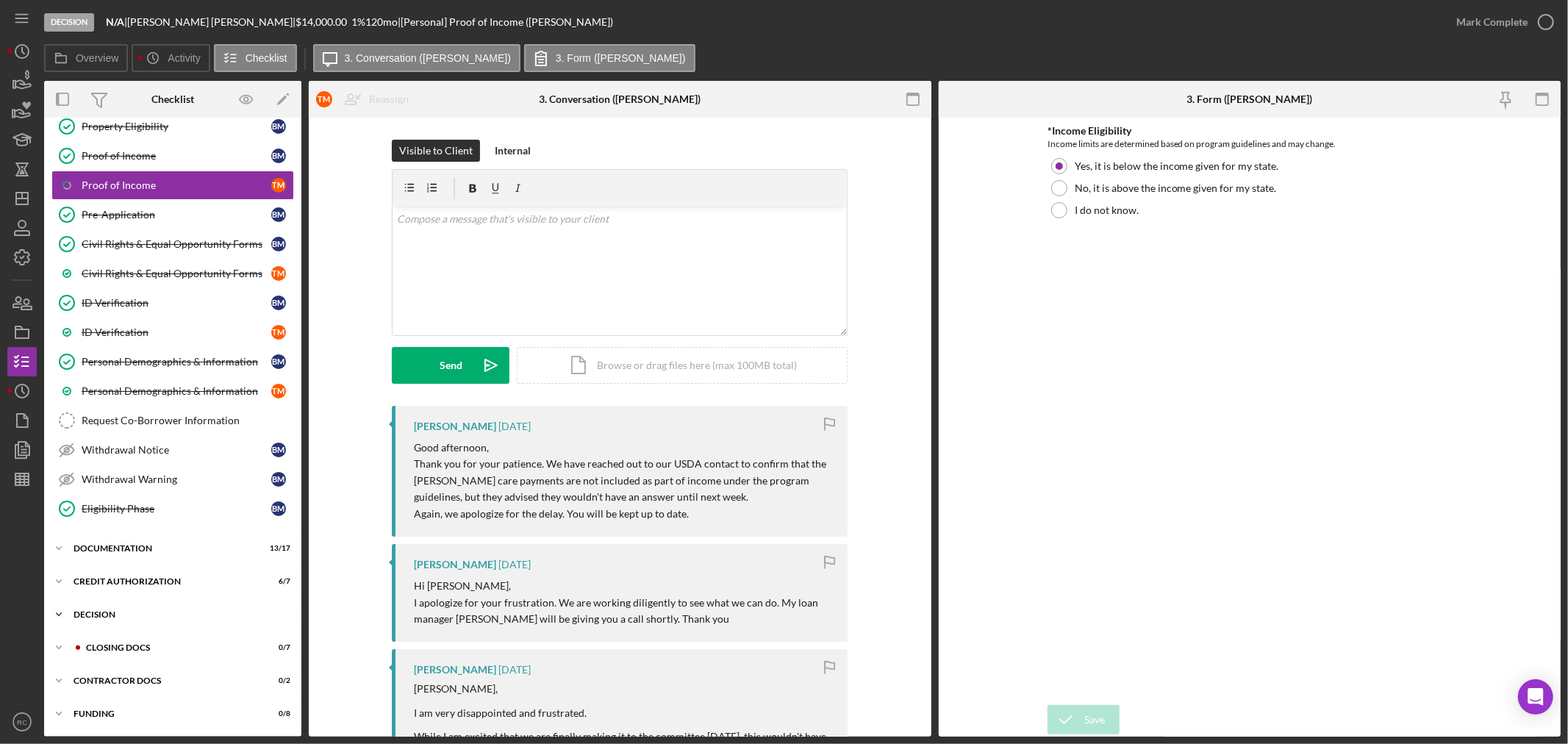
click at [133, 612] on div "Decision" at bounding box center [178, 614] width 209 height 9
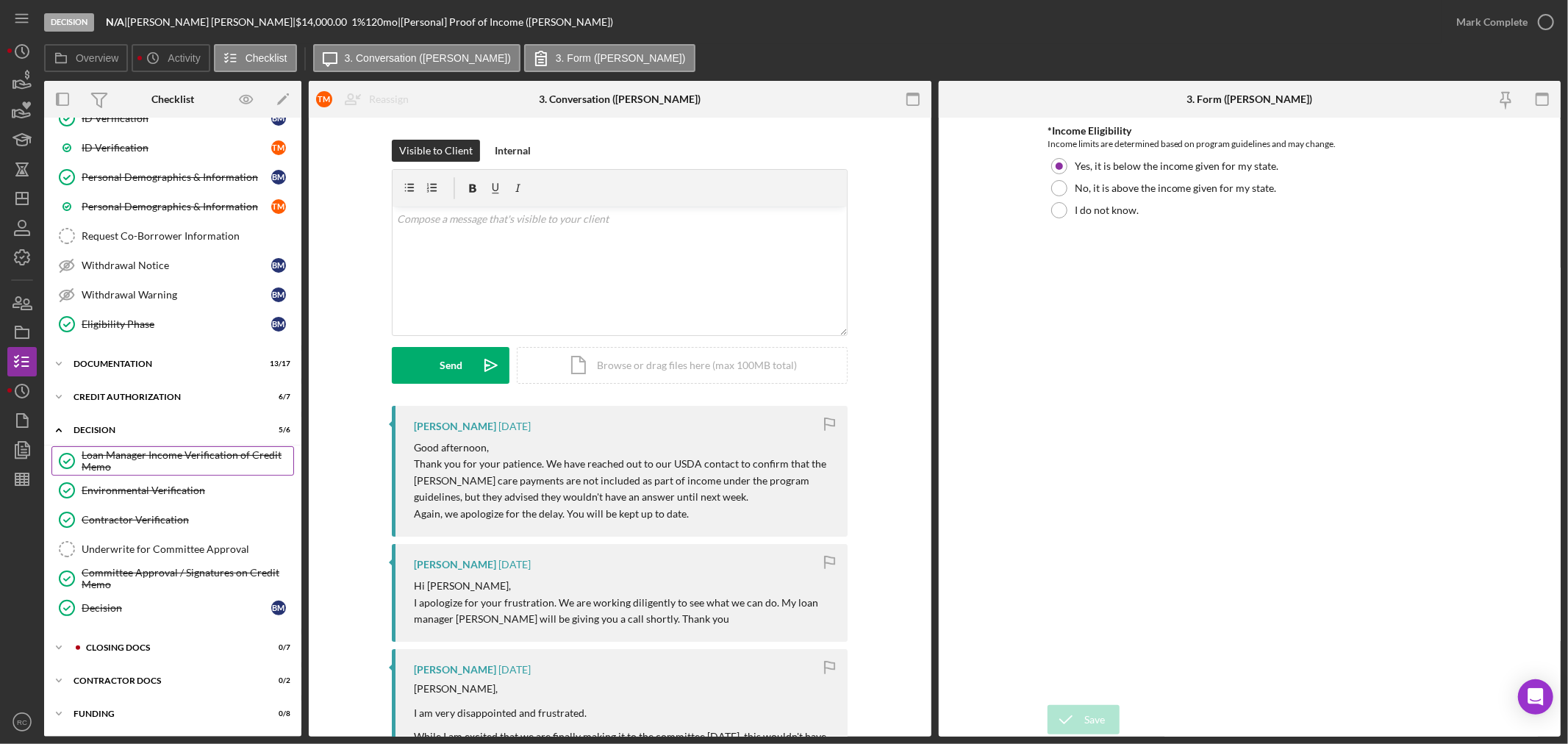
click at [150, 467] on div "Loan Manager Income Verification of Credit Memo" at bounding box center [188, 460] width 212 height 23
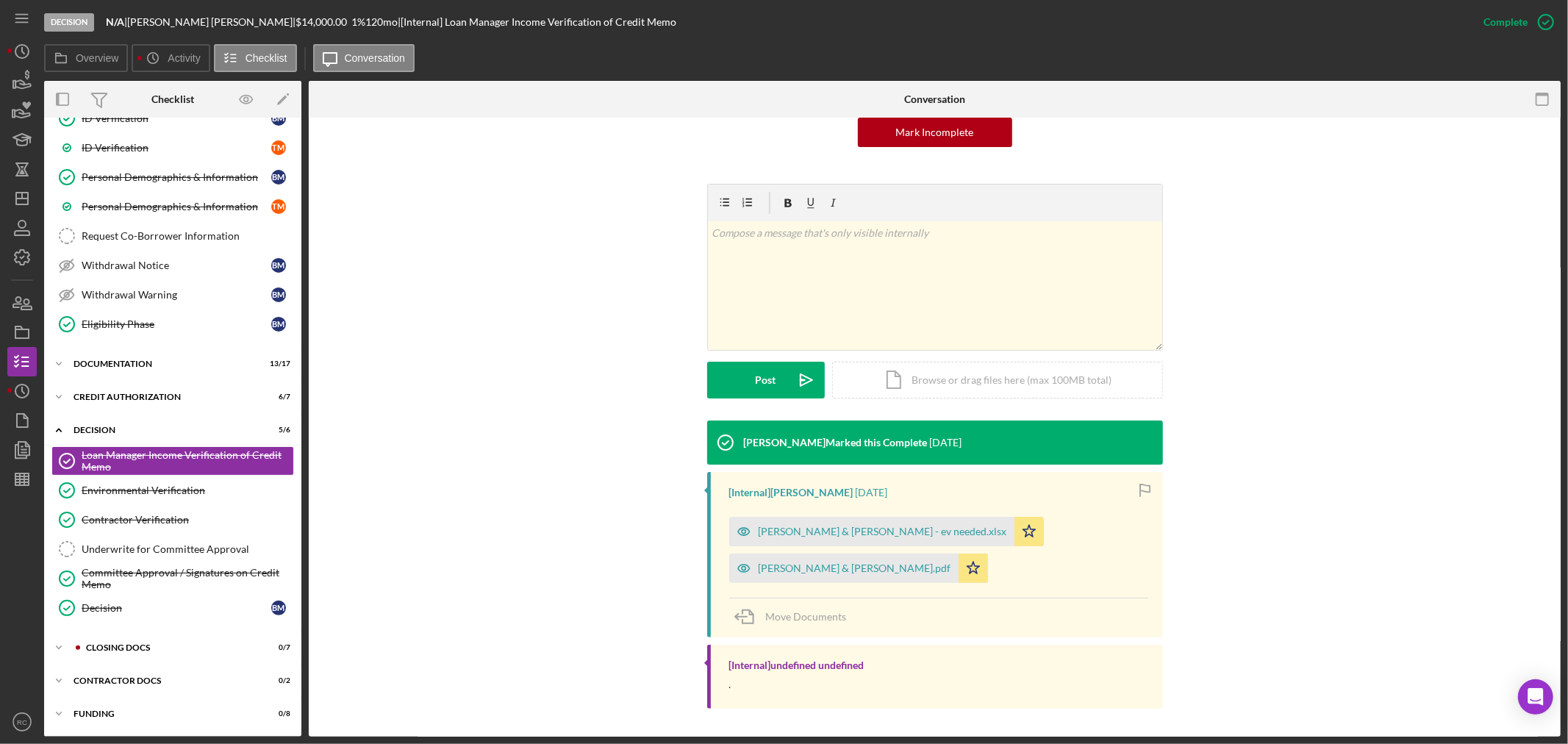
scroll to position [159, 0]
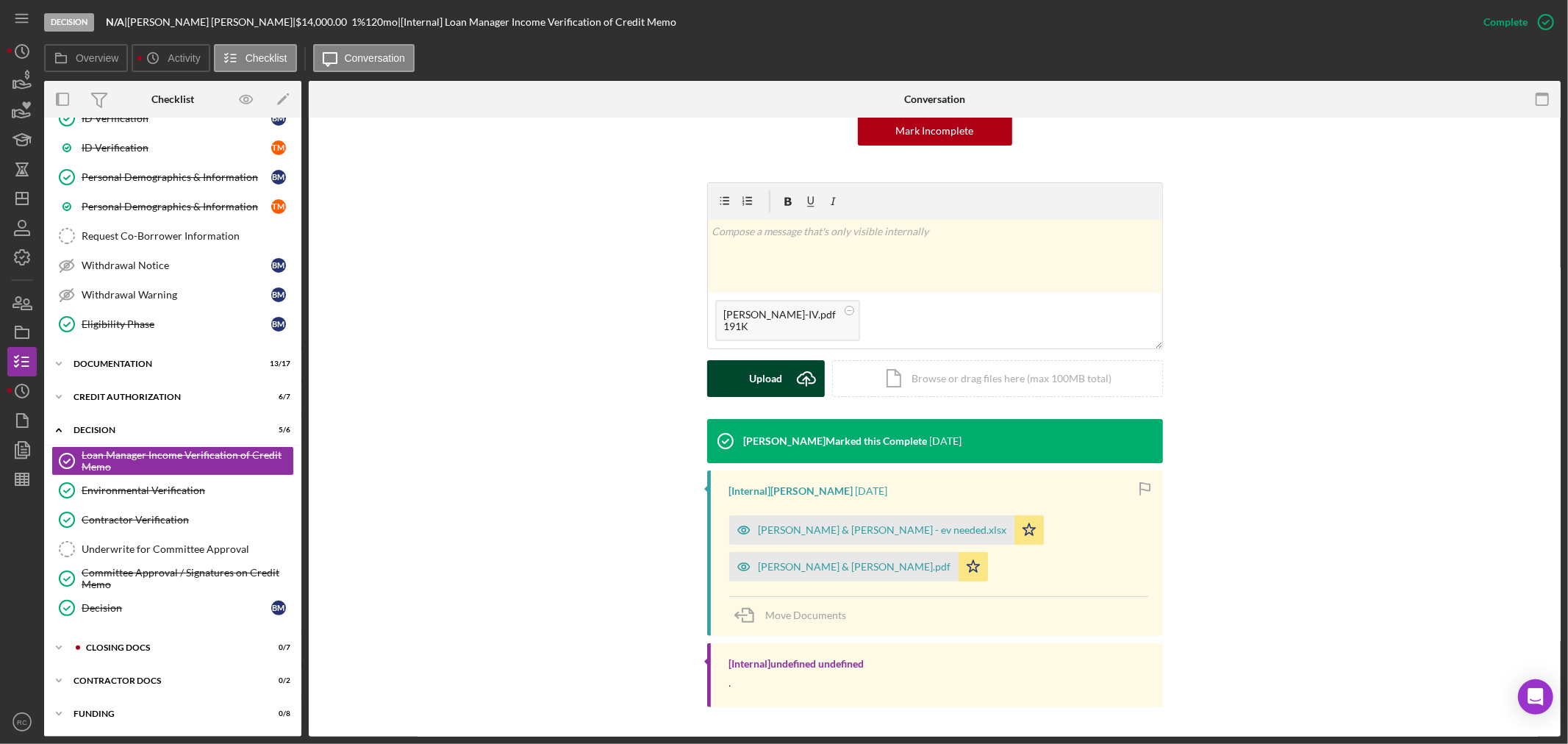
click at [744, 370] on button "Upload Icon/Upload" at bounding box center [766, 378] width 118 height 36
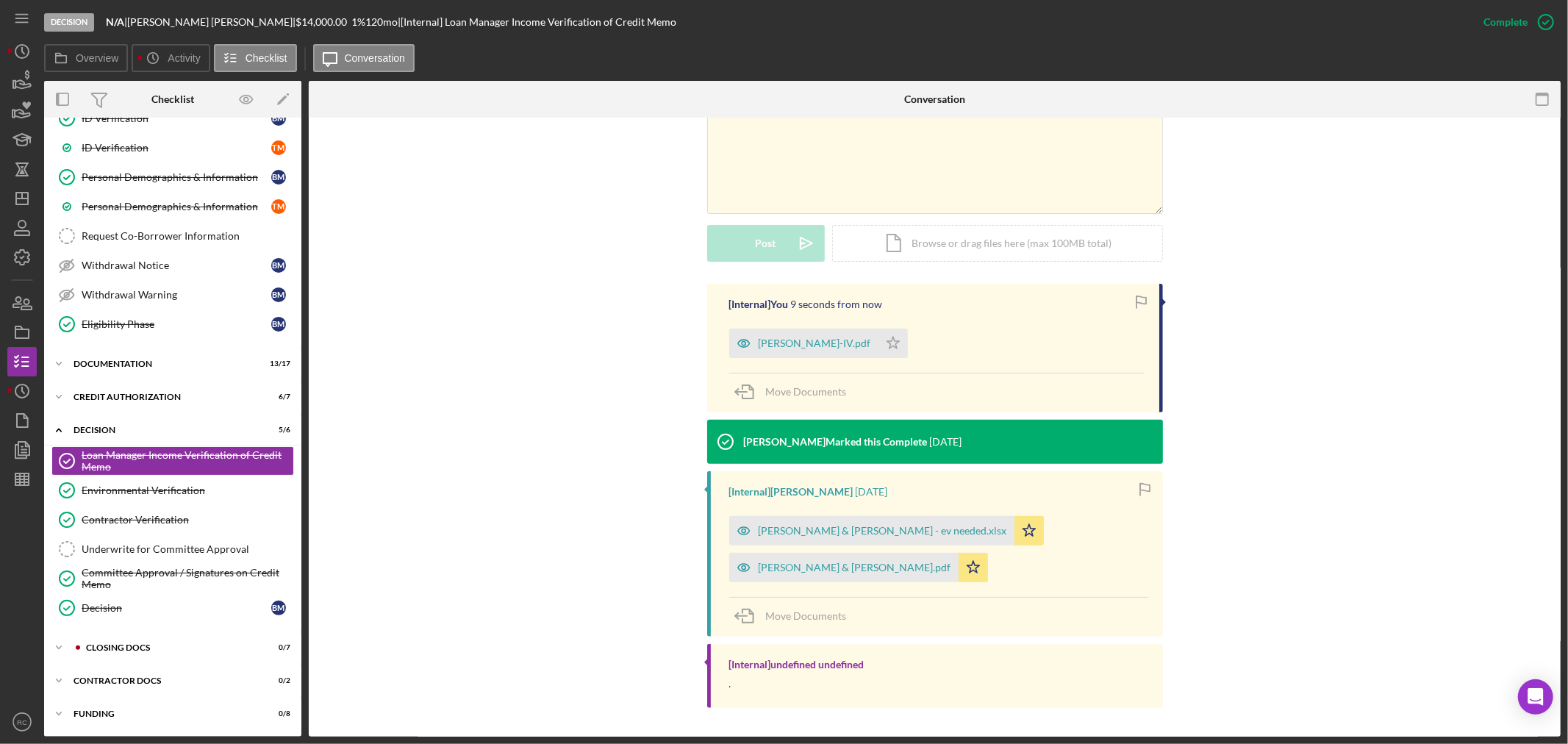
scroll to position [296, 0]
click at [879, 335] on icon "Icon/Star" at bounding box center [893, 343] width 29 height 29
click at [814, 614] on span "Move Documents" at bounding box center [807, 614] width 81 height 12
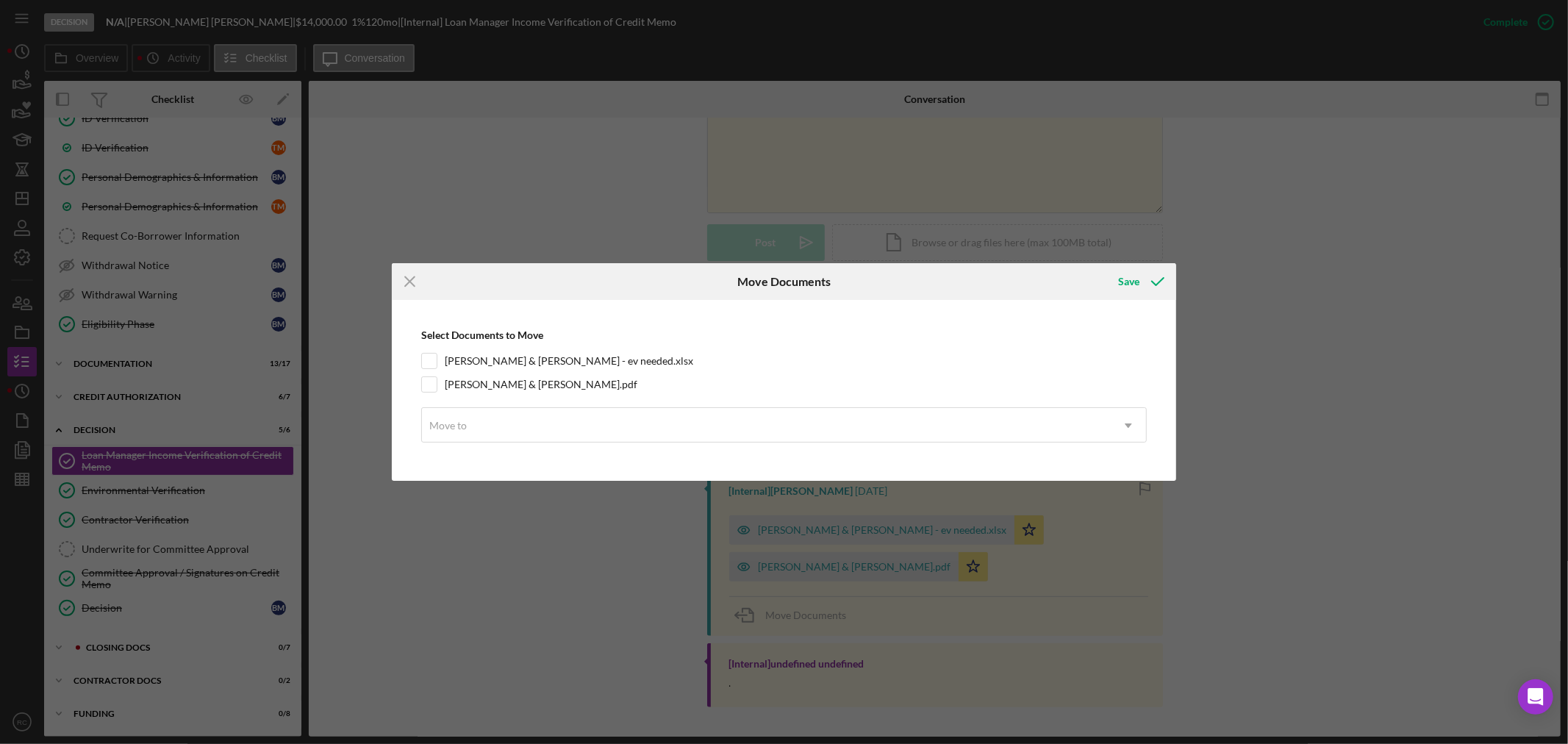
drag, startPoint x: 447, startPoint y: 361, endPoint x: 447, endPoint y: 372, distance: 11.0
click at [447, 360] on label "[PERSON_NAME] & [PERSON_NAME] - ev needed.xlsx" at bounding box center [568, 361] width 248 height 15
click at [436, 360] on input "[PERSON_NAME] & [PERSON_NAME] - ev needed.xlsx" at bounding box center [429, 361] width 15 height 15
checkbox input "true"
click at [446, 378] on label "[PERSON_NAME] & [PERSON_NAME].pdf" at bounding box center [541, 385] width 192 height 15
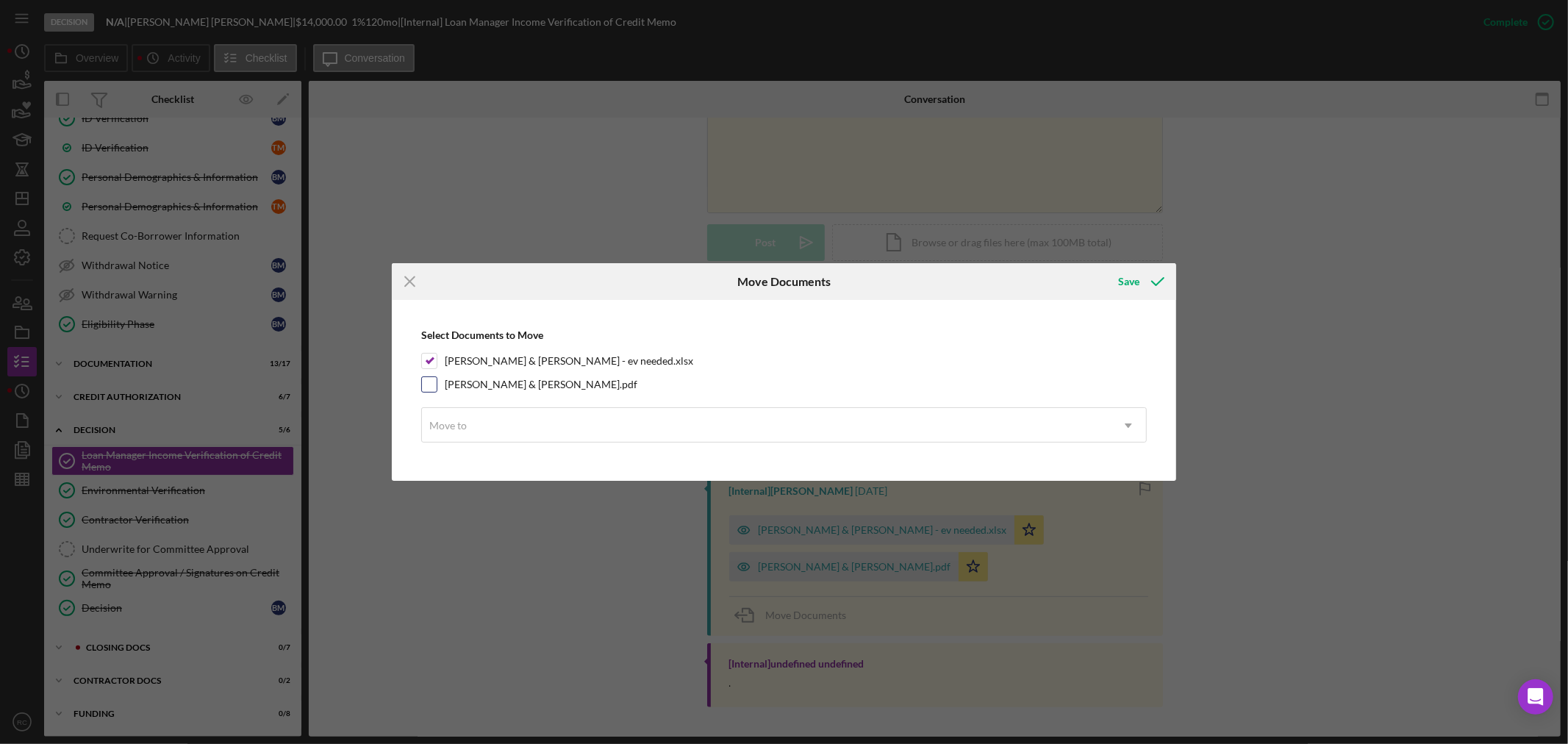
click at [436, 378] on input "[PERSON_NAME] & [PERSON_NAME].pdf" at bounding box center [429, 385] width 15 height 15
checkbox input "true"
click at [458, 413] on div "Move to" at bounding box center [766, 426] width 689 height 34
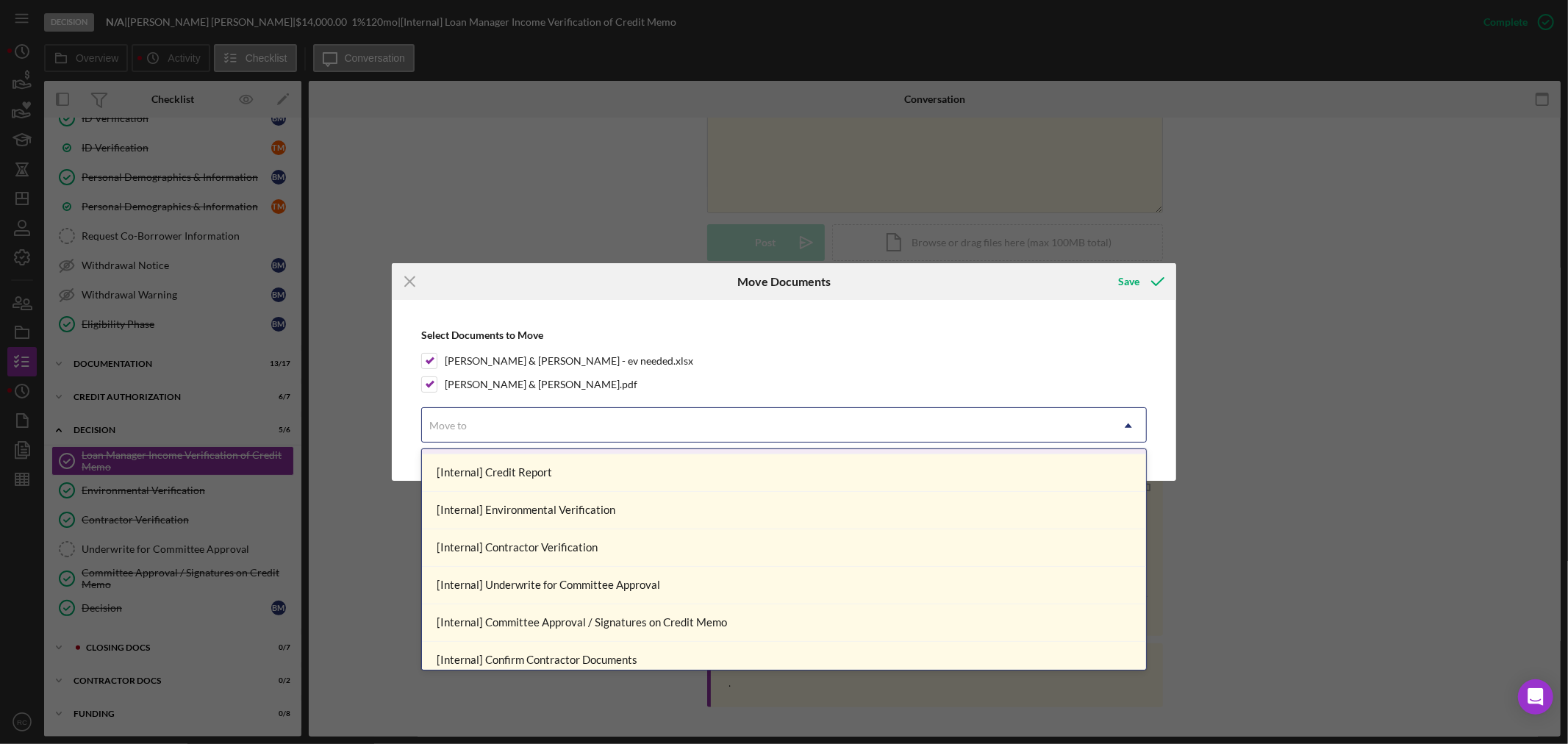
scroll to position [108, 0]
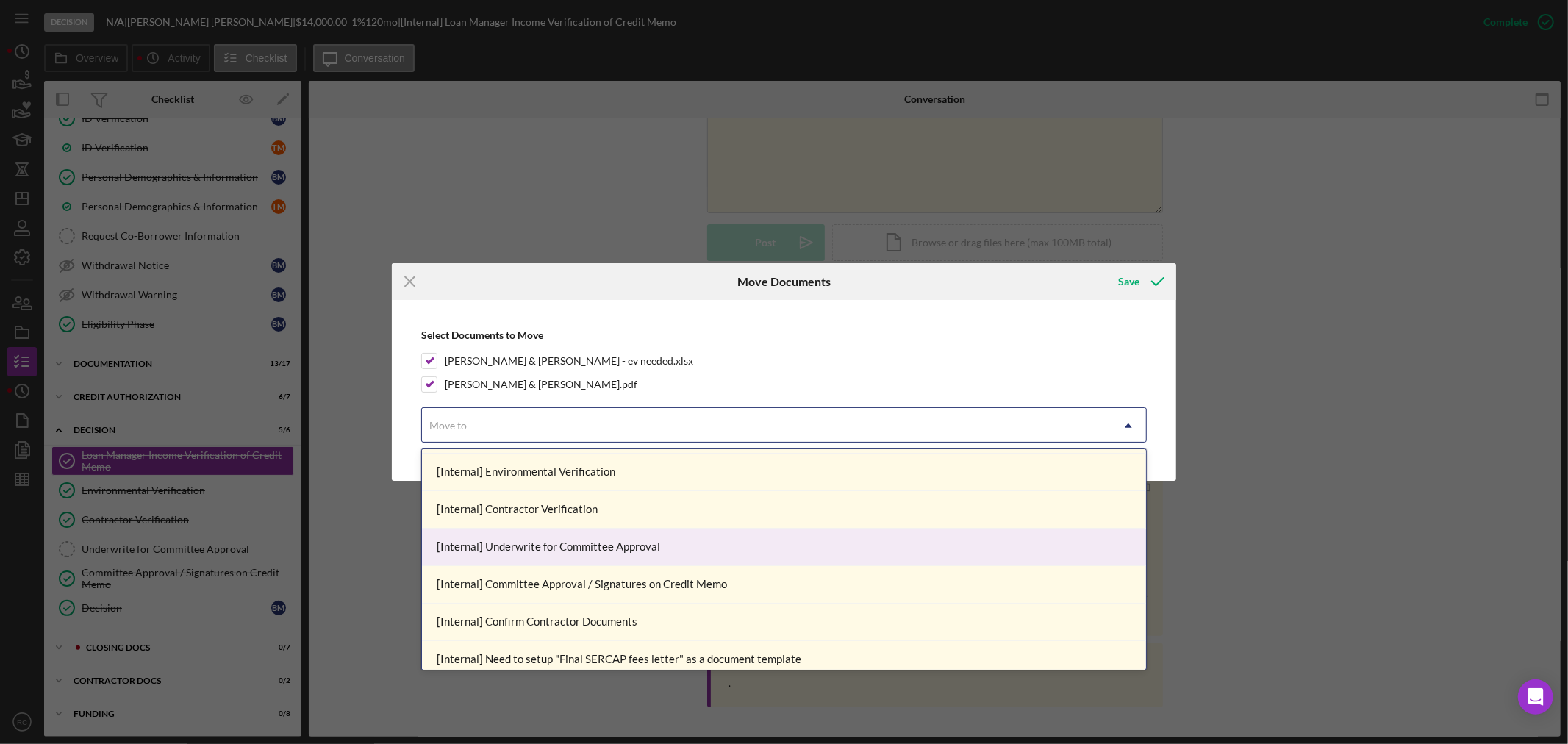
click at [563, 541] on div "[Internal] Underwrite for Committee Approval" at bounding box center [784, 547] width 724 height 37
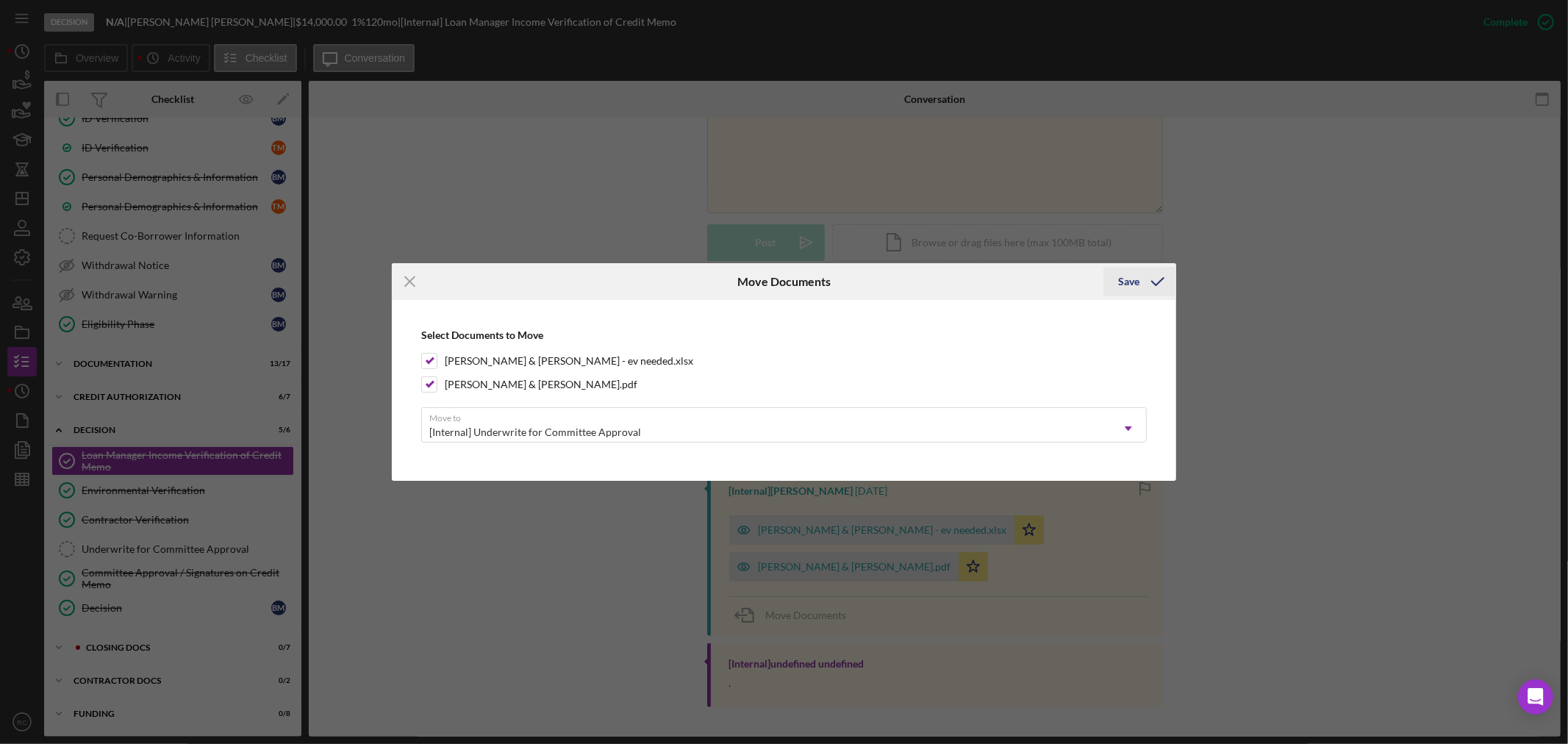
click at [1144, 287] on icon "submit" at bounding box center [1157, 281] width 36 height 36
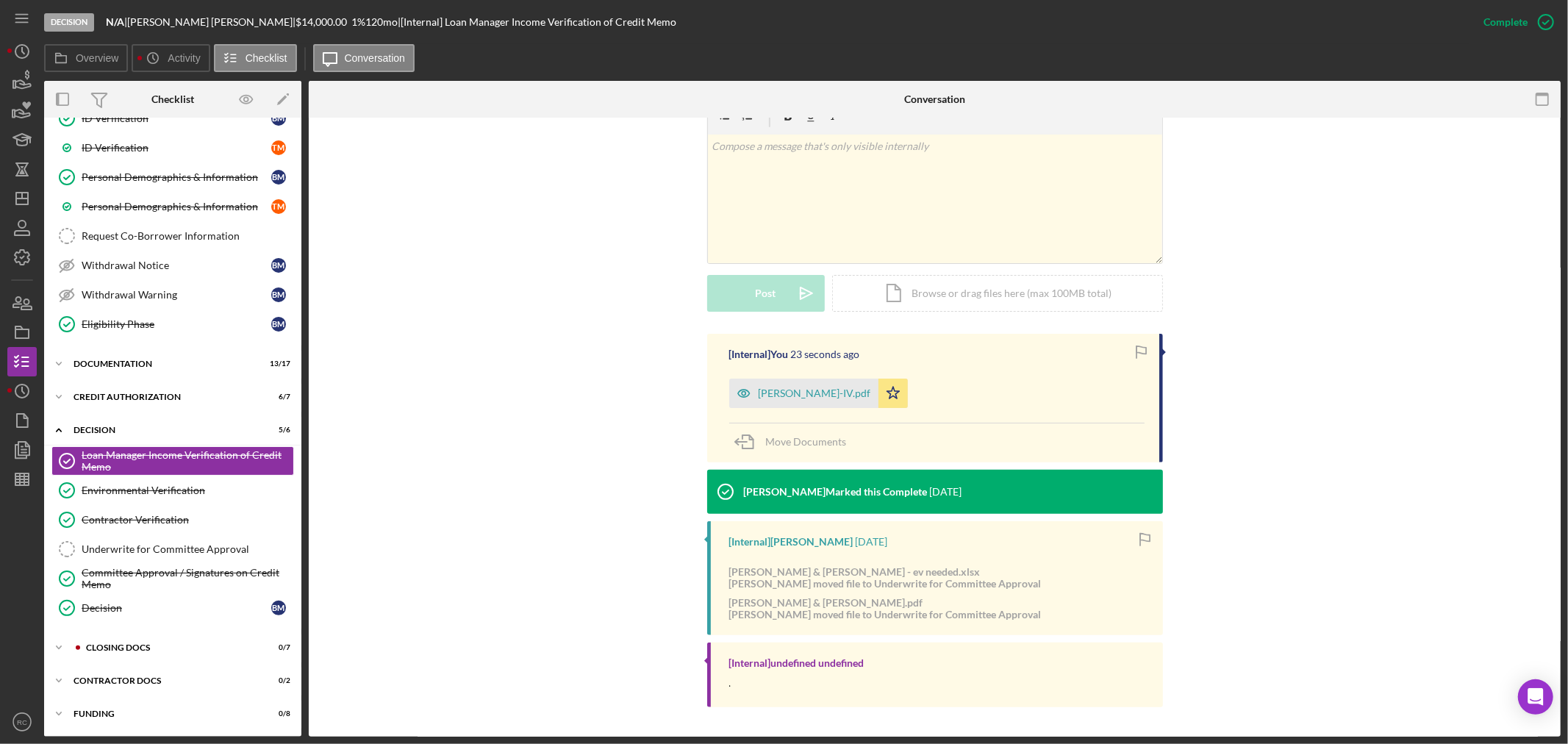
scroll to position [245, 0]
click at [128, 540] on link "Underwrite for Committee Approval Underwrite for Committee Approval" at bounding box center [173, 549] width 242 height 29
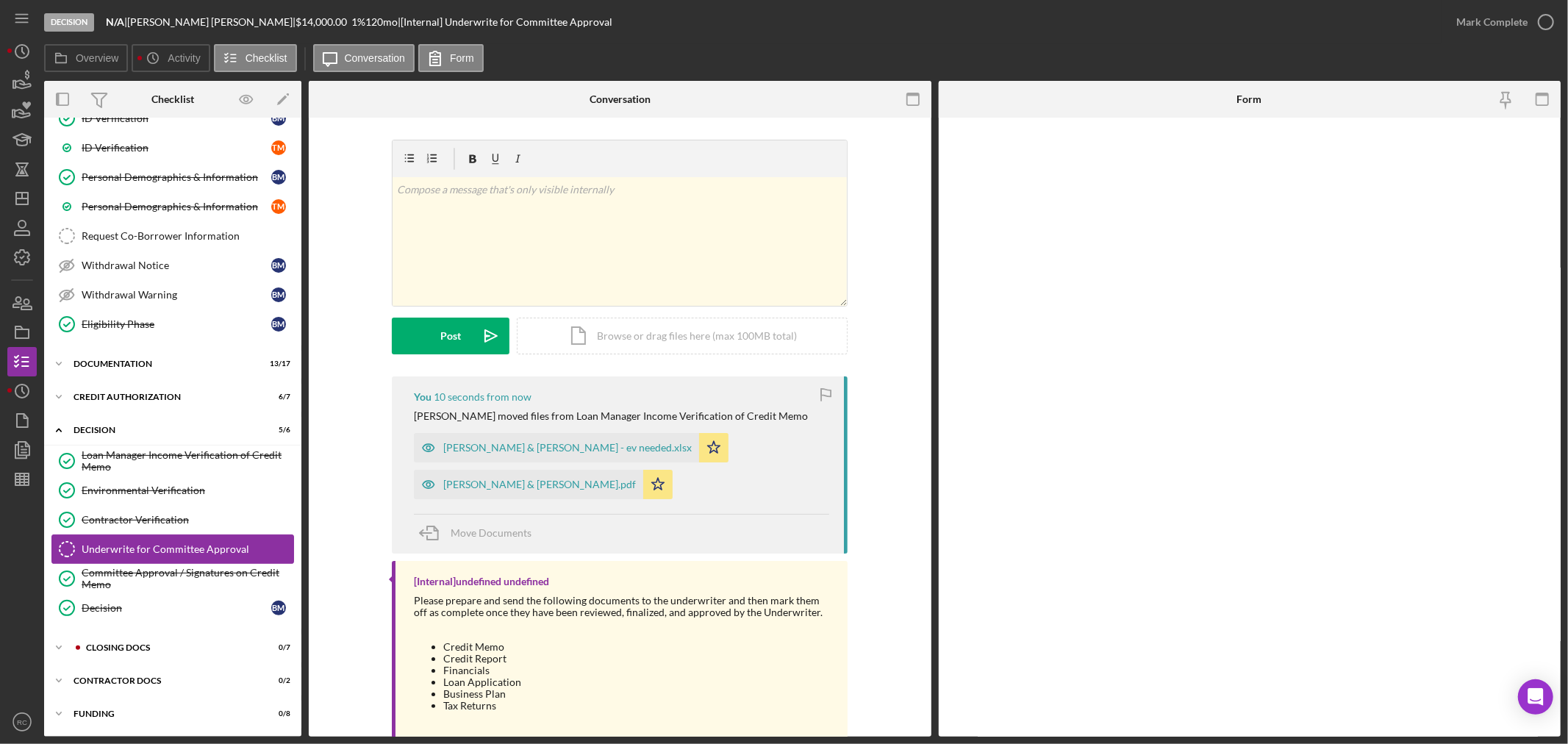
scroll to position [321, 0]
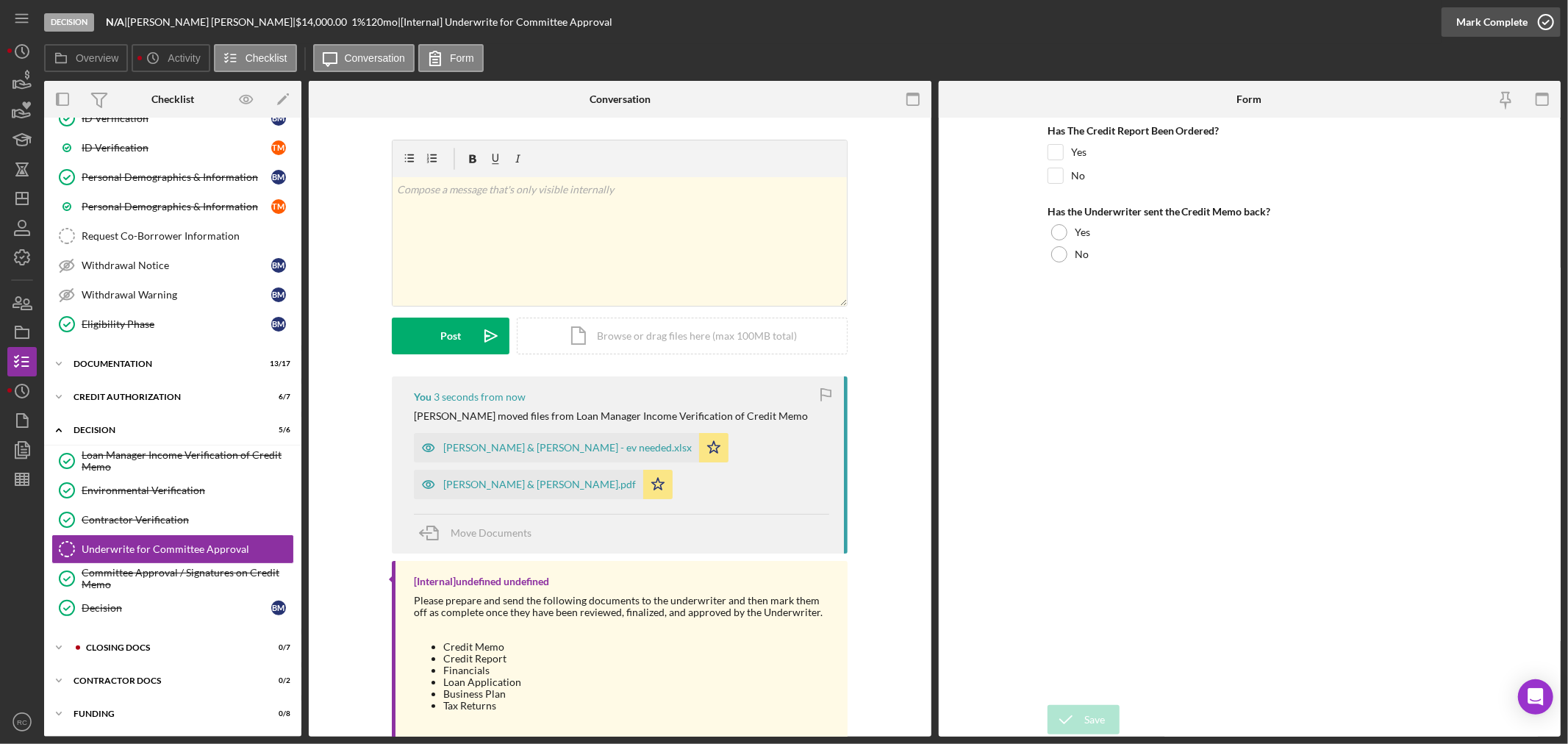
click at [1490, 9] on div "Mark Complete" at bounding box center [1492, 22] width 71 height 29
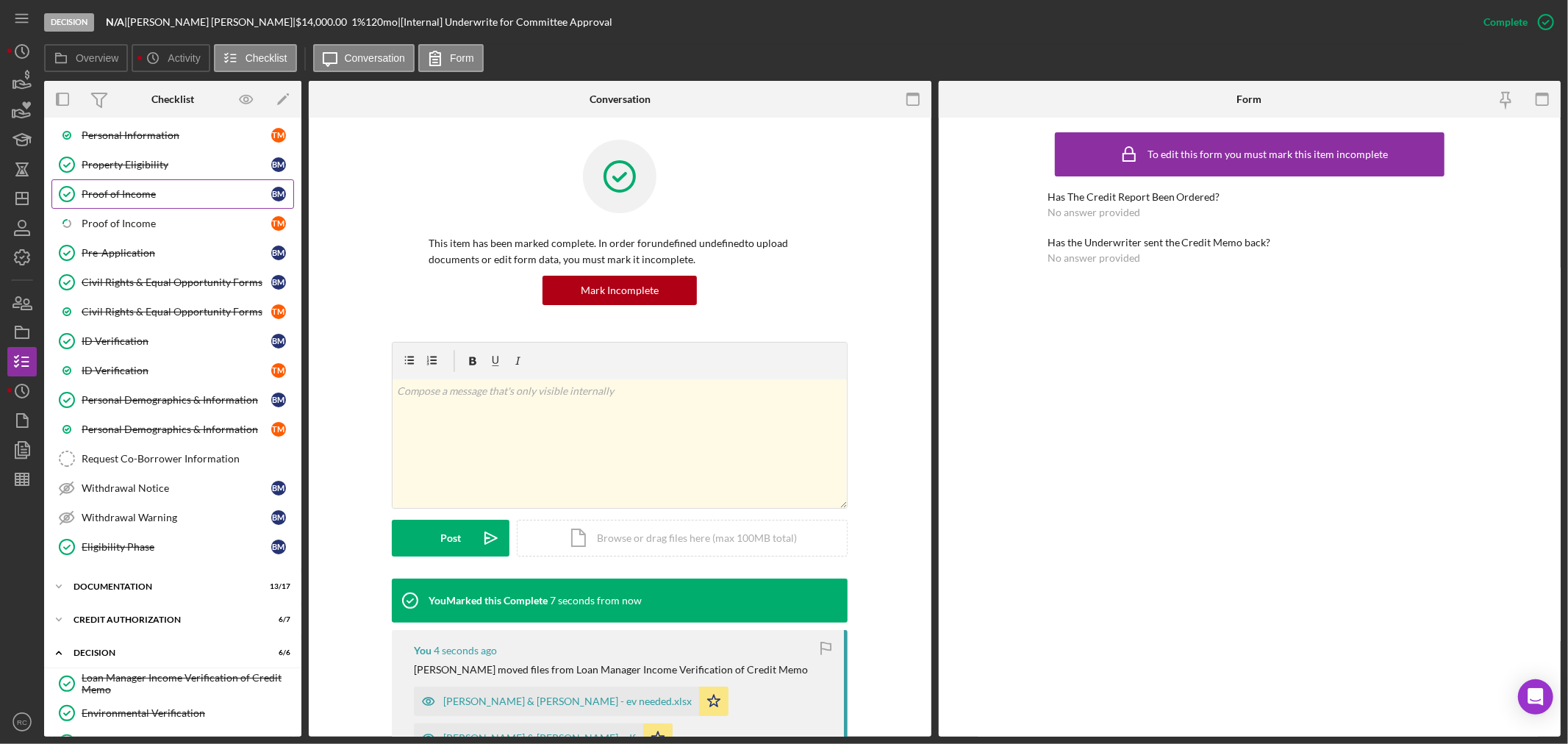
scroll to position [0, 0]
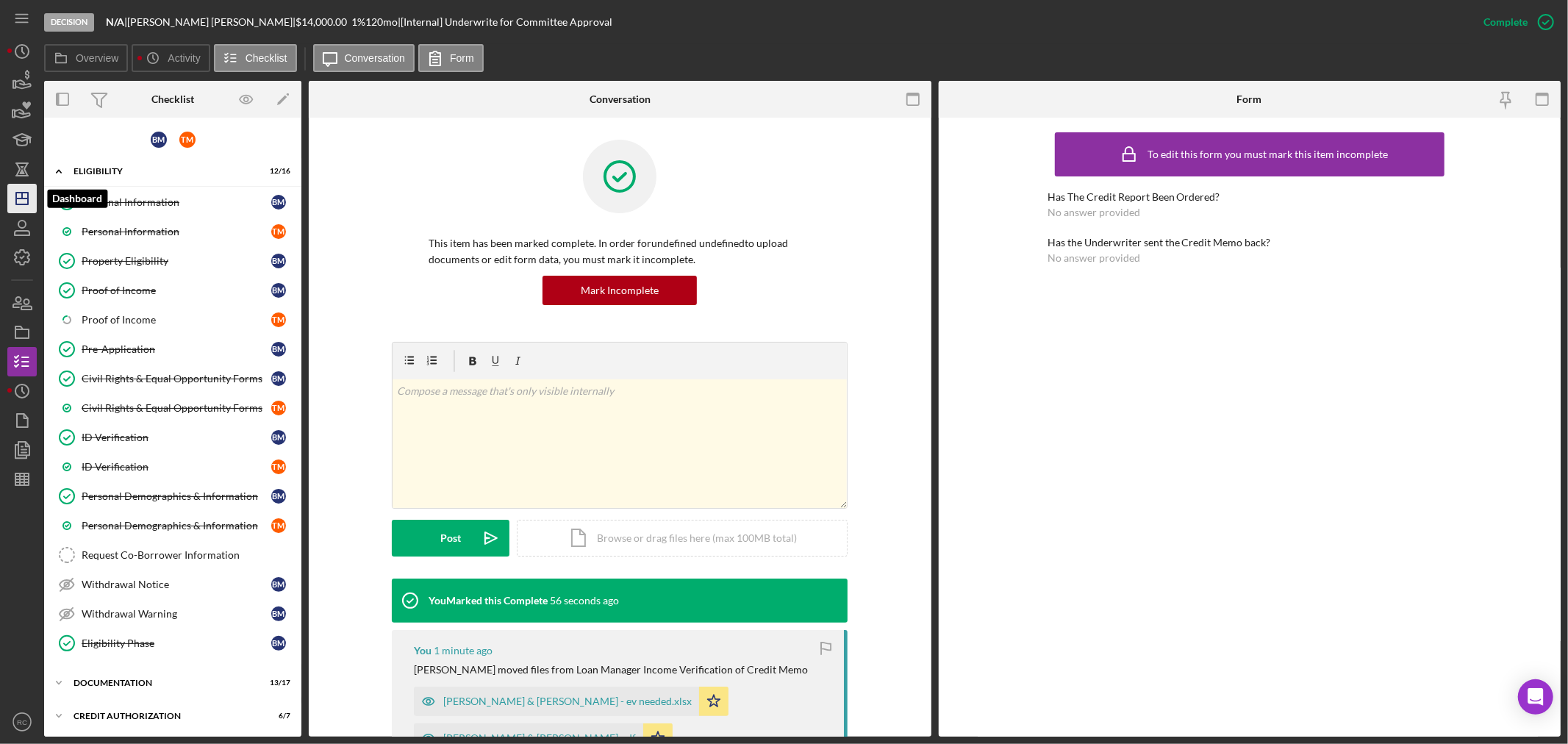
click at [19, 208] on icon "Icon/Dashboard" at bounding box center [22, 198] width 36 height 36
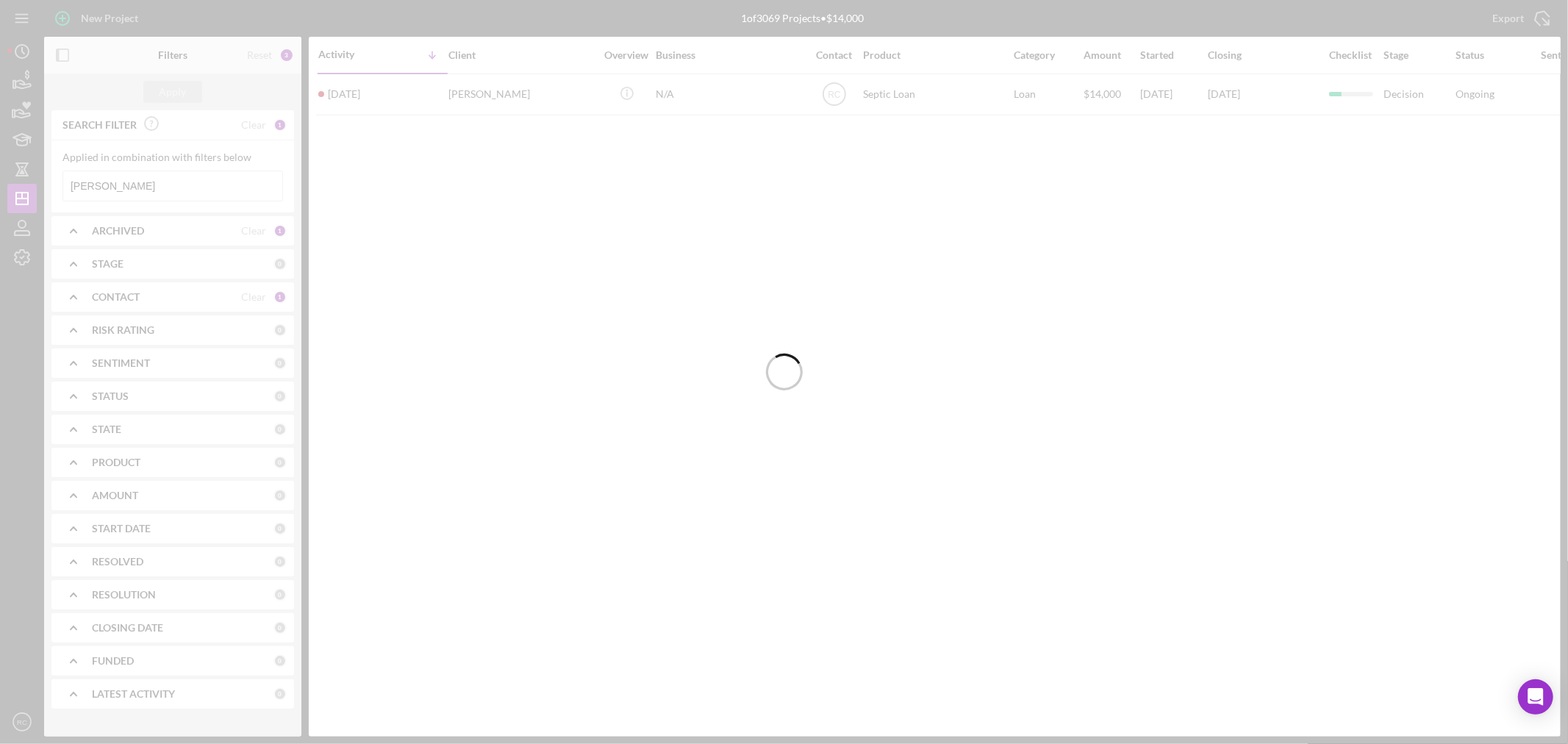
drag, startPoint x: 216, startPoint y: 181, endPoint x: 207, endPoint y: 183, distance: 9.2
click at [216, 181] on div at bounding box center [784, 372] width 1568 height 744
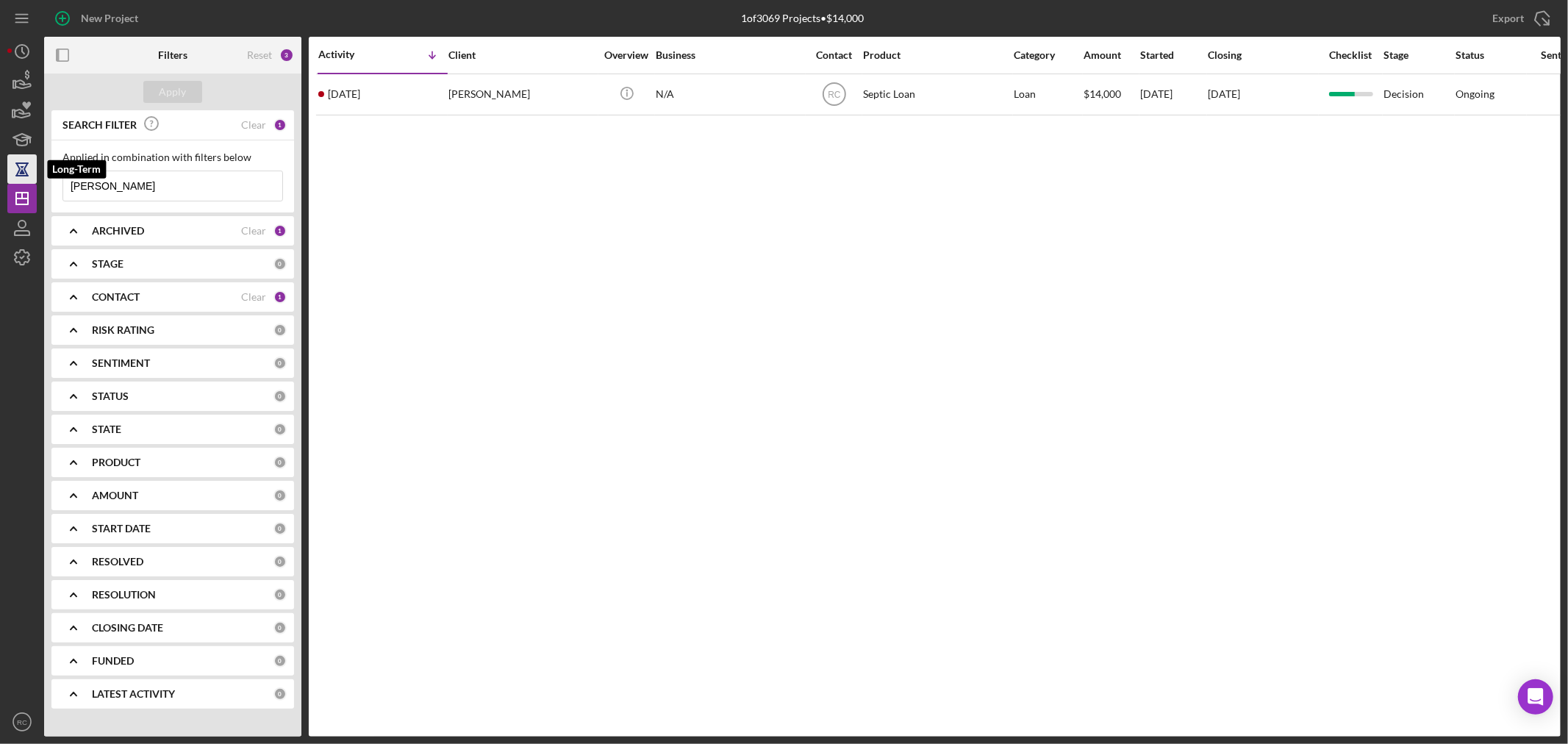
drag, startPoint x: 207, startPoint y: 183, endPoint x: 24, endPoint y: 176, distance: 183.1
click at [24, 176] on div "New Project 1 of 3069 Projects • $14,000 [PERSON_NAME] Export Icon/Export Filte…" at bounding box center [784, 368] width 1553 height 736
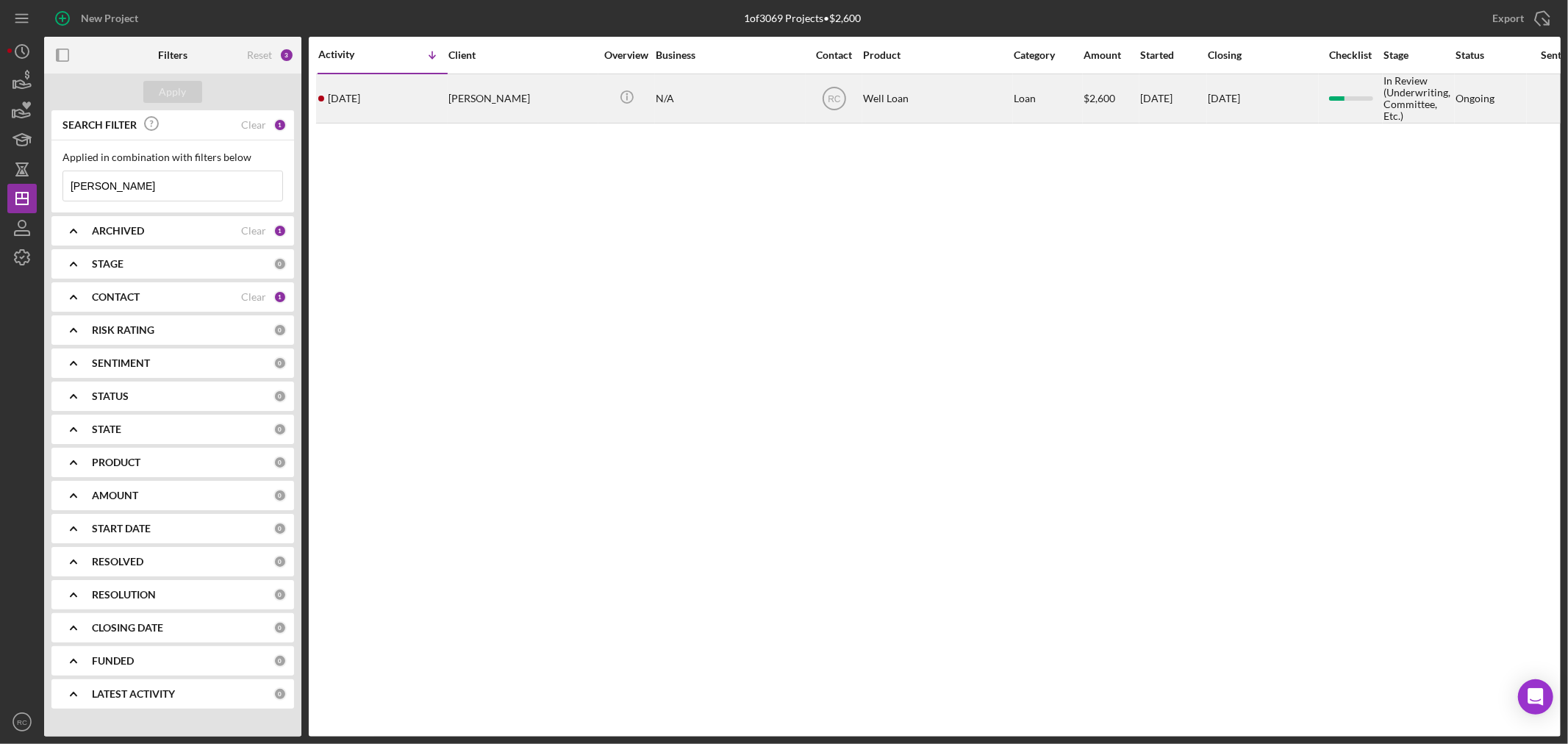
type input "[PERSON_NAME]"
click at [501, 105] on div "[PERSON_NAME]" at bounding box center [522, 99] width 147 height 47
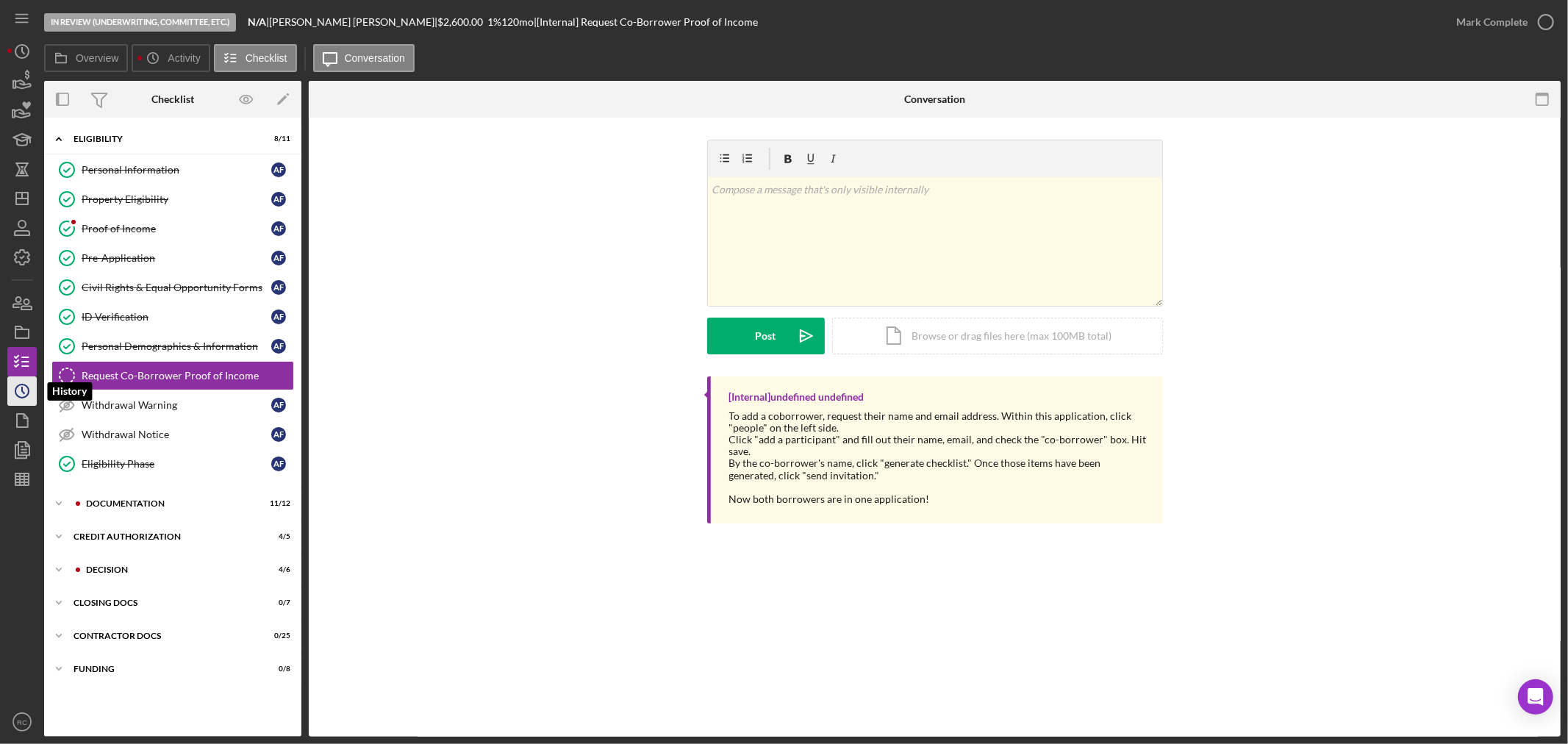
click at [27, 393] on icon "Icon/History" at bounding box center [22, 390] width 36 height 36
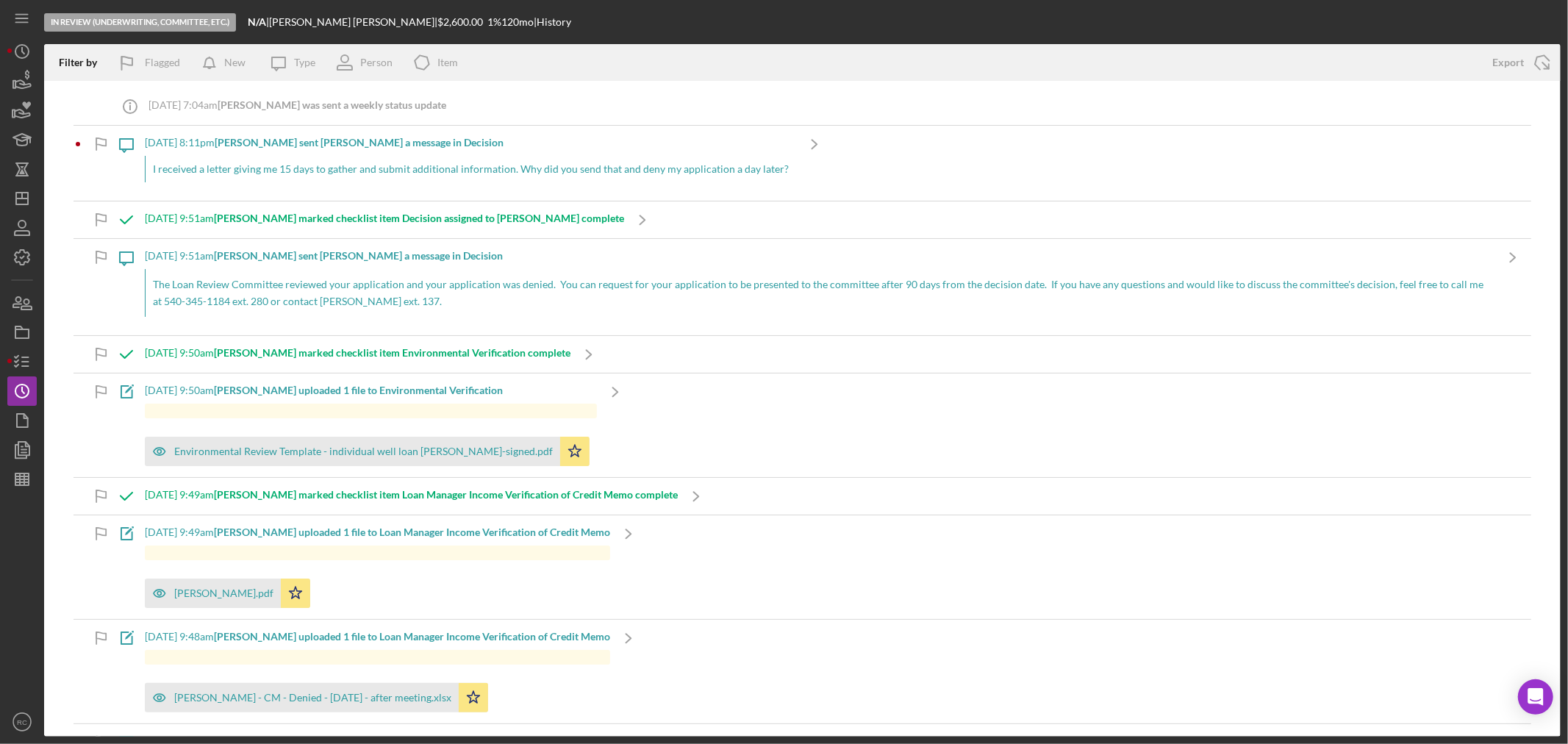
click at [232, 178] on div "I received a letter giving me 15 days to gather and submit additional informati…" at bounding box center [470, 169] width 651 height 27
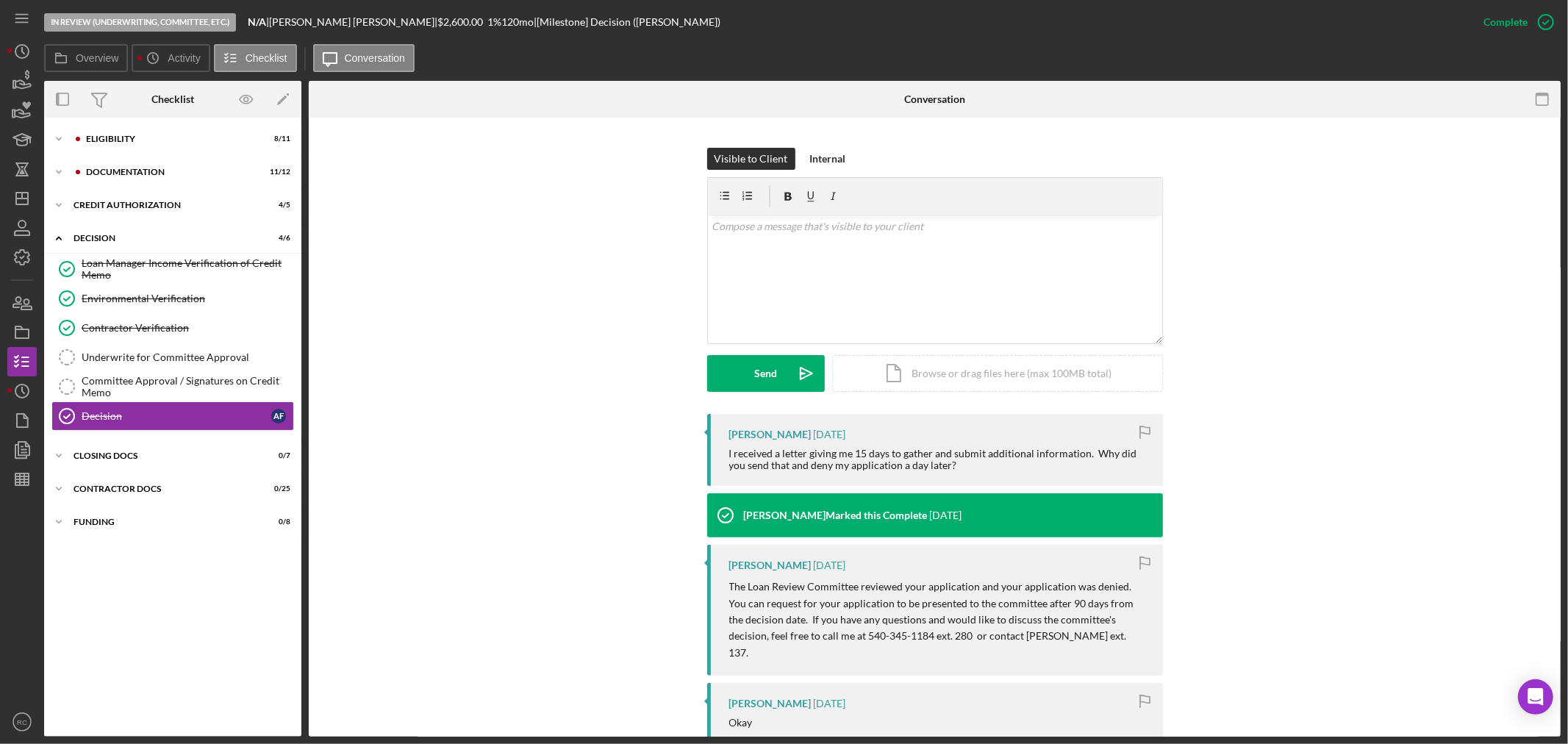
scroll to position [364, 0]
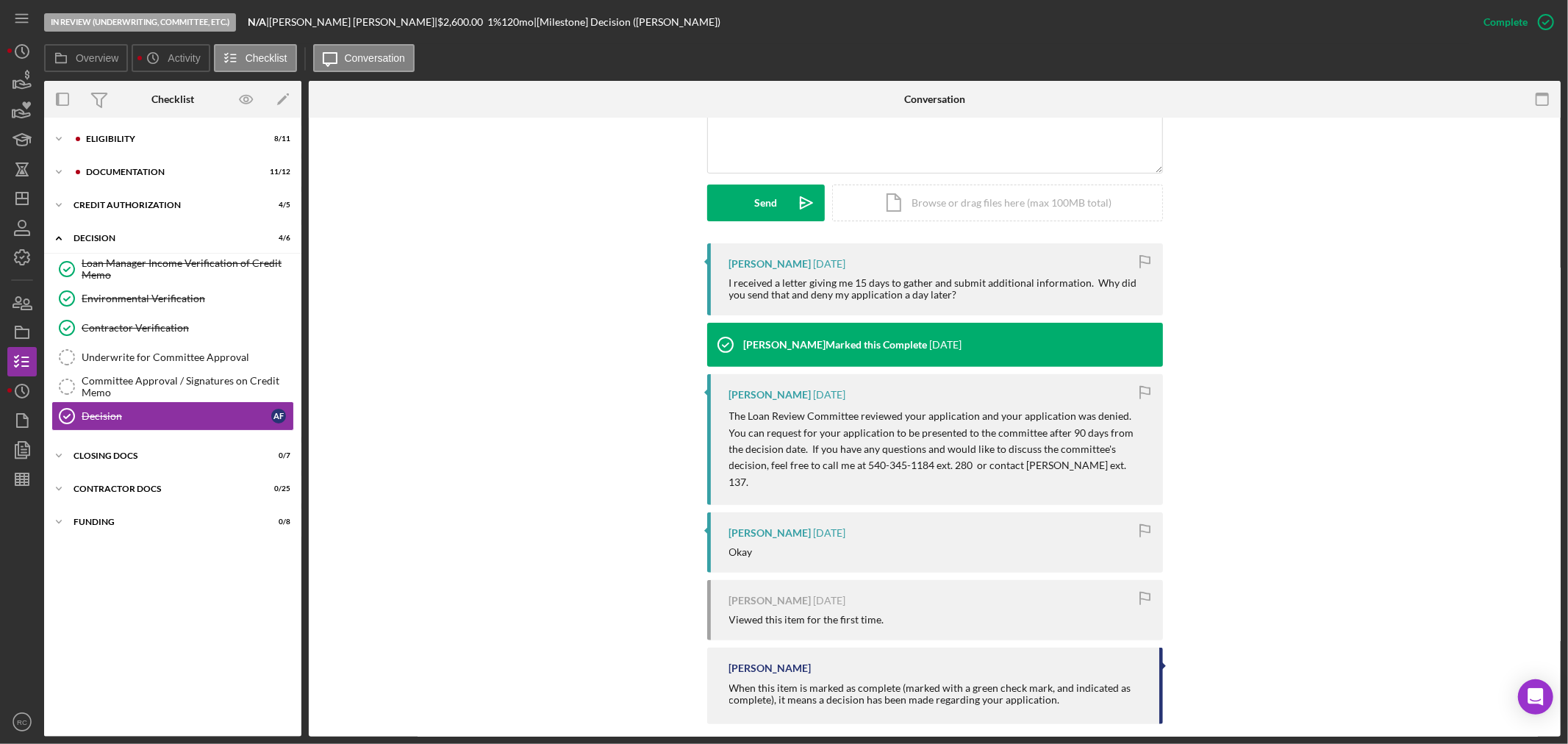
click at [537, 427] on div "[PERSON_NAME] [DATE] I received a letter giving me 15 days to gather and submit…" at bounding box center [934, 487] width 1208 height 488
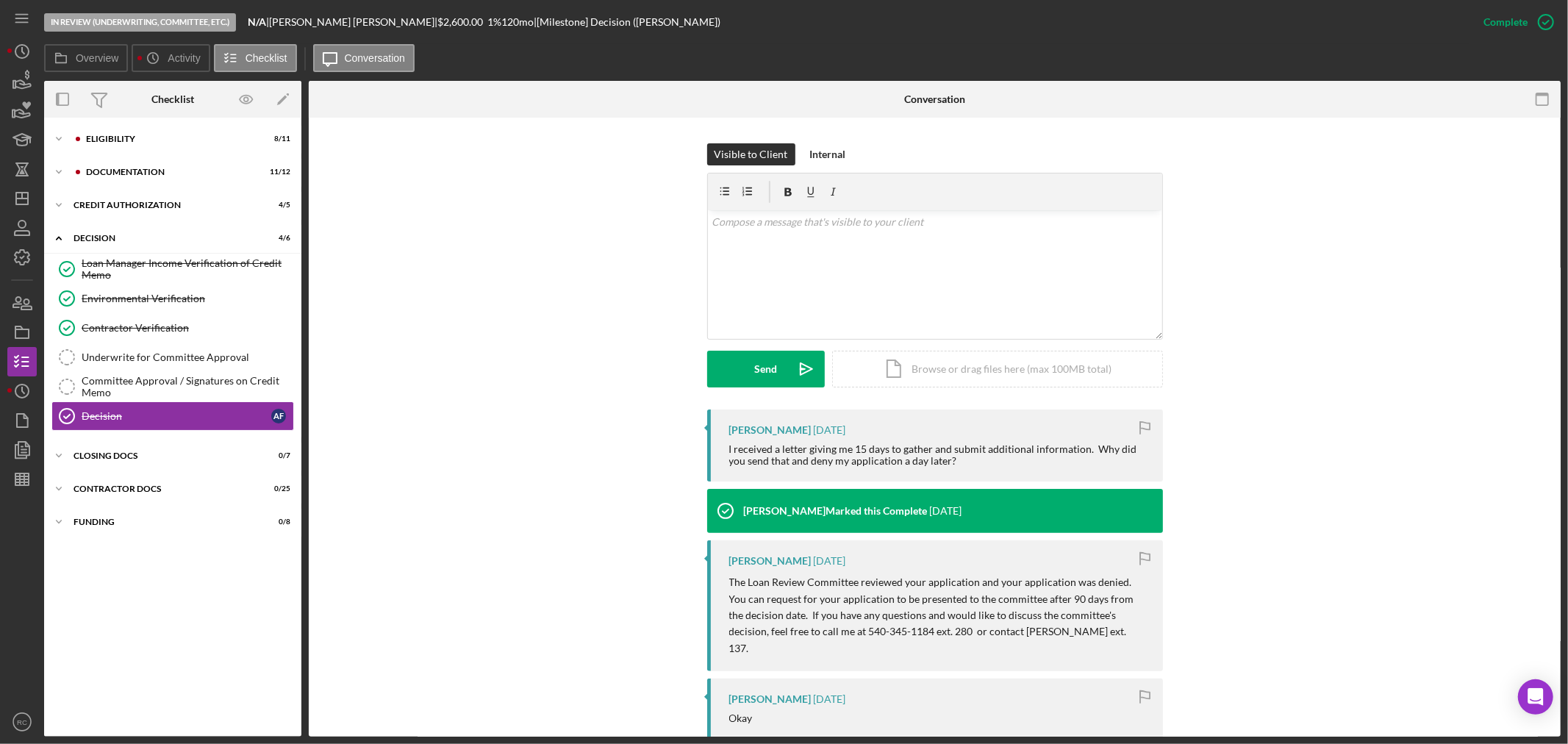
scroll to position [0, 0]
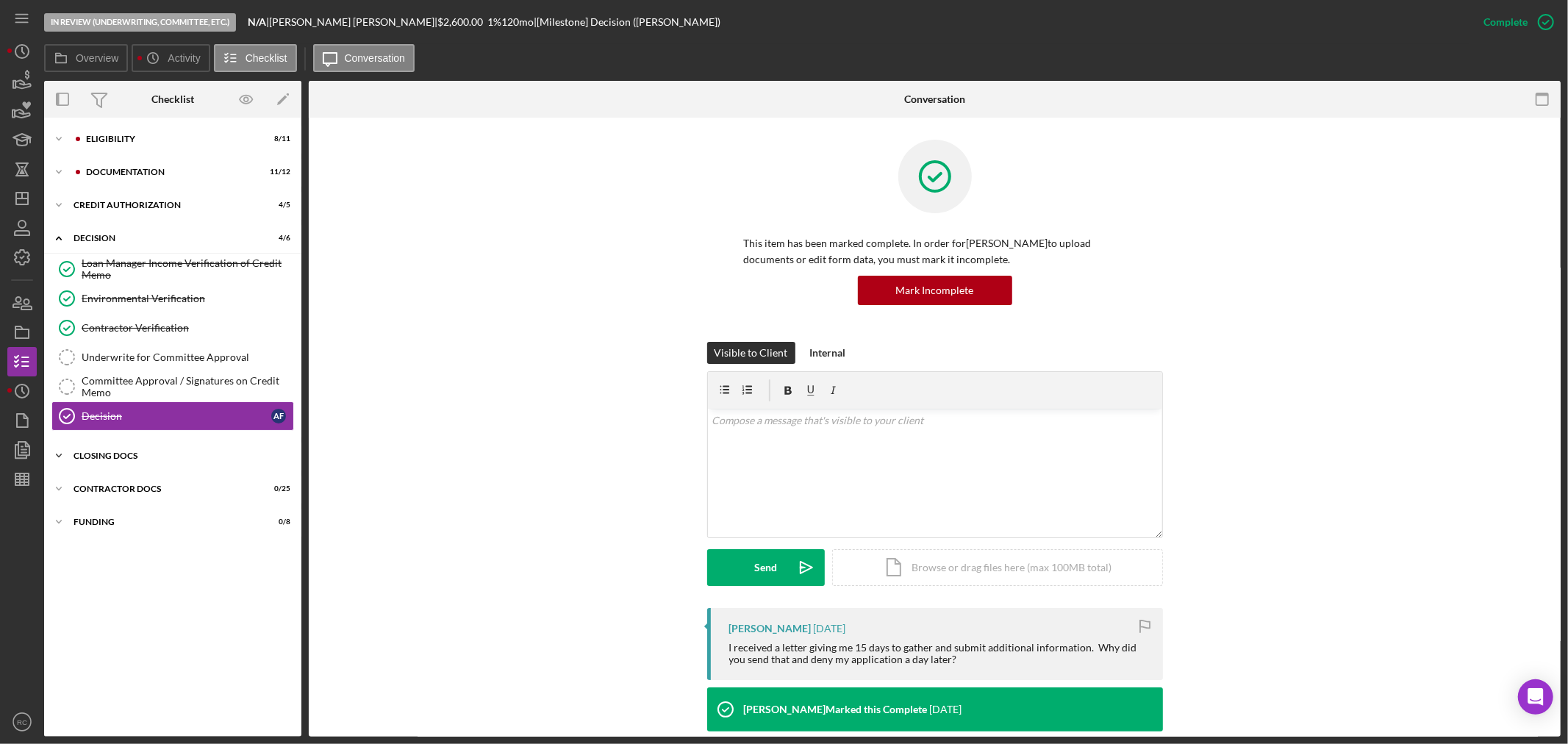
click at [240, 454] on div "CLOSING DOCS" at bounding box center [178, 455] width 209 height 9
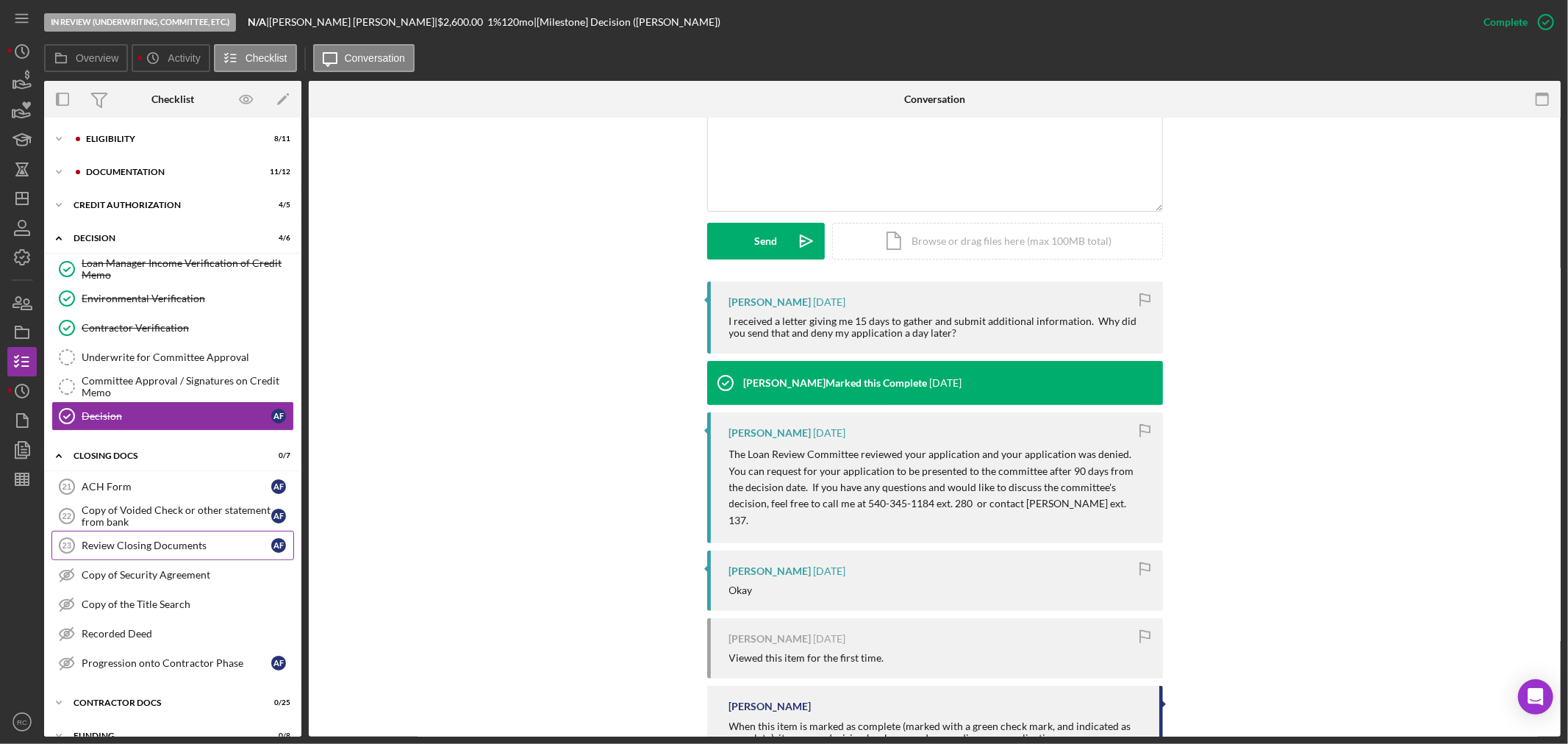
scroll to position [23, 0]
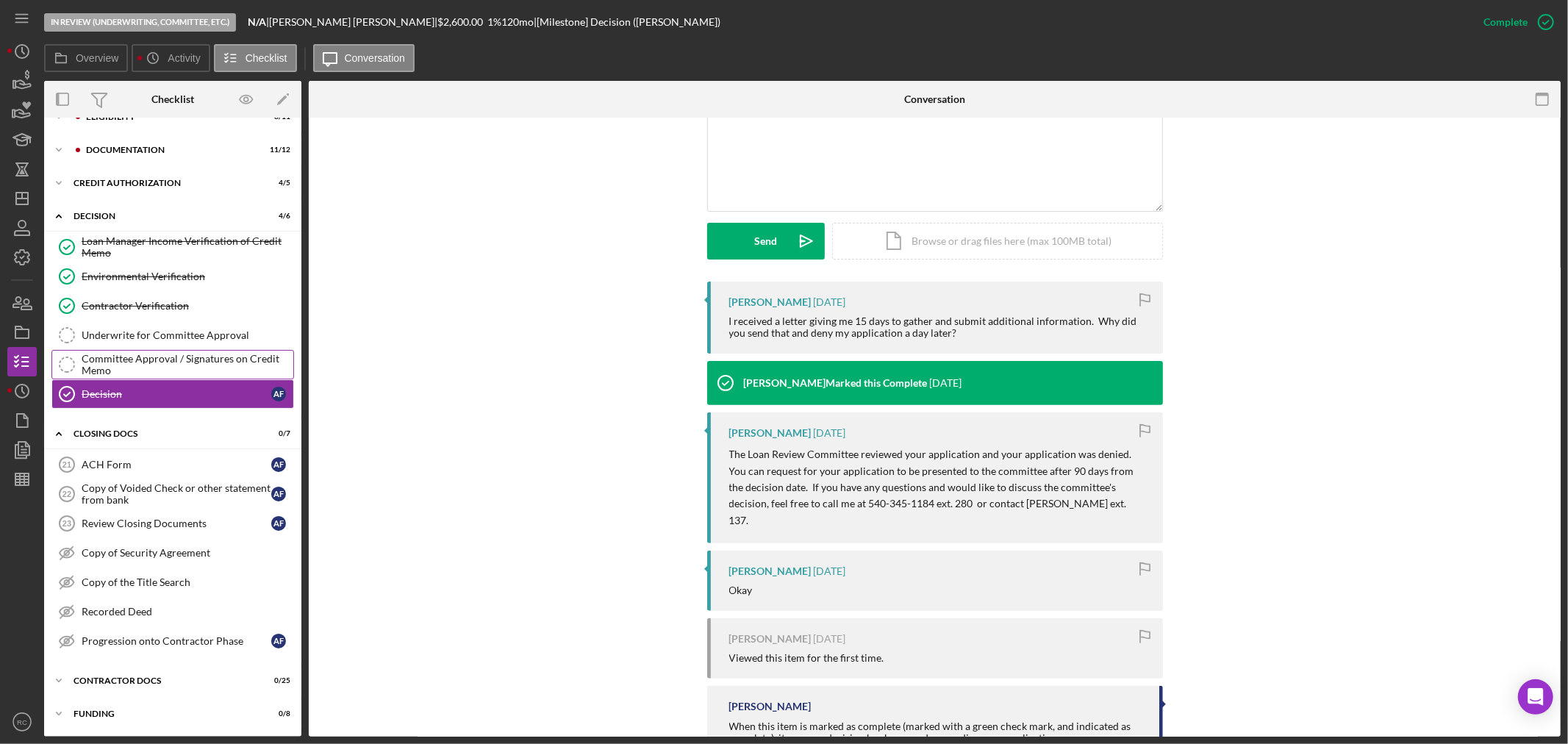
drag, startPoint x: 164, startPoint y: 355, endPoint x: 179, endPoint y: 368, distance: 19.8
click at [164, 355] on div "Committee Approval / Signatures on Credit Memo" at bounding box center [188, 364] width 212 height 23
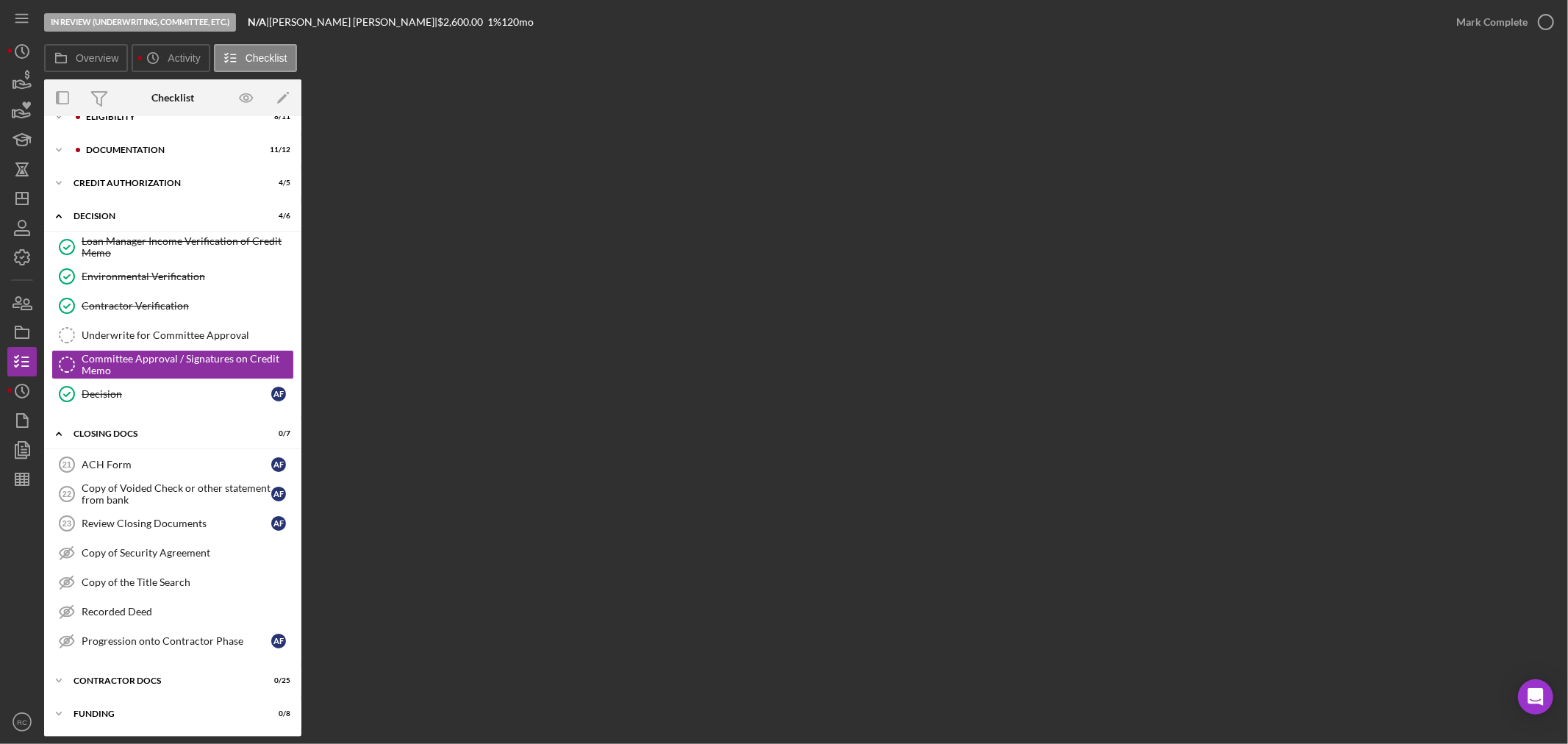
scroll to position [23, 0]
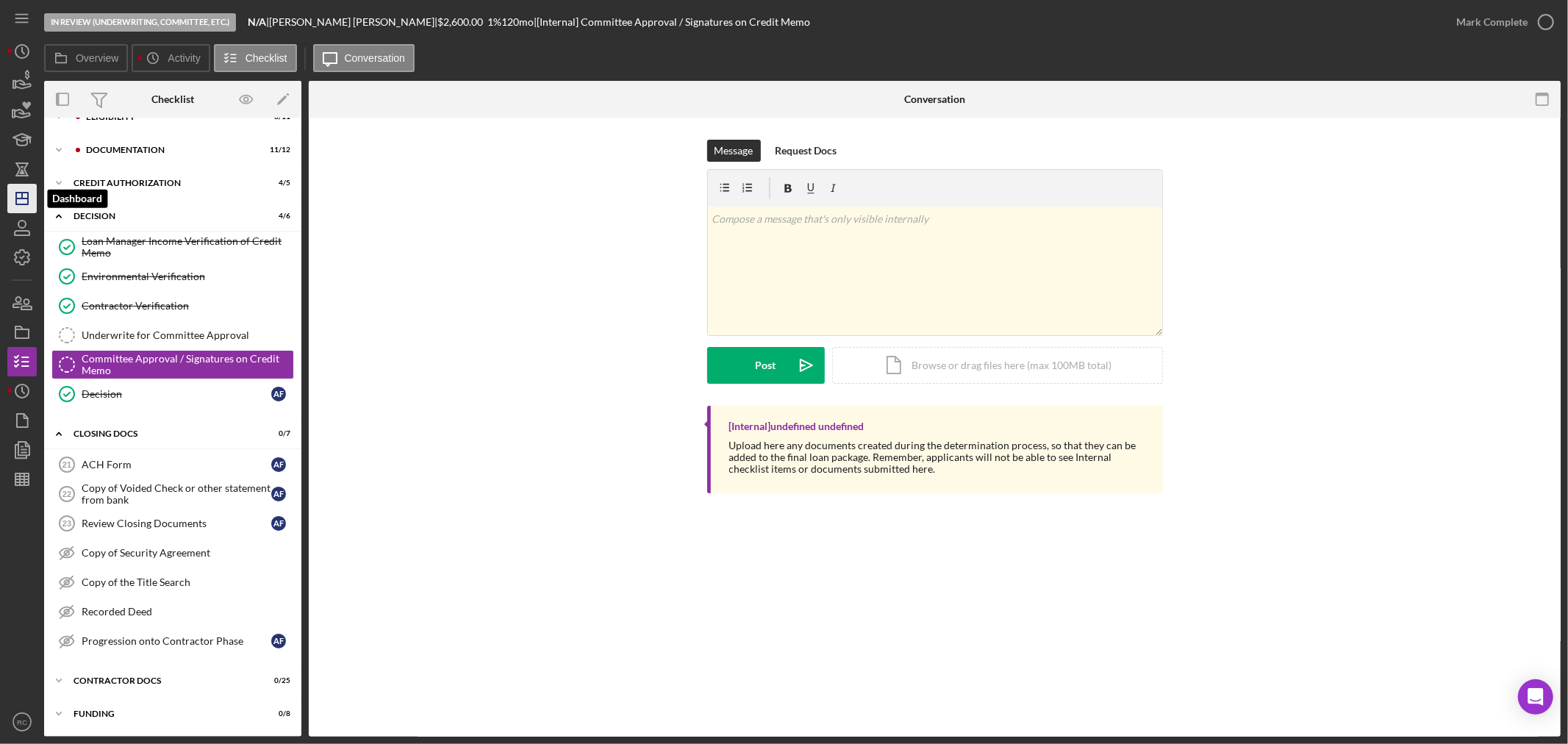
click at [23, 200] on icon "Icon/Dashboard" at bounding box center [22, 198] width 36 height 36
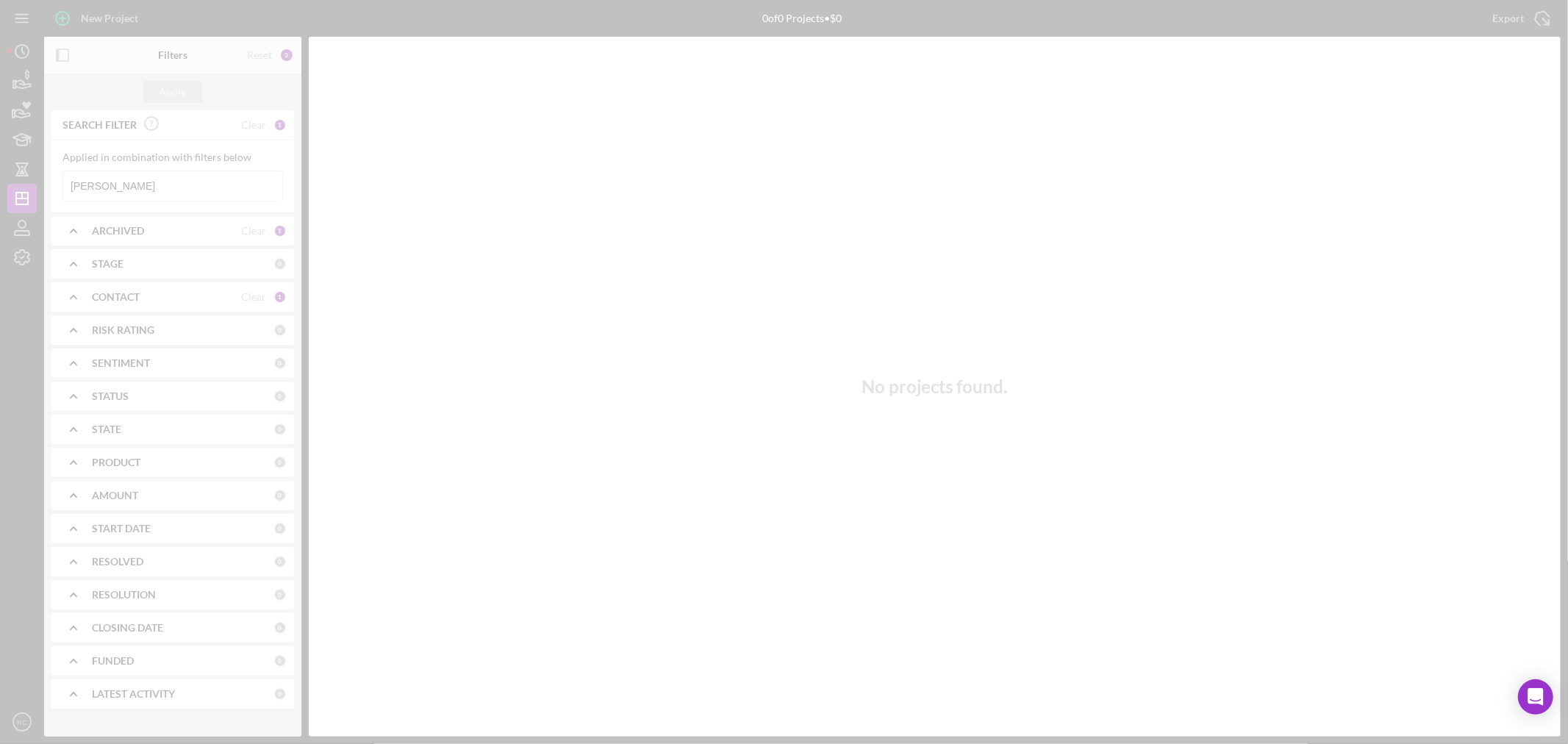
drag, startPoint x: 12, startPoint y: 32, endPoint x: 13, endPoint y: 54, distance: 22.0
click at [13, 54] on div at bounding box center [784, 372] width 1568 height 744
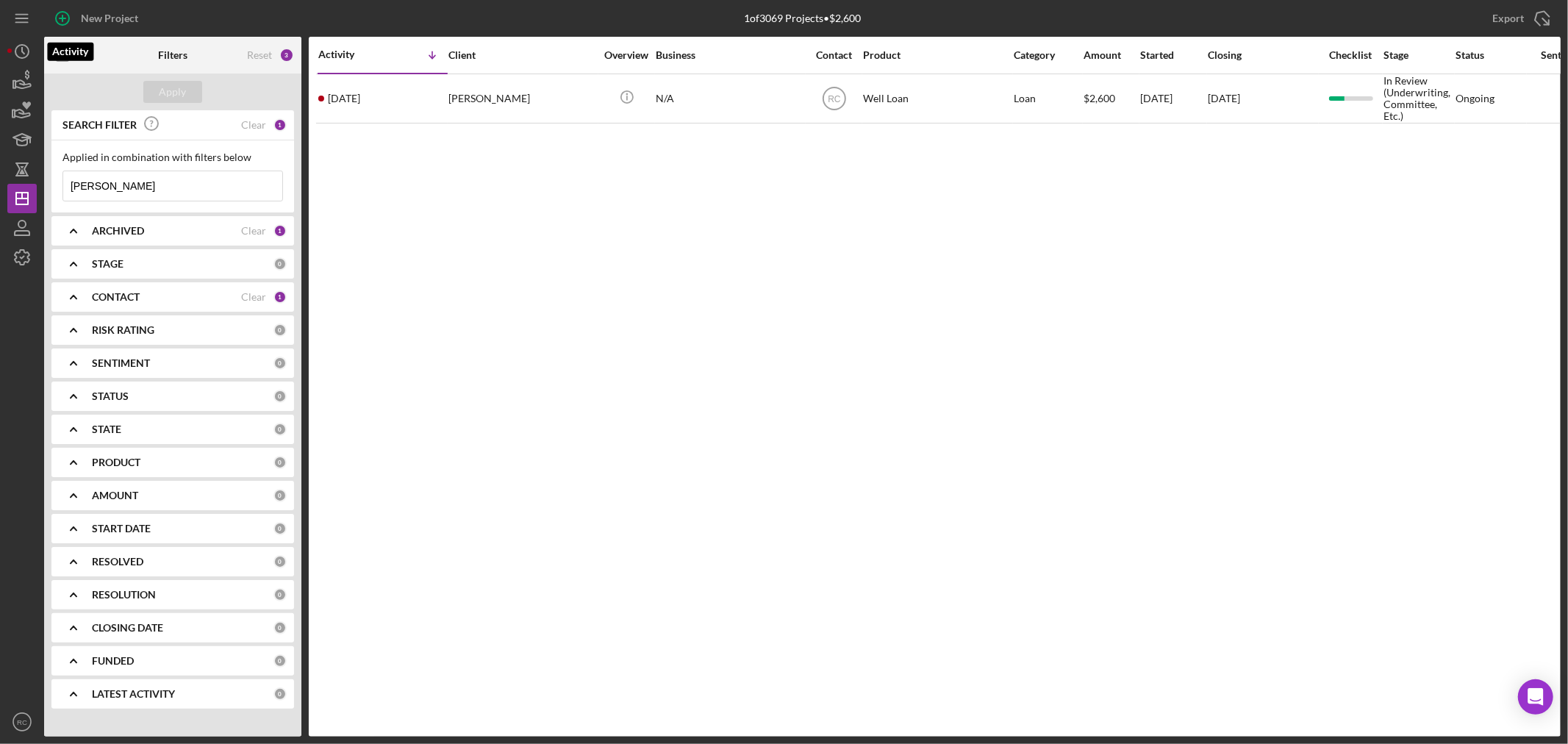
click at [24, 48] on icon "Icon/History" at bounding box center [22, 51] width 36 height 36
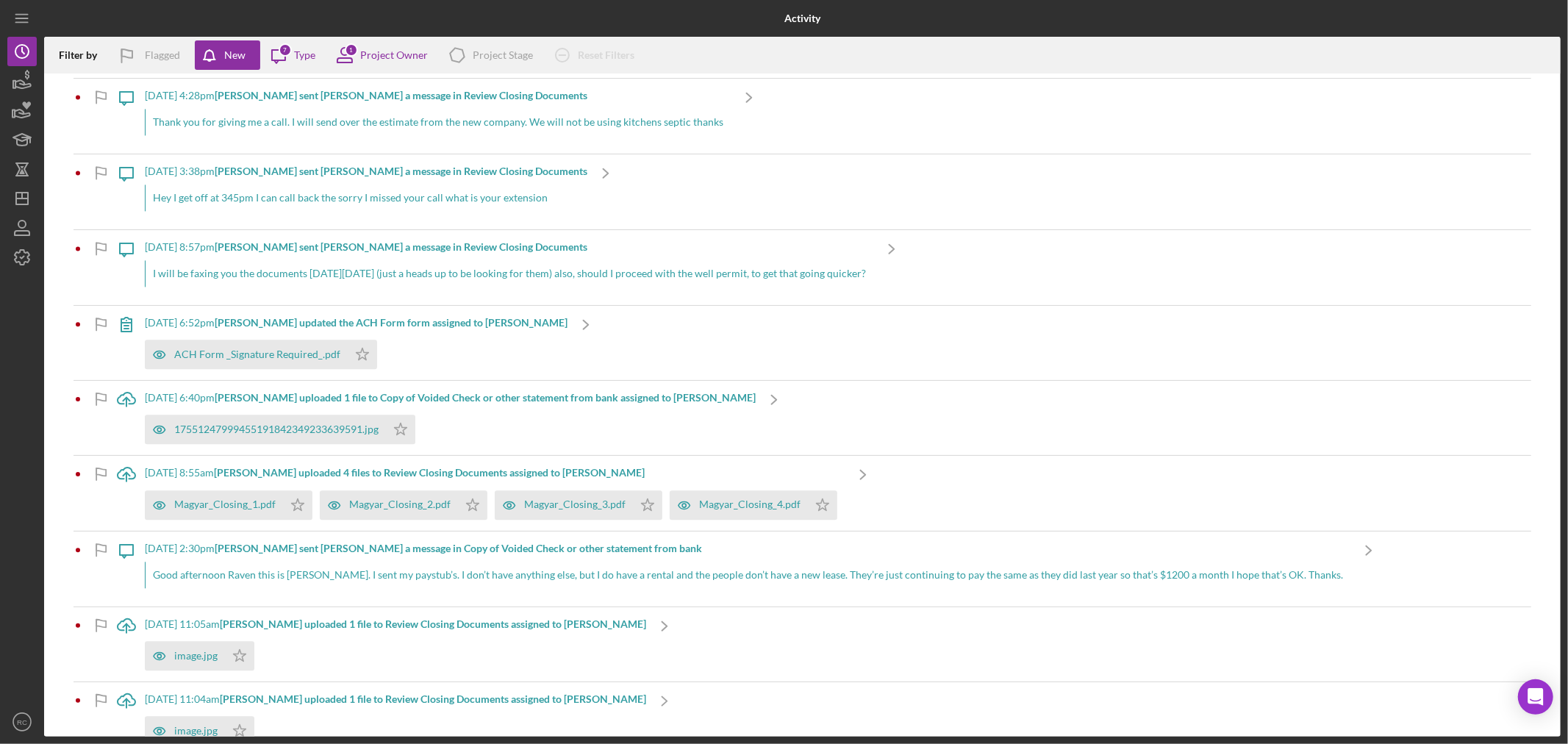
scroll to position [2751, 0]
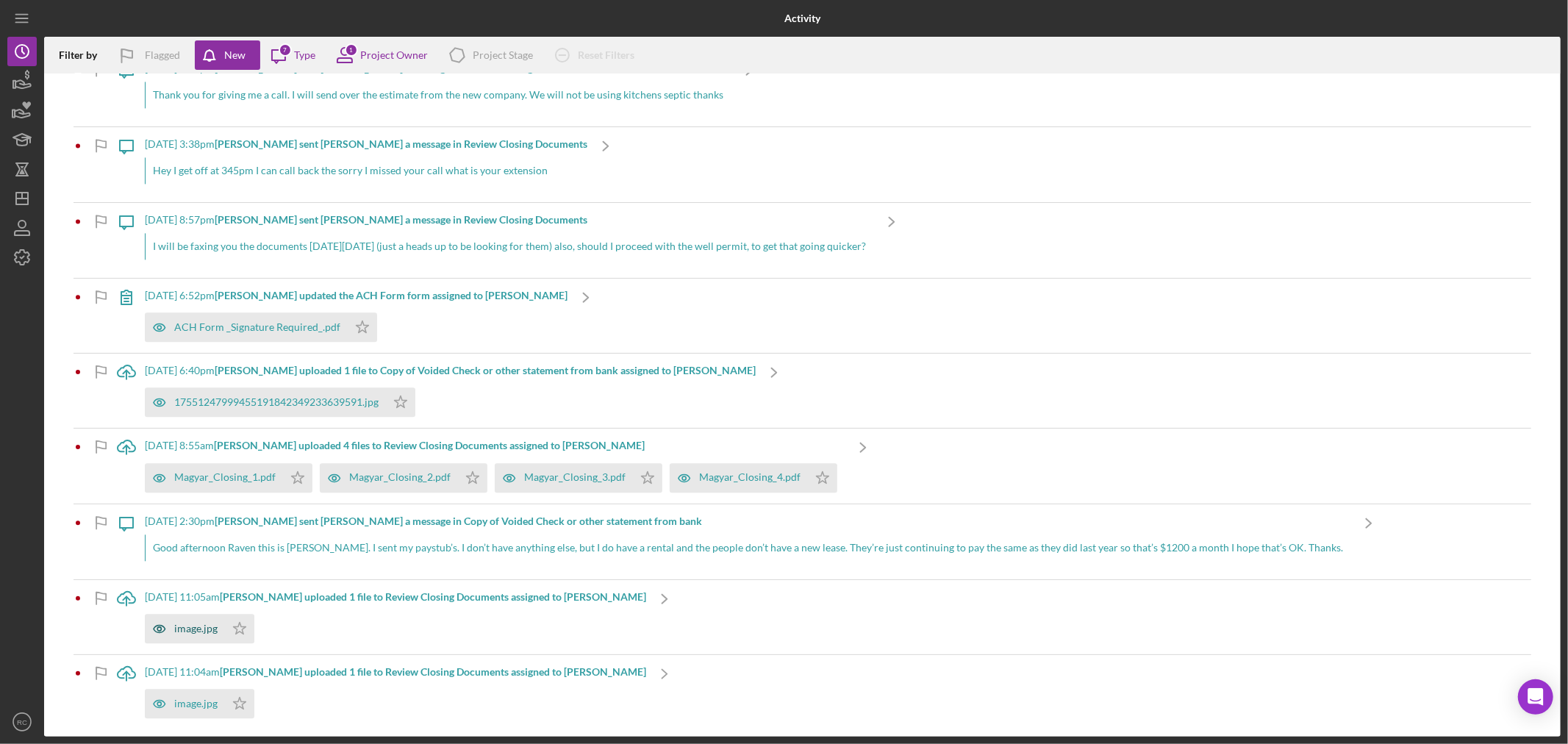
click at [199, 628] on div "image.jpg" at bounding box center [196, 628] width 44 height 12
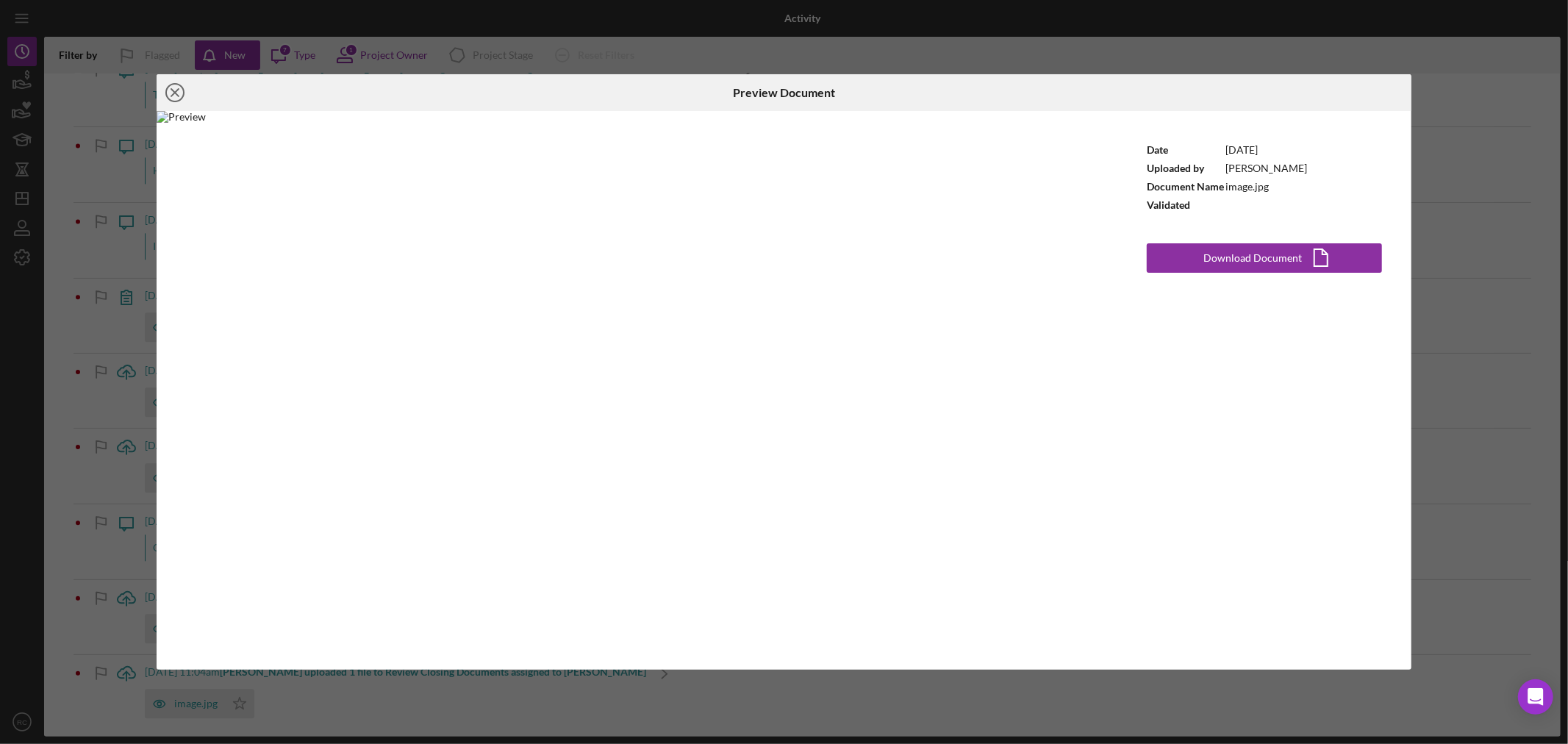
click at [171, 90] on icon "Icon/Close" at bounding box center [175, 92] width 36 height 36
